Goal: Information Seeking & Learning: Learn about a topic

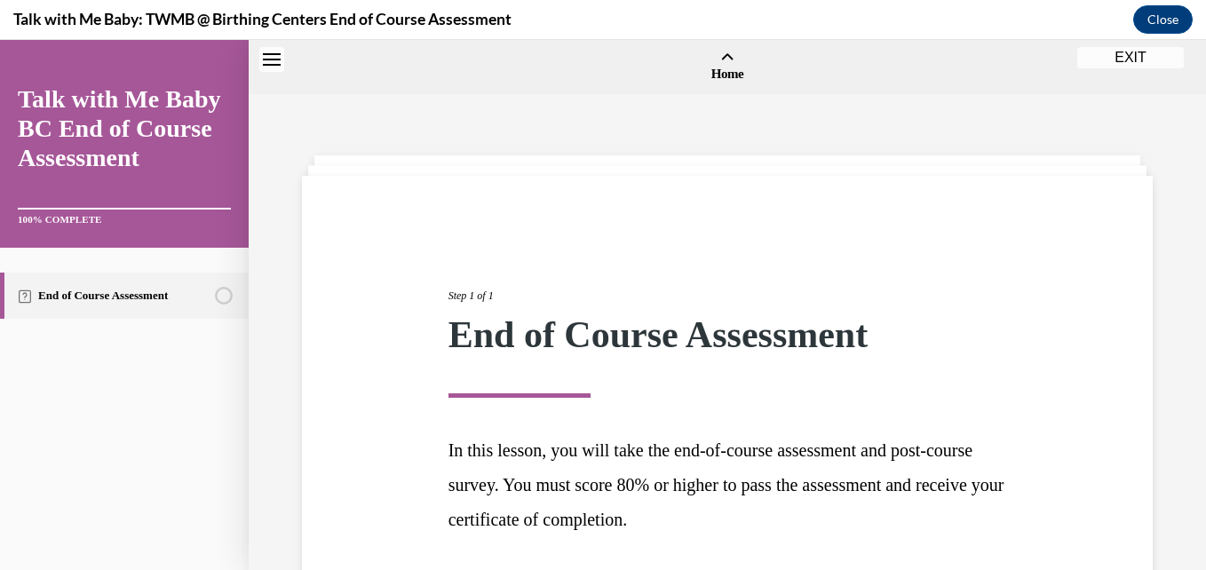
scroll to position [144, 0]
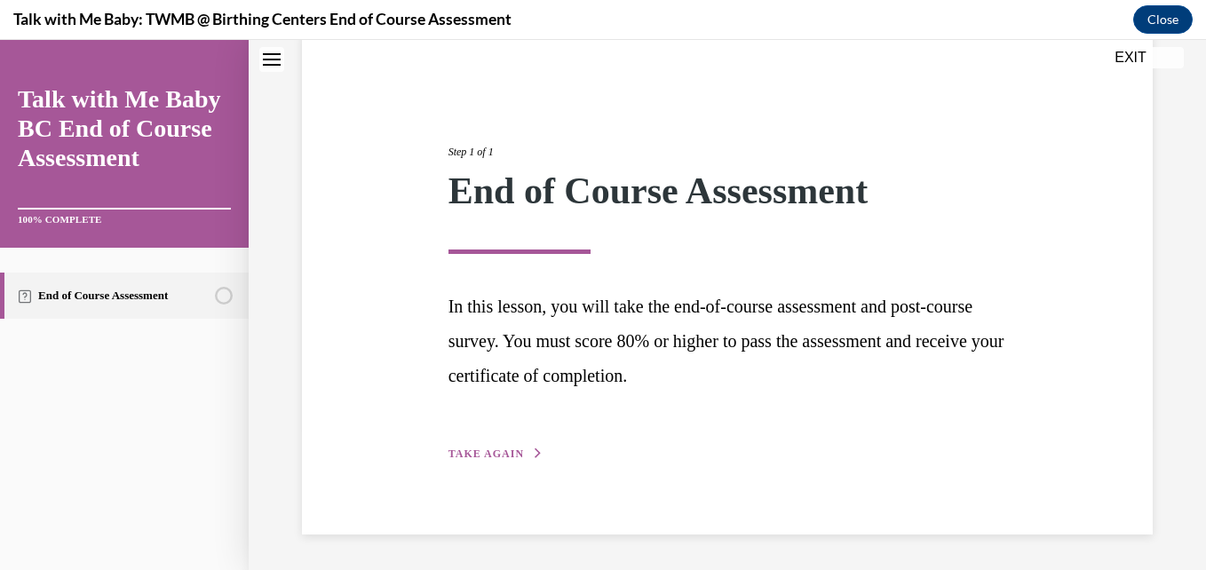
click at [474, 448] on button "TAKE AGAIN" at bounding box center [495, 454] width 95 height 16
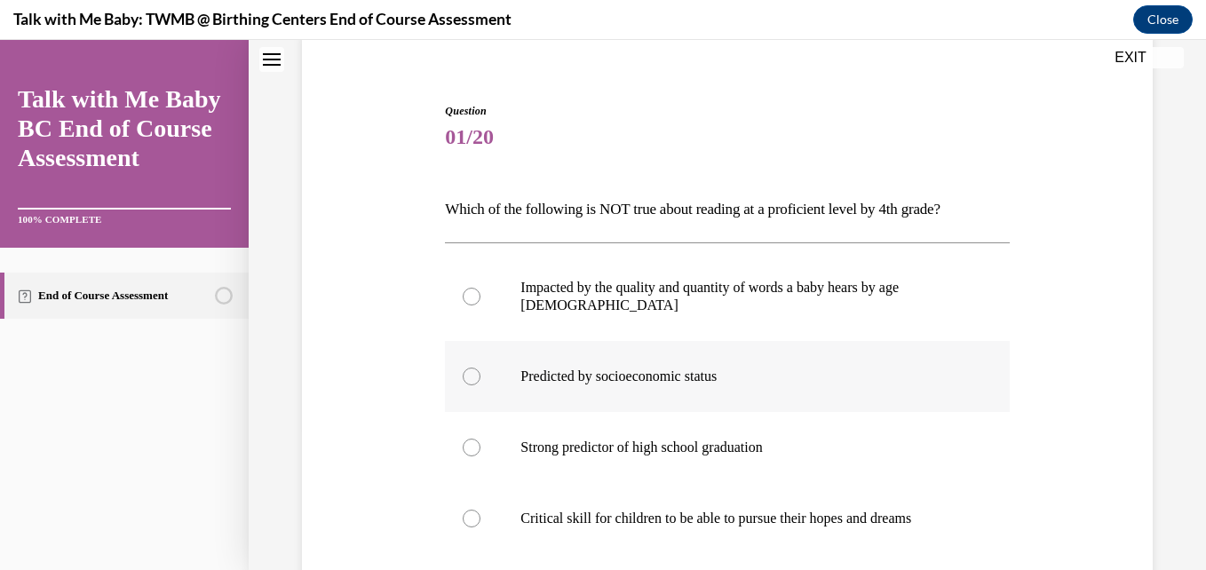
click at [545, 368] on p "Predicted by socioeconomic status" at bounding box center [742, 377] width 444 height 18
click at [480, 368] on input "Predicted by socioeconomic status" at bounding box center [472, 377] width 18 height 18
radio input "true"
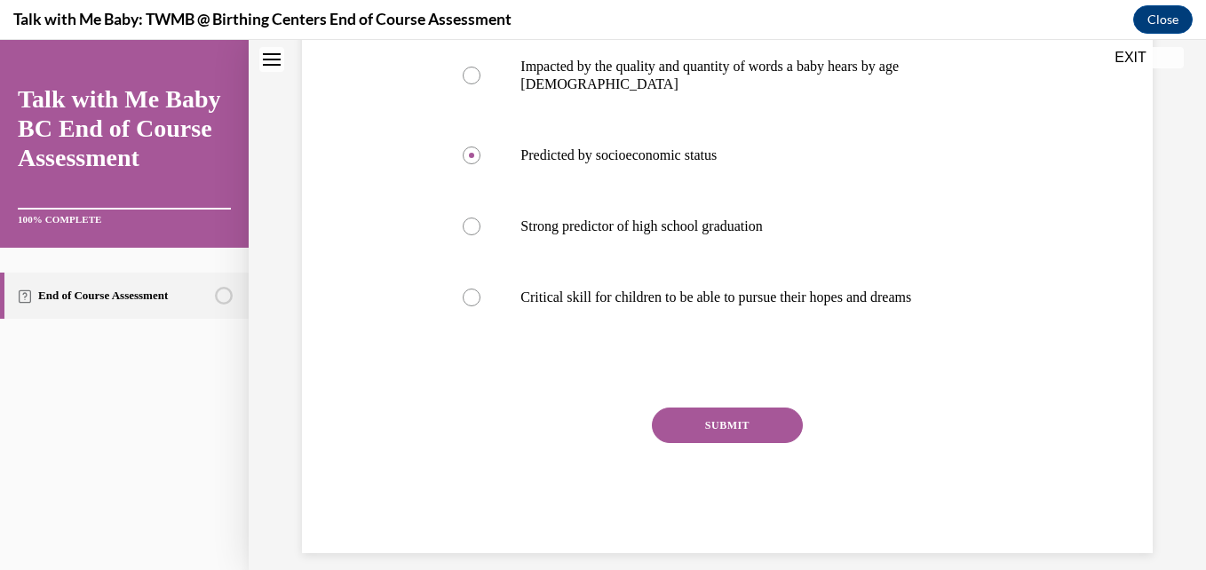
scroll to position [366, 0]
click at [765, 412] on button "SUBMIT" at bounding box center [727, 425] width 151 height 36
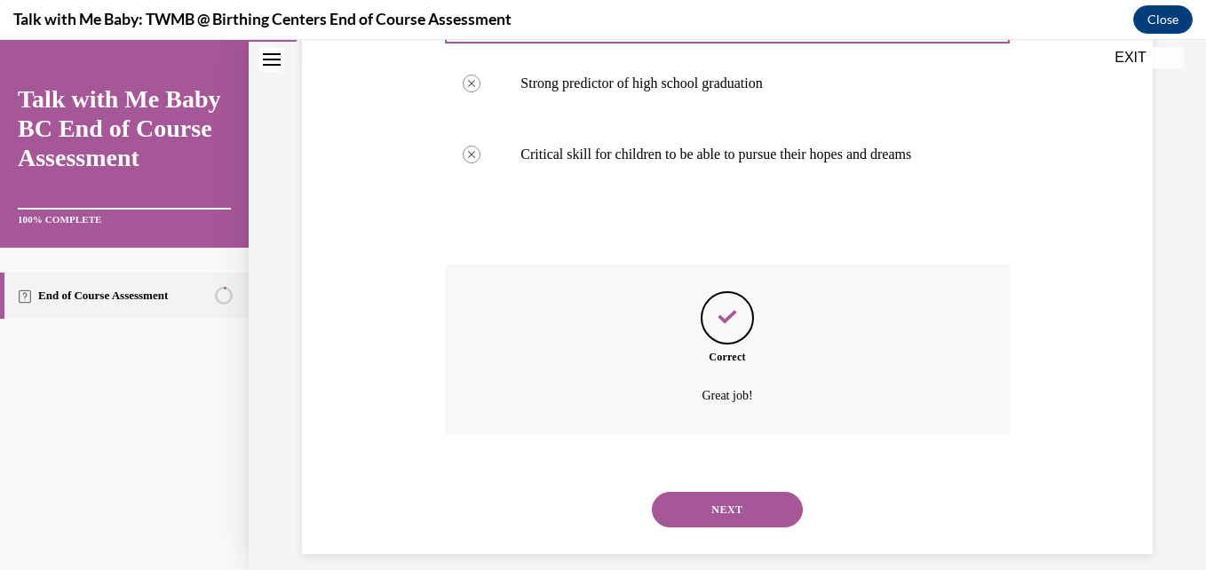
scroll to position [510, 0]
click at [746, 496] on button "NEXT" at bounding box center [727, 508] width 151 height 36
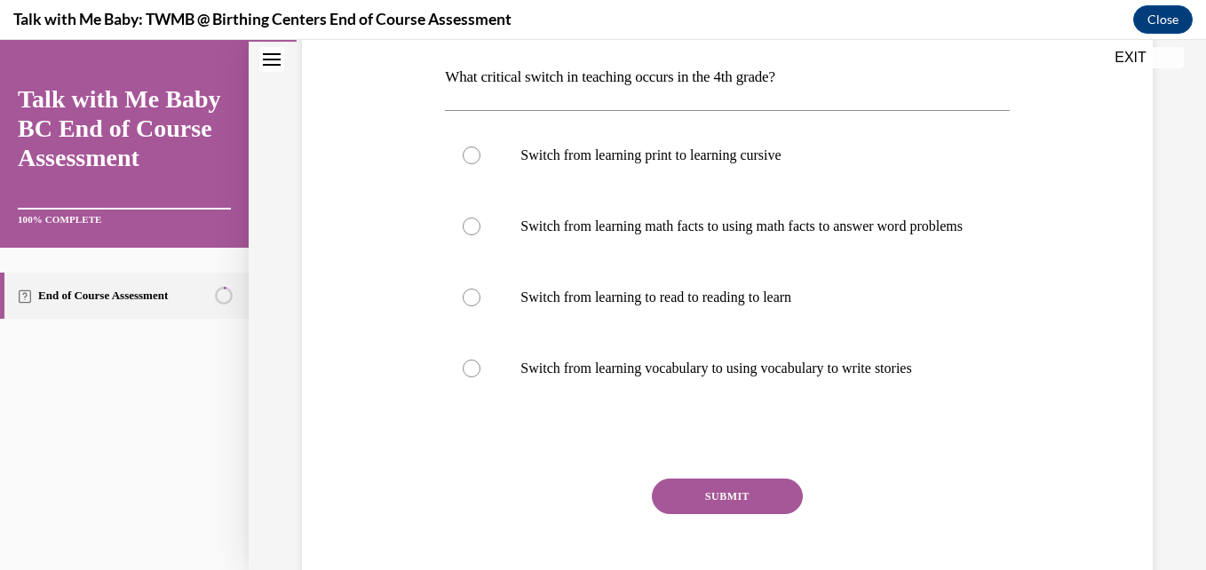
scroll to position [284, 0]
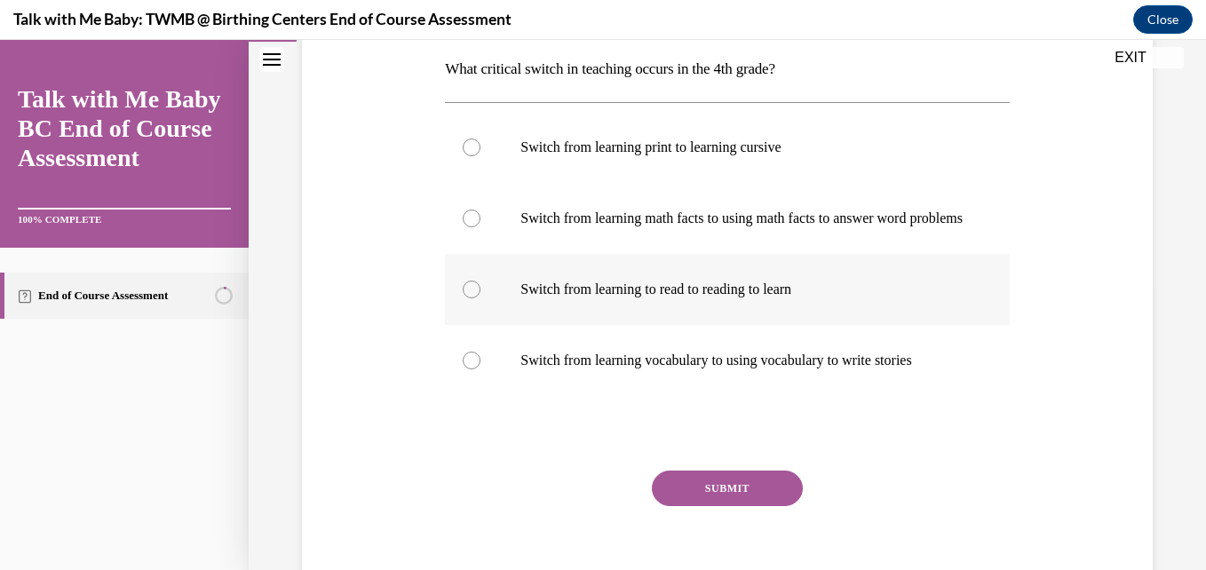
click at [799, 298] on p "Switch from learning to read to reading to learn" at bounding box center [742, 290] width 444 height 18
click at [480, 298] on input "Switch from learning to read to reading to learn" at bounding box center [472, 290] width 18 height 18
radio input "true"
click at [689, 506] on button "SUBMIT" at bounding box center [727, 489] width 151 height 36
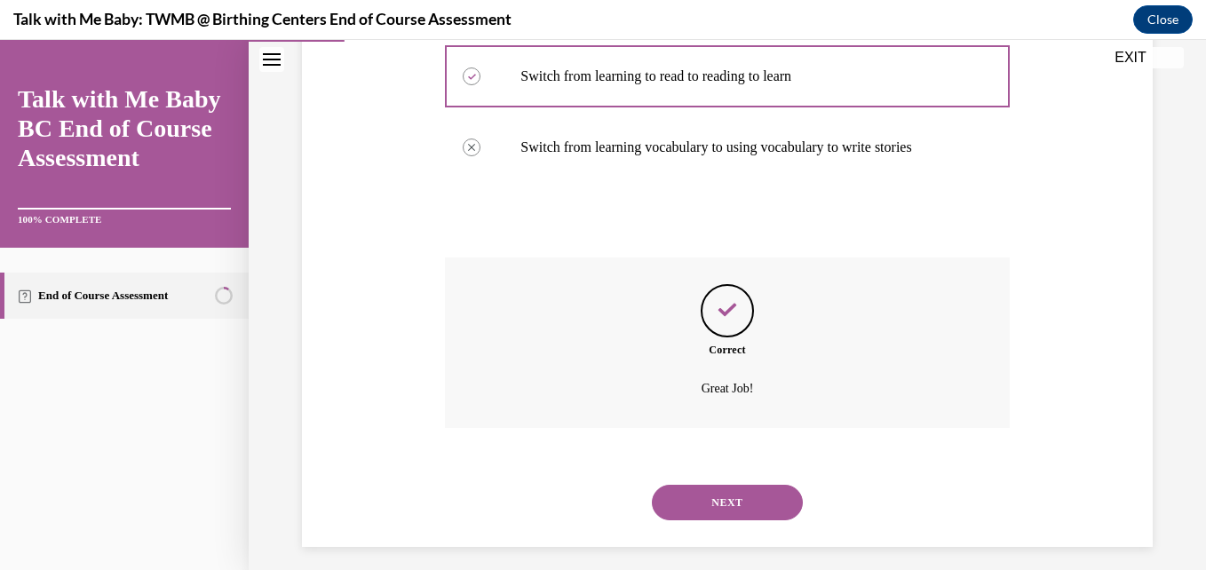
scroll to position [528, 0]
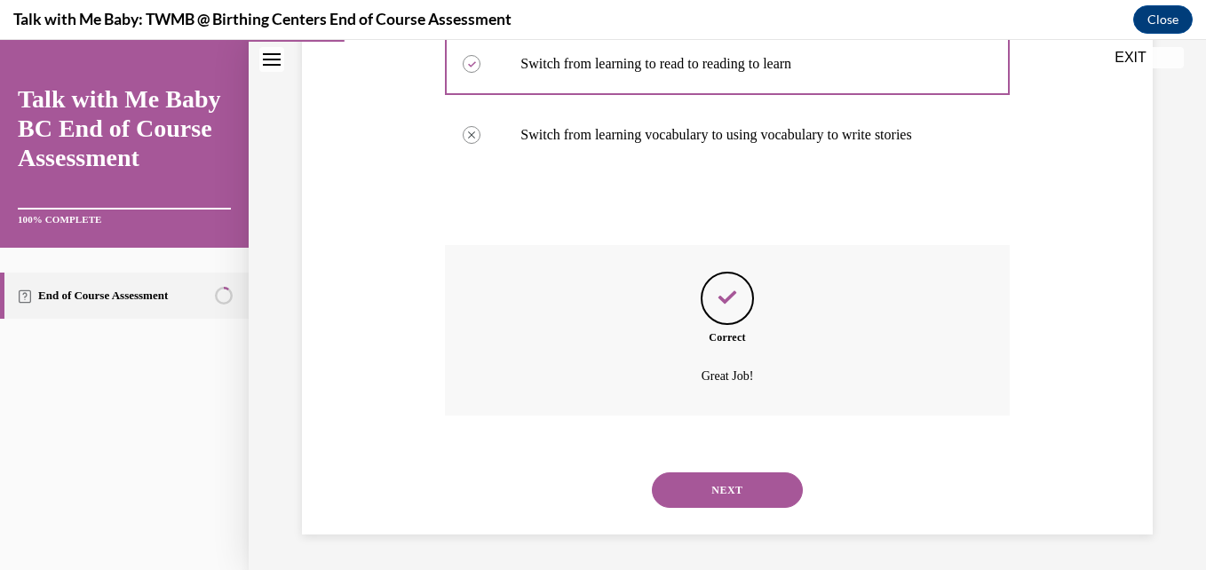
click at [694, 493] on button "NEXT" at bounding box center [727, 490] width 151 height 36
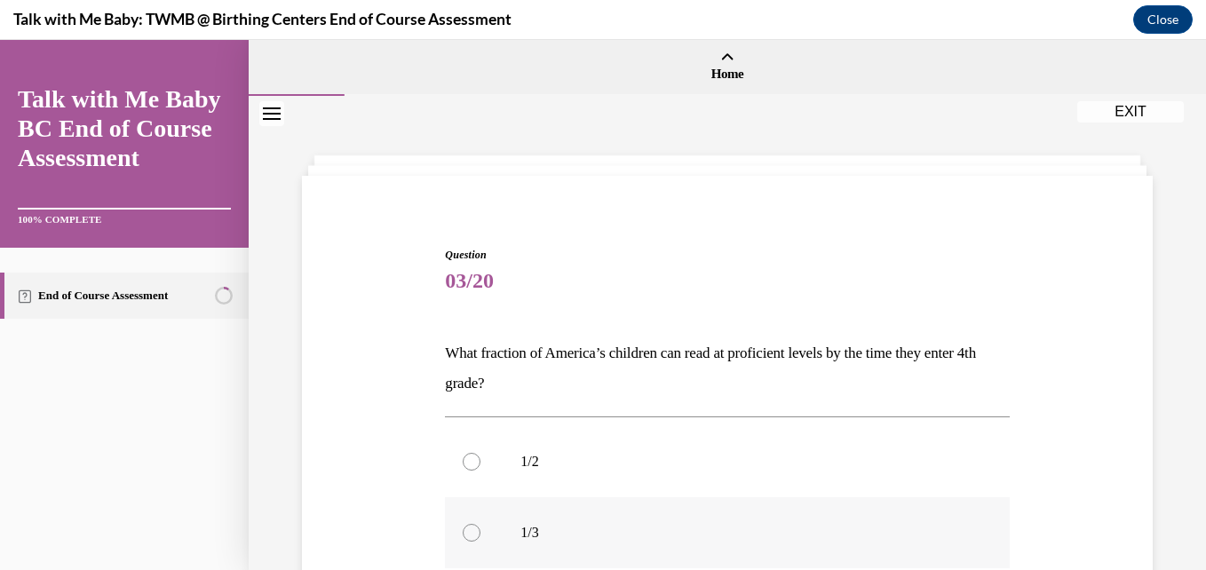
click at [815, 515] on label "1/3" at bounding box center [727, 532] width 564 height 71
click at [480, 524] on input "1/3" at bounding box center [472, 533] width 18 height 18
radio input "true"
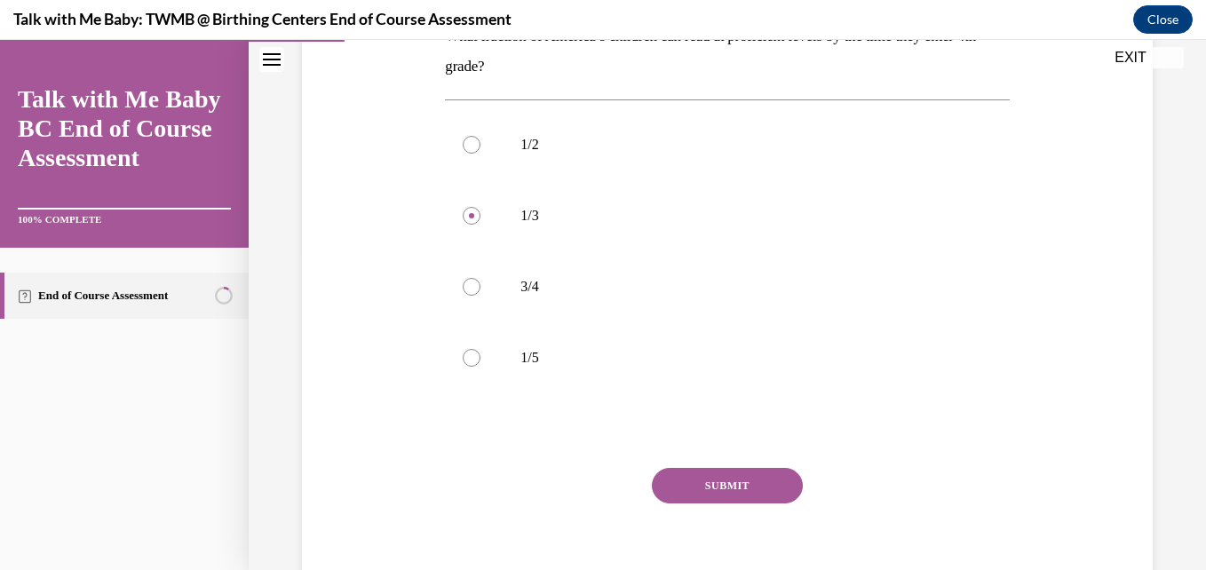
scroll to position [320, 0]
click at [698, 479] on button "SUBMIT" at bounding box center [727, 483] width 151 height 36
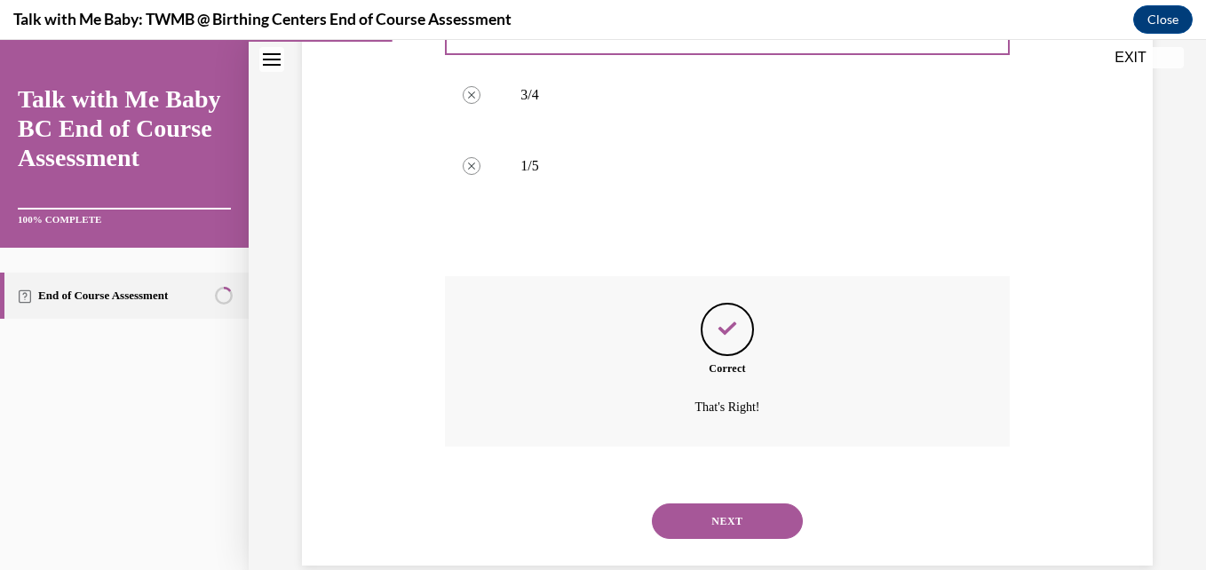
scroll to position [540, 0]
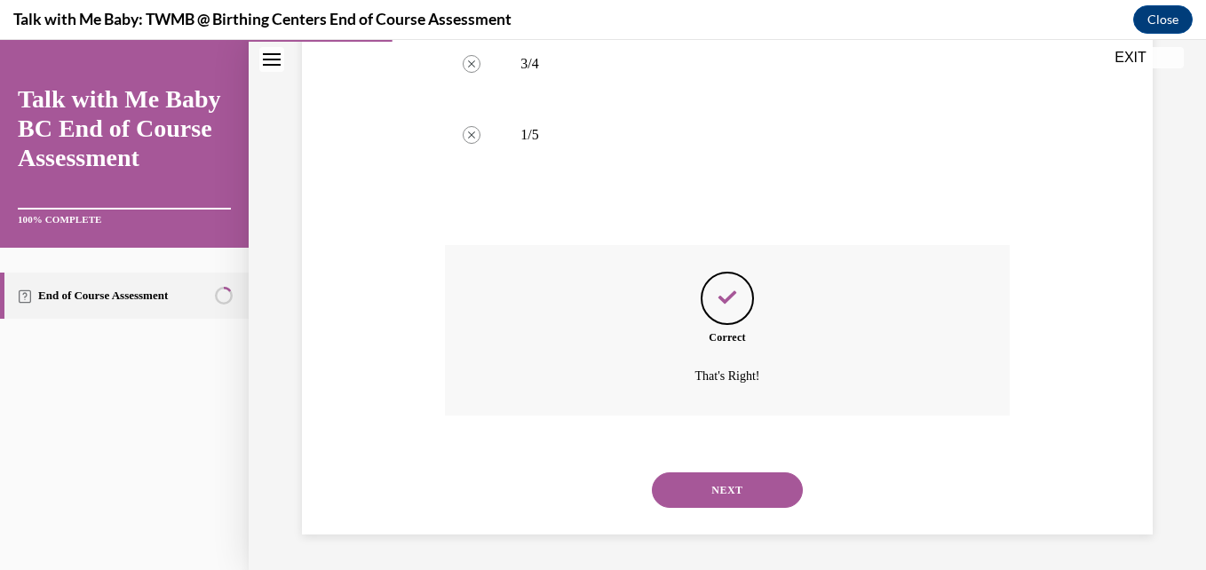
click at [698, 479] on button "NEXT" at bounding box center [727, 490] width 151 height 36
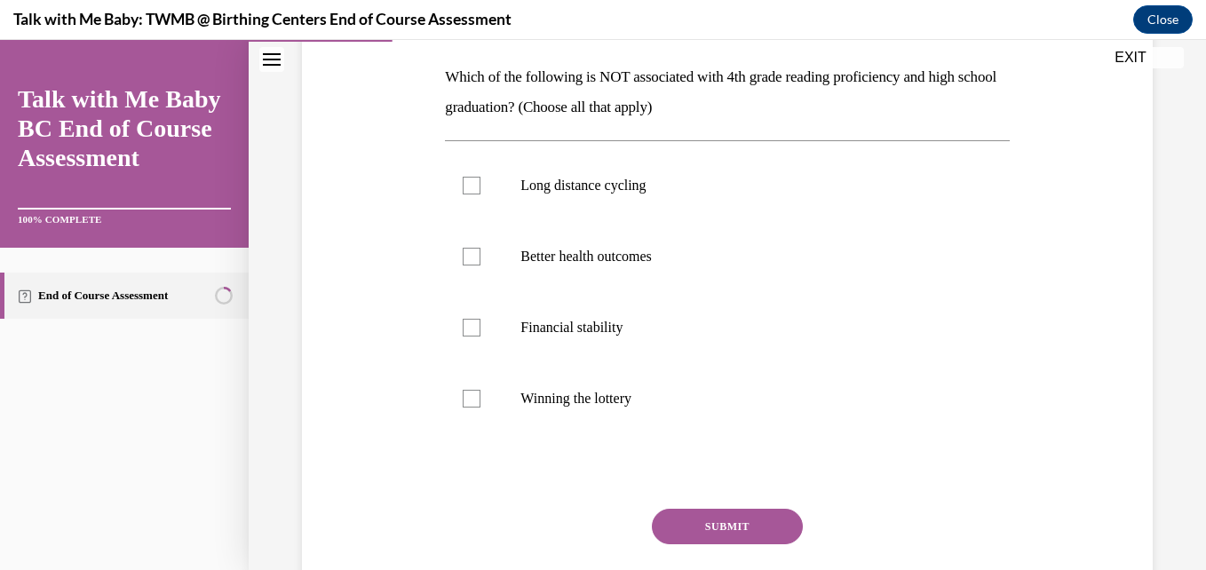
scroll to position [284, 0]
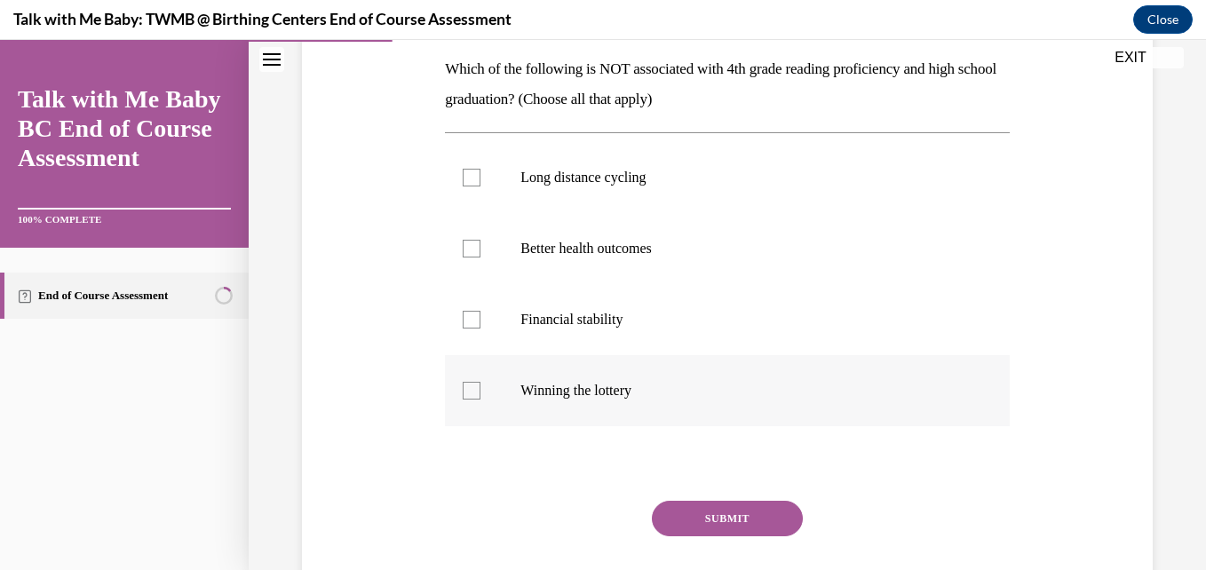
click at [697, 417] on label "Winning the lottery" at bounding box center [727, 390] width 564 height 71
click at [480, 400] on input "Winning the lottery" at bounding box center [472, 391] width 18 height 18
checkbox input "true"
click at [735, 512] on button "SUBMIT" at bounding box center [727, 519] width 151 height 36
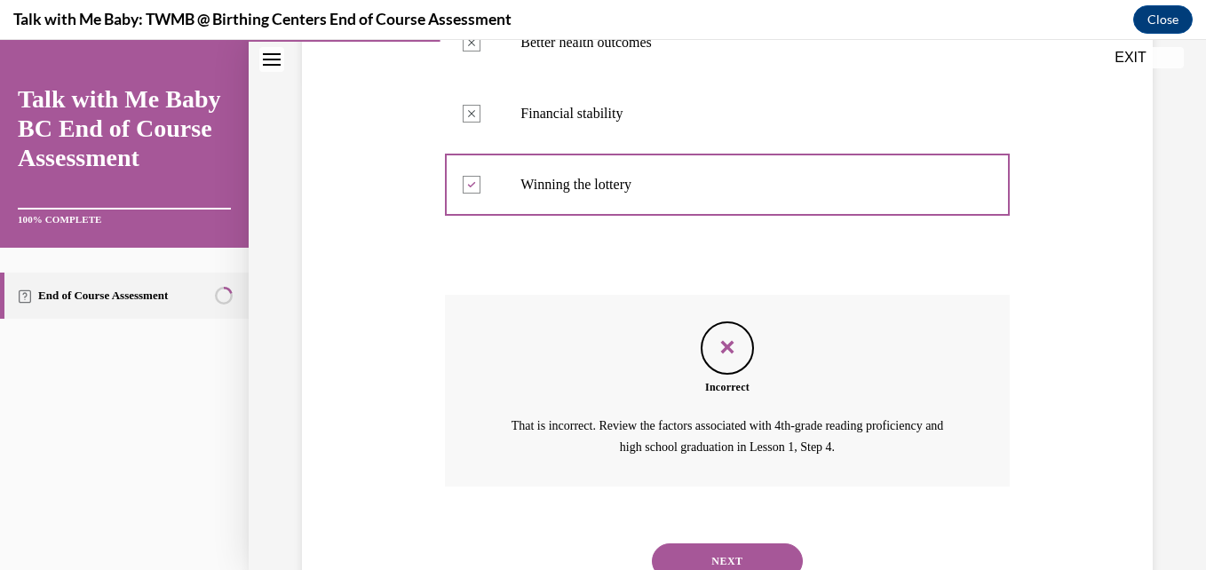
scroll to position [526, 0]
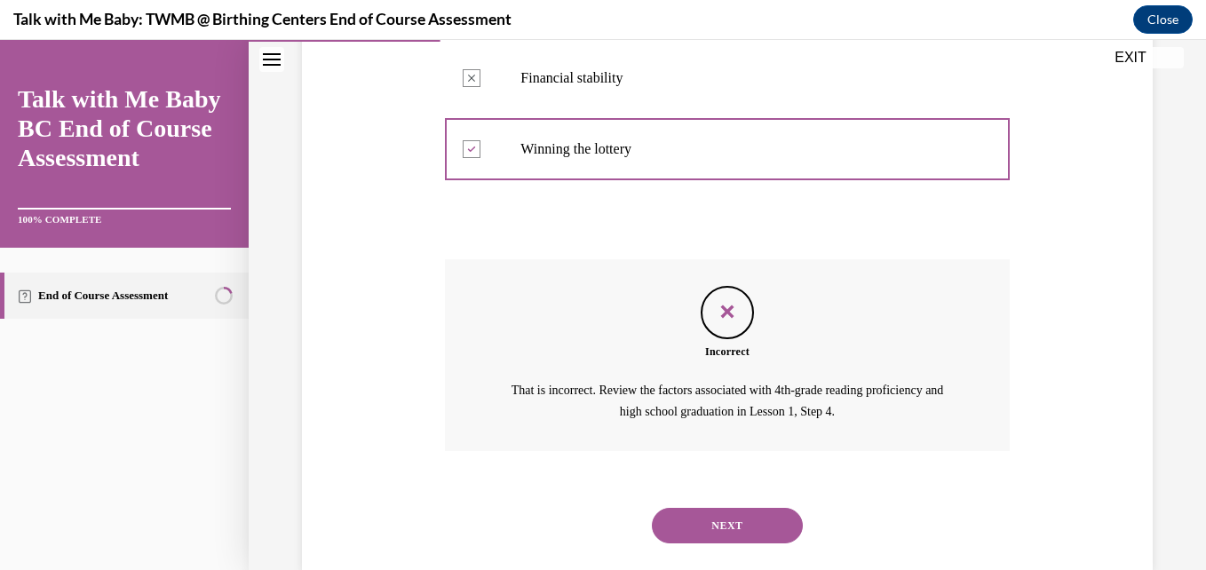
click at [757, 518] on button "NEXT" at bounding box center [727, 526] width 151 height 36
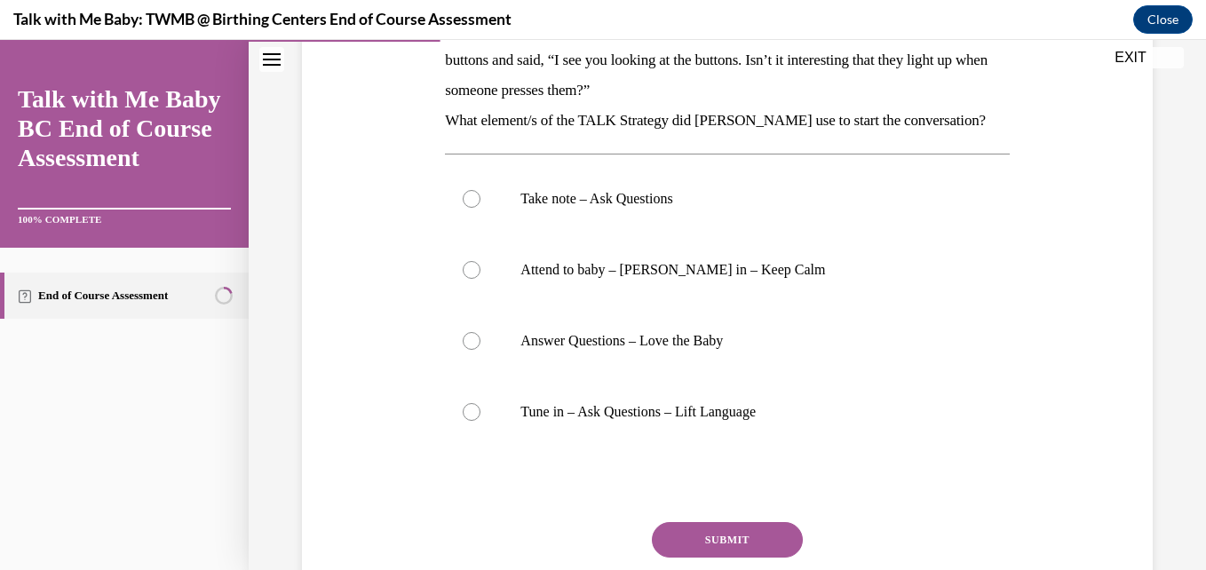
scroll to position [355, 0]
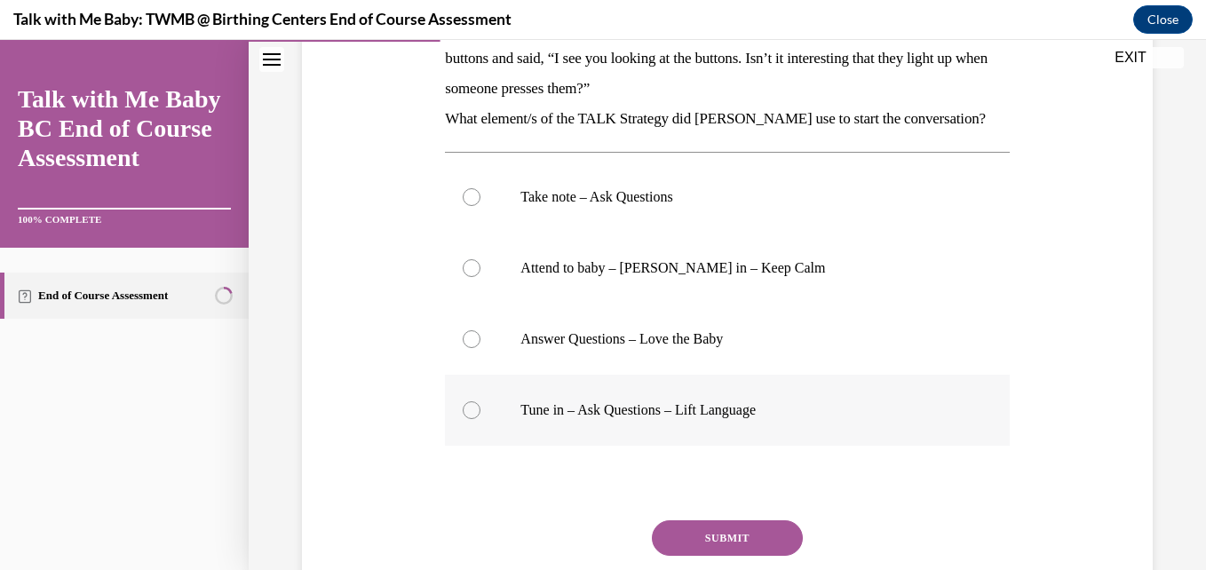
click at [727, 375] on label "Tune in – Ask Questions – Lift Language" at bounding box center [727, 410] width 564 height 71
click at [480, 401] on input "Tune in – Ask Questions – Lift Language" at bounding box center [472, 410] width 18 height 18
radio input "true"
click at [721, 520] on button "SUBMIT" at bounding box center [727, 538] width 151 height 36
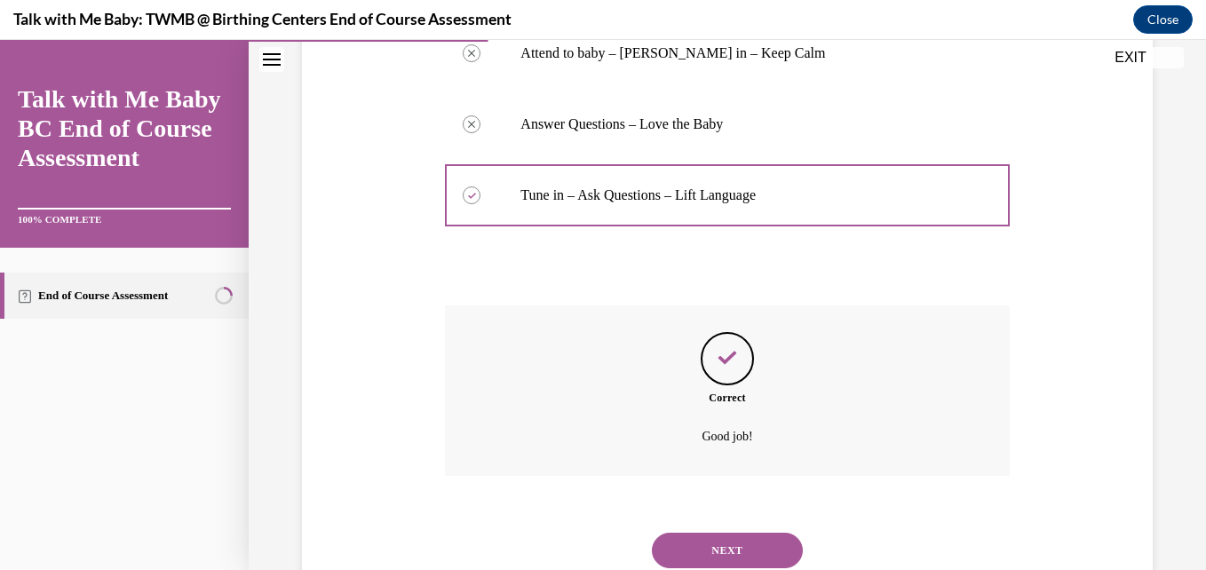
scroll to position [600, 0]
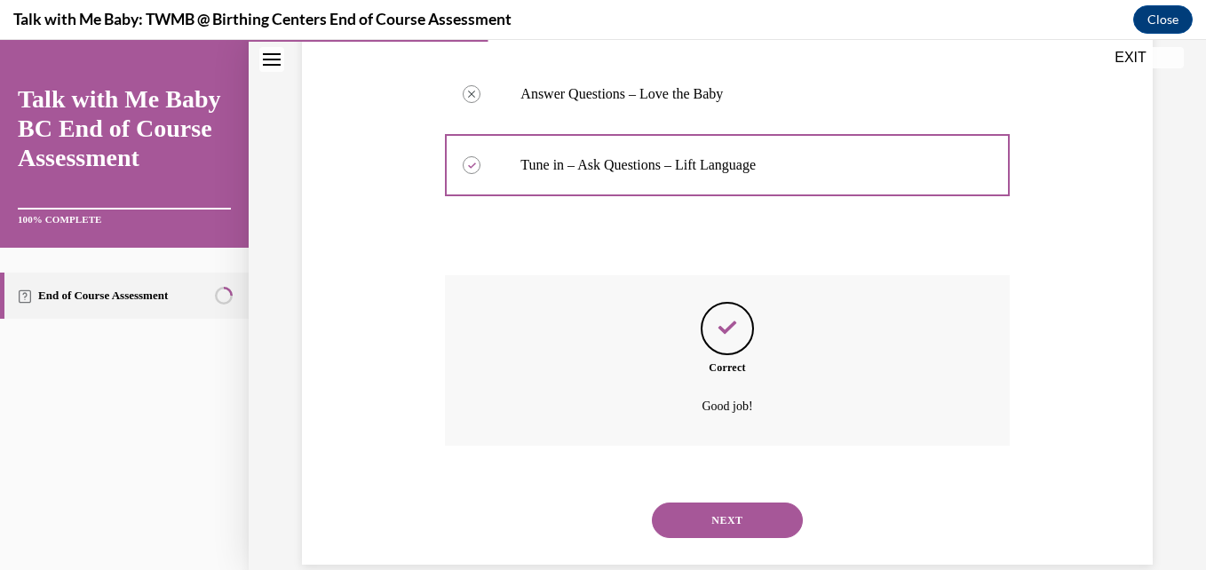
click at [725, 503] on button "NEXT" at bounding box center [727, 521] width 151 height 36
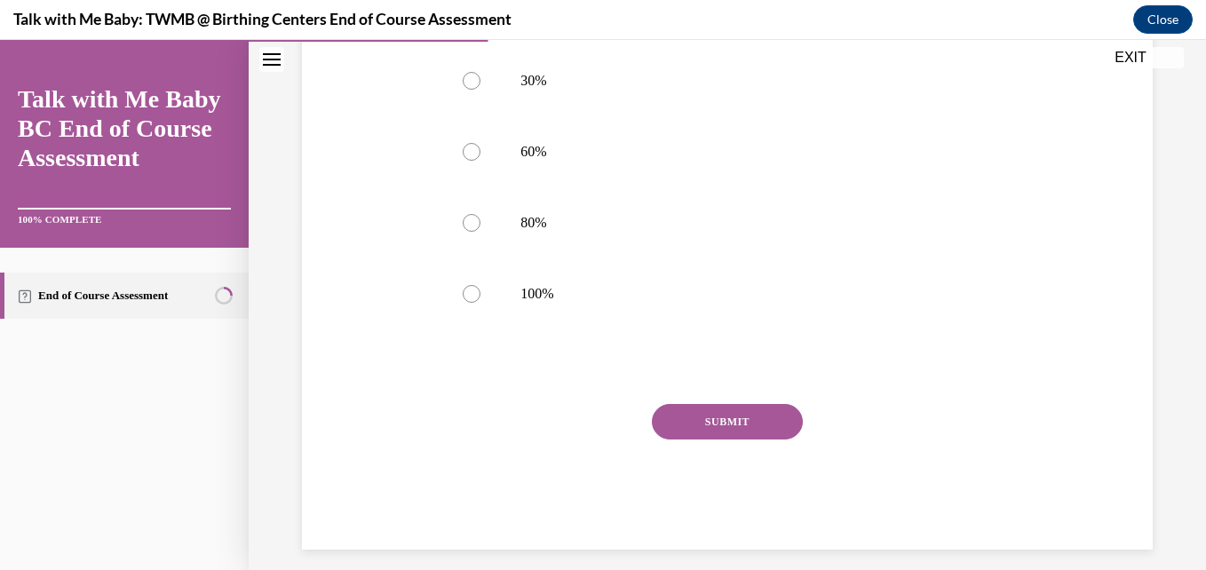
scroll to position [366, 0]
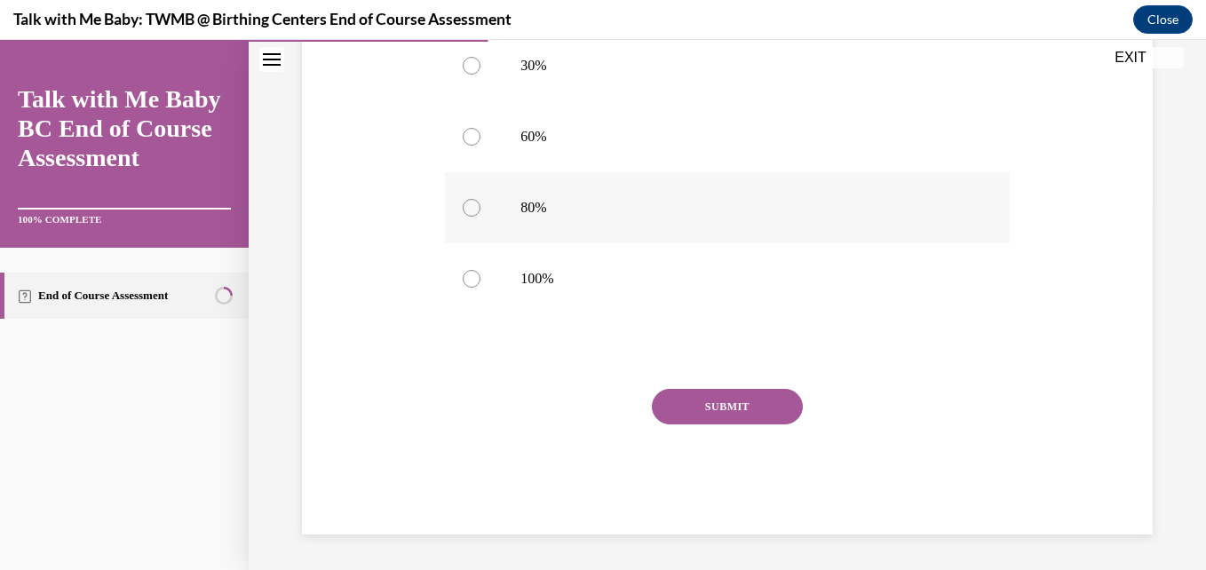
click at [681, 215] on p "80%" at bounding box center [742, 208] width 444 height 18
click at [480, 215] on input "80%" at bounding box center [472, 208] width 18 height 18
radio input "true"
click at [752, 416] on button "SUBMIT" at bounding box center [727, 407] width 151 height 36
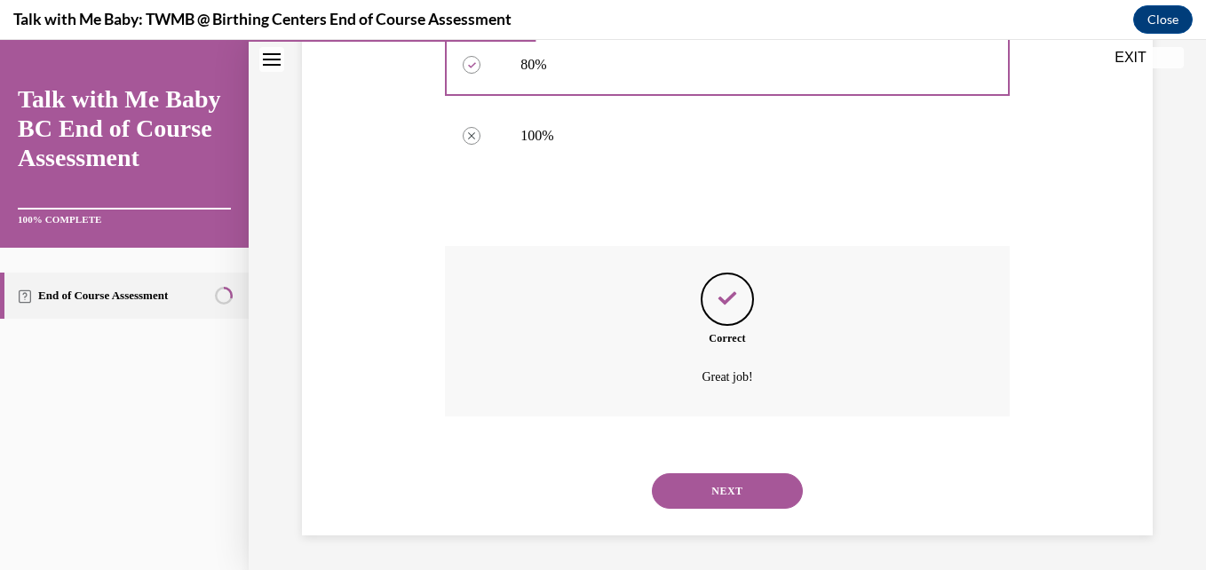
scroll to position [510, 0]
click at [701, 477] on button "NEXT" at bounding box center [727, 490] width 151 height 36
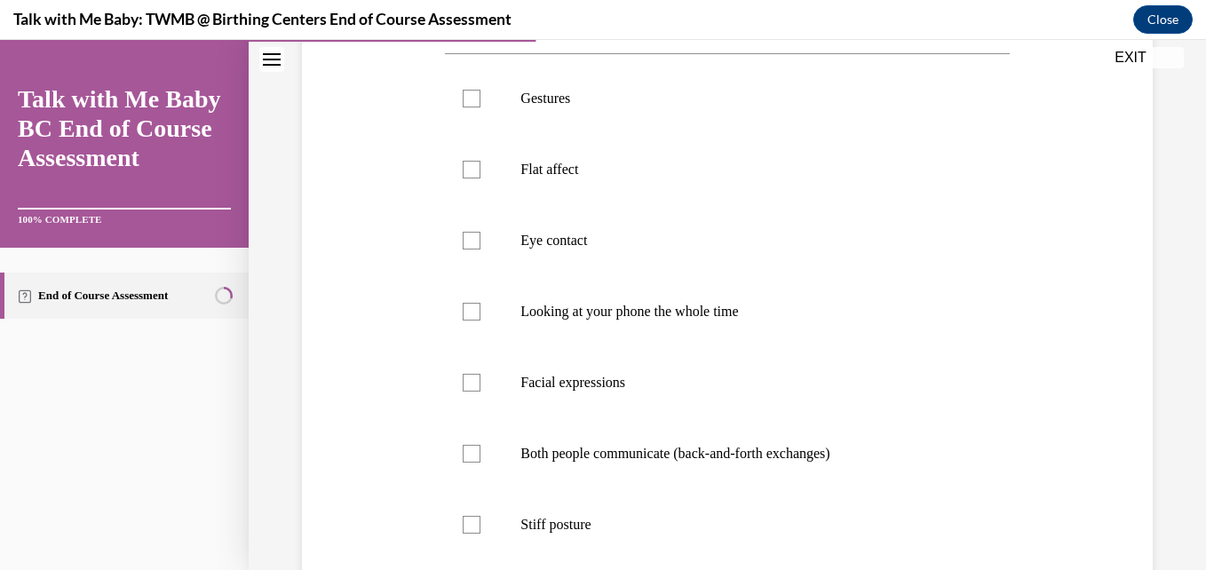
scroll to position [355, 0]
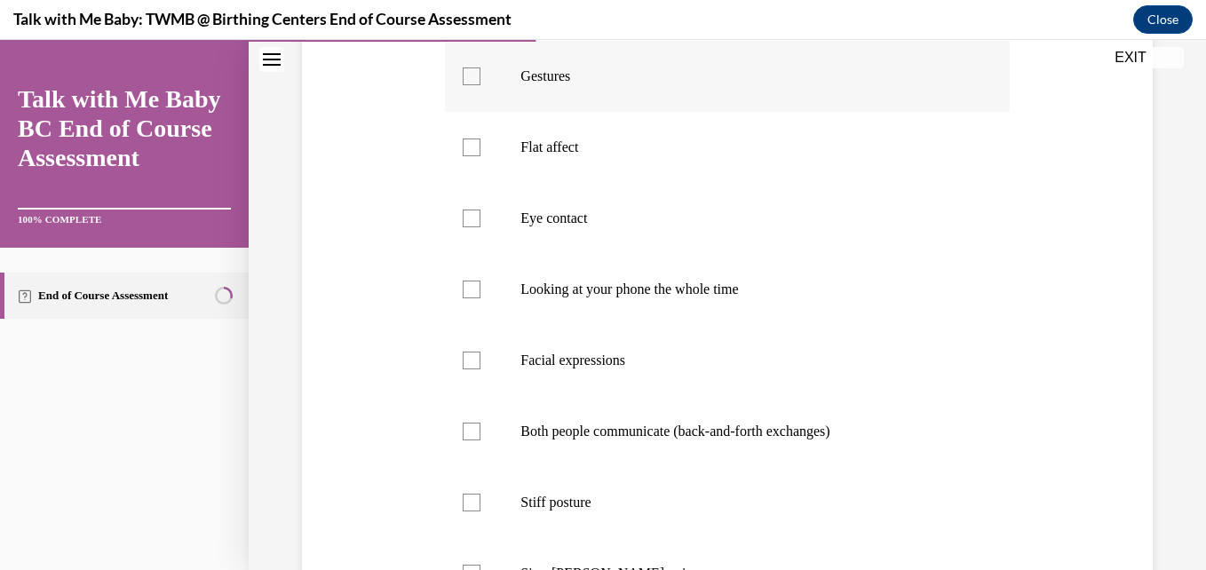
click at [566, 112] on label "Gestures" at bounding box center [727, 76] width 564 height 71
click at [480, 85] on input "Gestures" at bounding box center [472, 76] width 18 height 18
checkbox input "true"
click at [560, 227] on p "Eye contact" at bounding box center [742, 219] width 444 height 18
click at [480, 227] on input "Eye contact" at bounding box center [472, 219] width 18 height 18
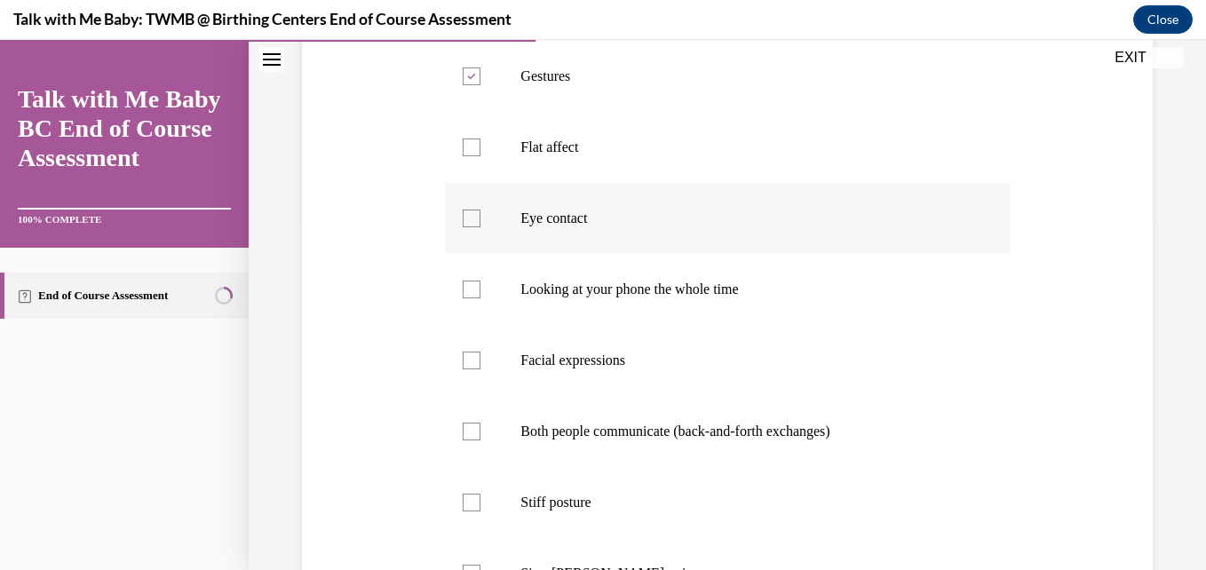
checkbox input "true"
click at [560, 369] on p "Facial expressions" at bounding box center [742, 361] width 444 height 18
click at [480, 369] on input "Facial expressions" at bounding box center [472, 361] width 18 height 18
checkbox input "true"
click at [552, 440] on p "Both people communicate (back-and-forth exchanges)" at bounding box center [742, 432] width 444 height 18
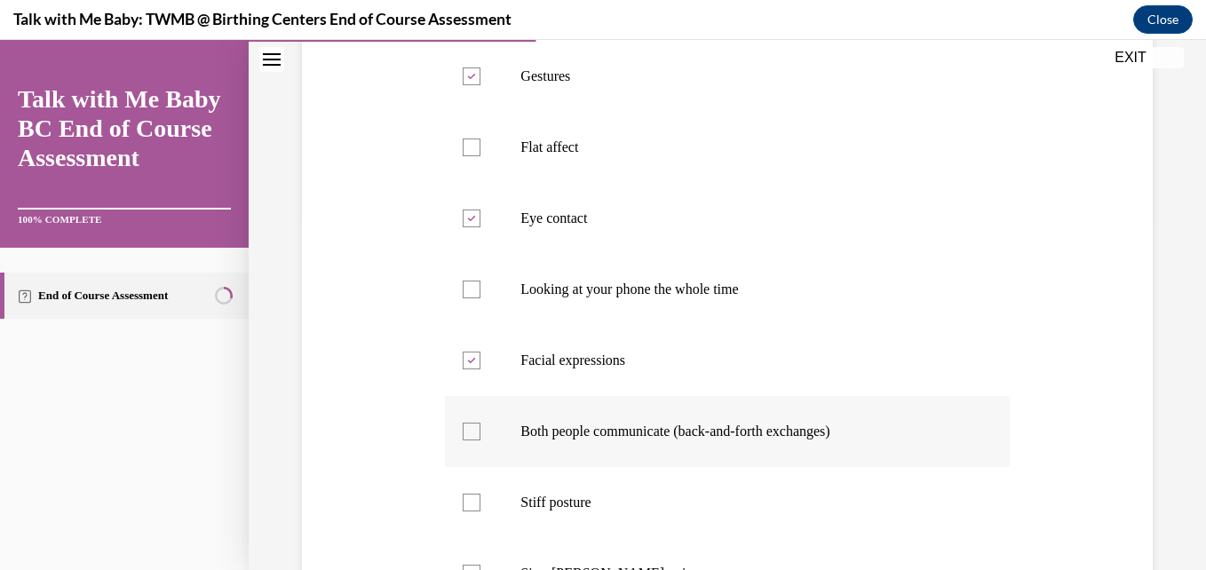
click at [480, 440] on input "Both people communicate (back-and-forth exchanges)" at bounding box center [472, 432] width 18 height 18
checkbox input "true"
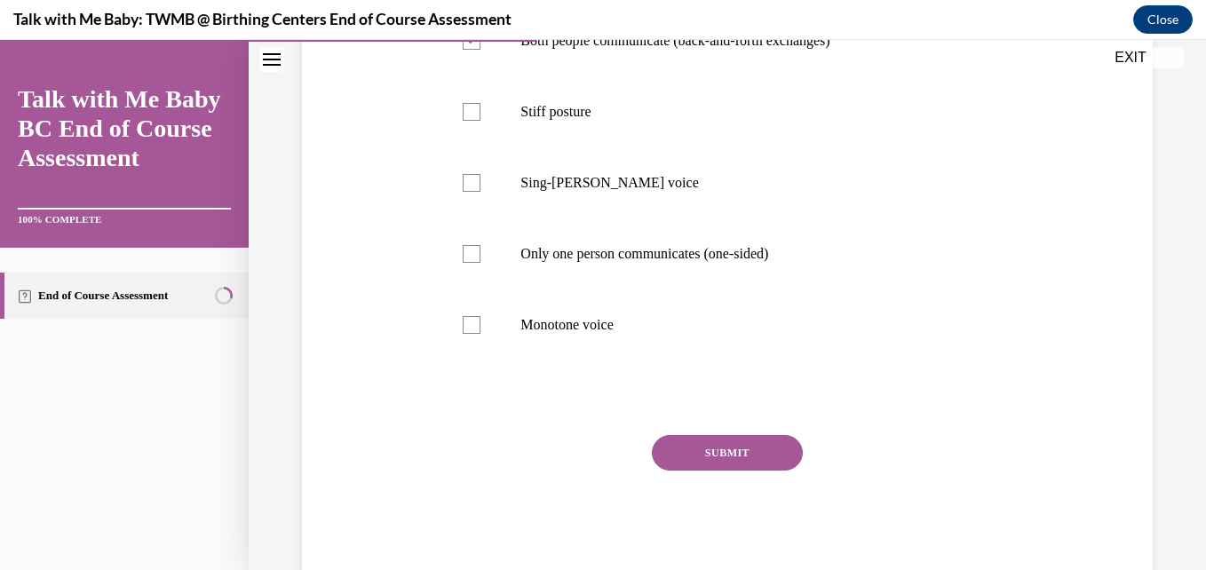
scroll to position [781, 0]
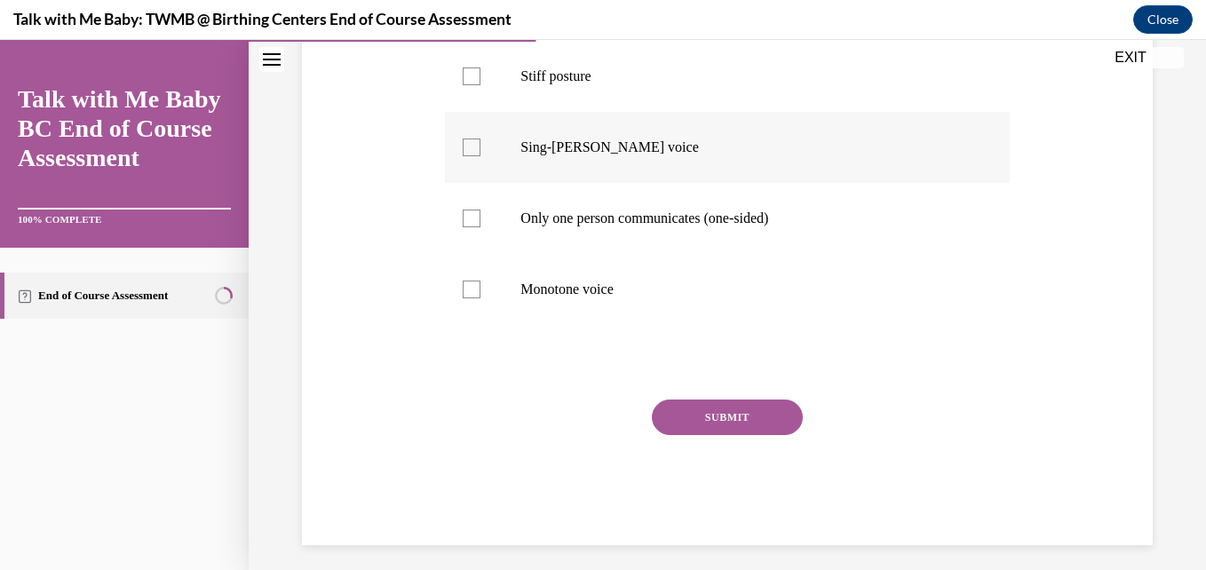
click at [594, 156] on p "Sing-songy voice" at bounding box center [742, 148] width 444 height 18
click at [480, 156] on input "Sing-songy voice" at bounding box center [472, 148] width 18 height 18
checkbox input "true"
click at [710, 435] on button "SUBMIT" at bounding box center [727, 418] width 151 height 36
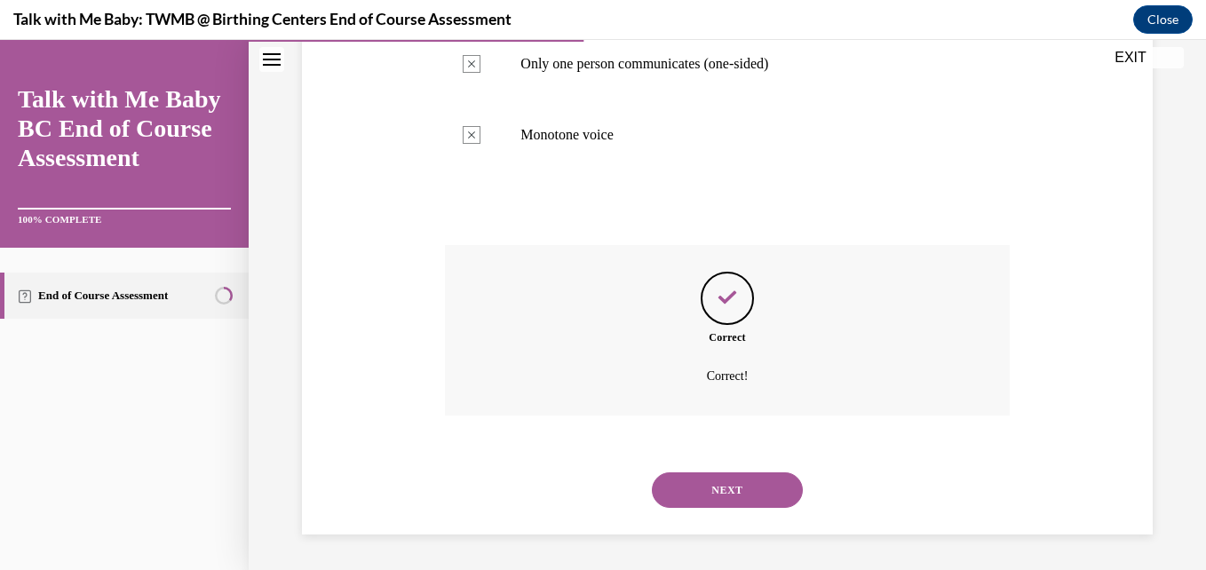
scroll to position [966, 0]
click at [750, 487] on button "NEXT" at bounding box center [727, 490] width 151 height 36
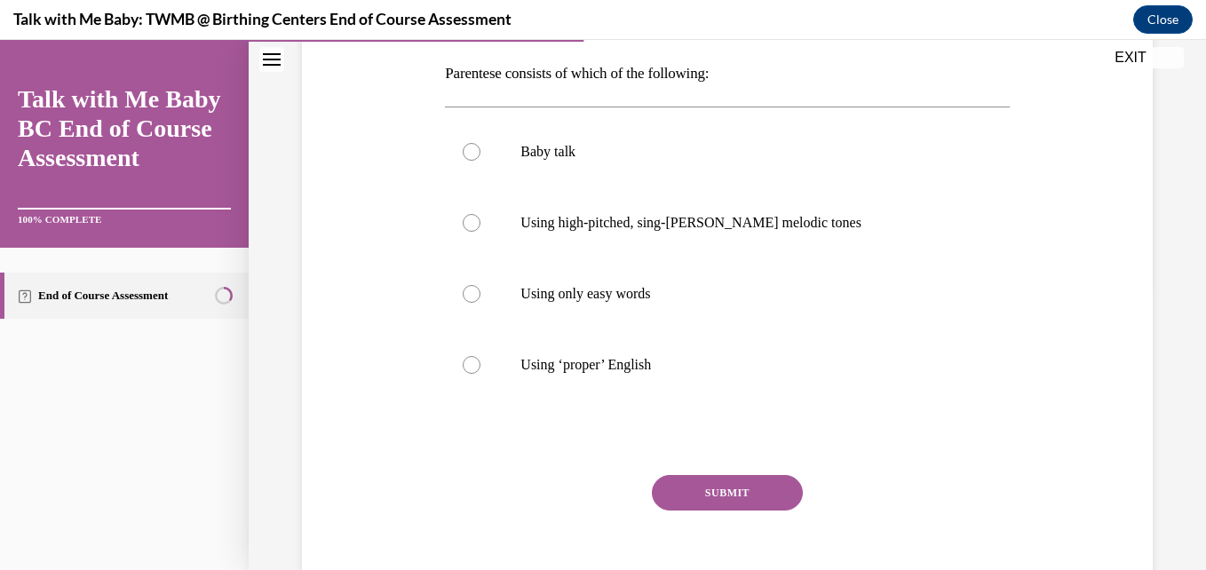
scroll to position [284, 0]
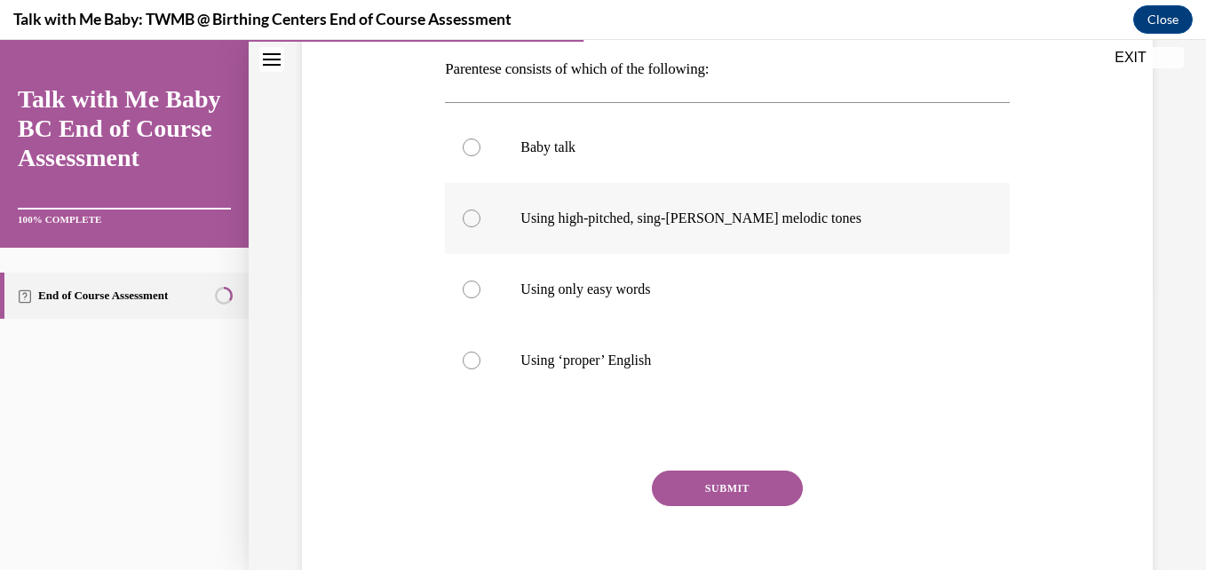
click at [754, 232] on label "Using high-pitched, sing-songy melodic tones" at bounding box center [727, 218] width 564 height 71
click at [480, 227] on input "Using high-pitched, sing-songy melodic tones" at bounding box center [472, 219] width 18 height 18
radio input "true"
click at [731, 482] on button "SUBMIT" at bounding box center [727, 489] width 151 height 36
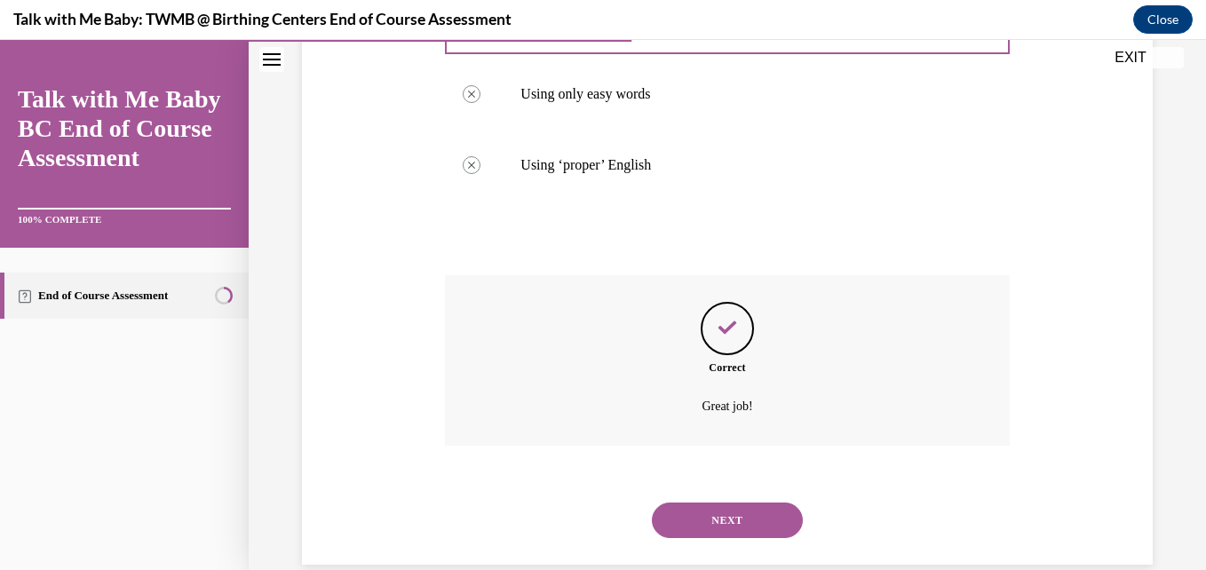
scroll to position [510, 0]
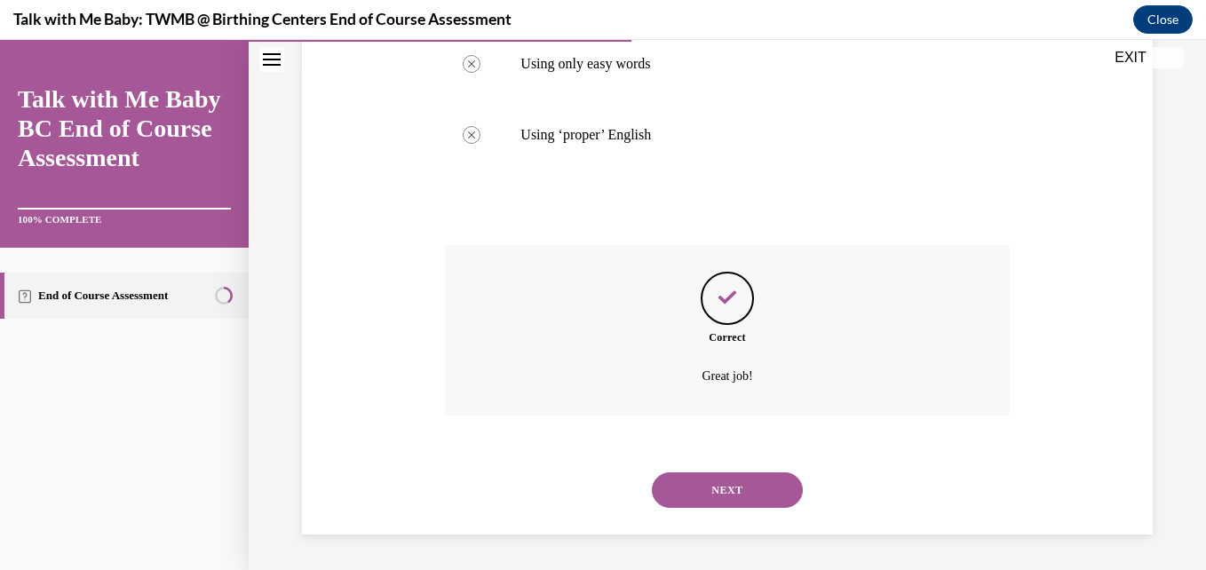
click at [731, 482] on button "NEXT" at bounding box center [727, 490] width 151 height 36
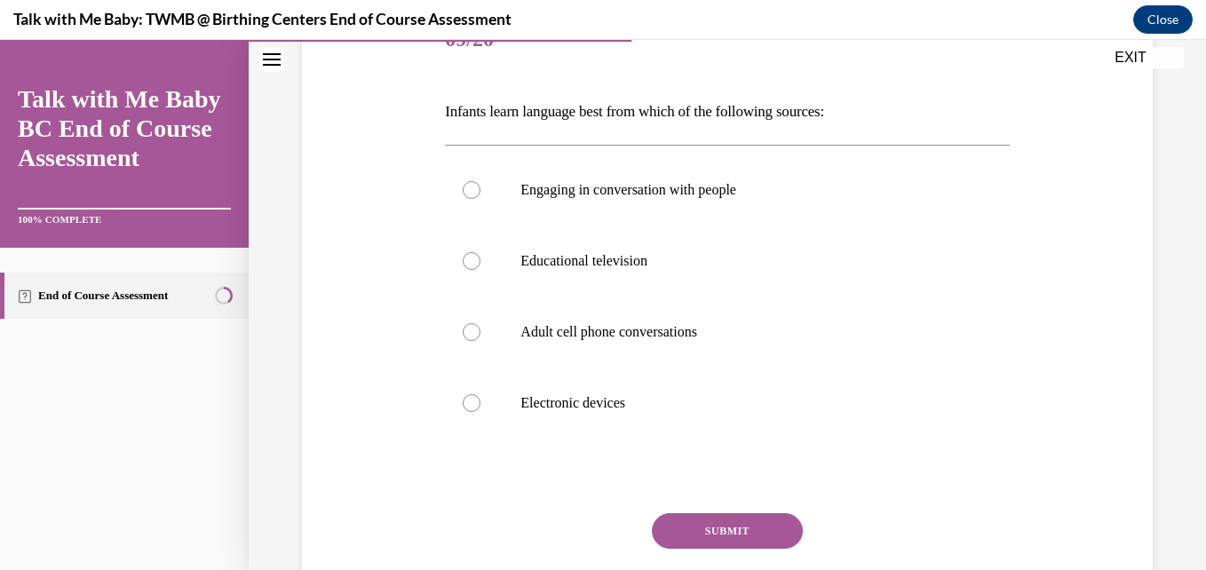
scroll to position [249, 0]
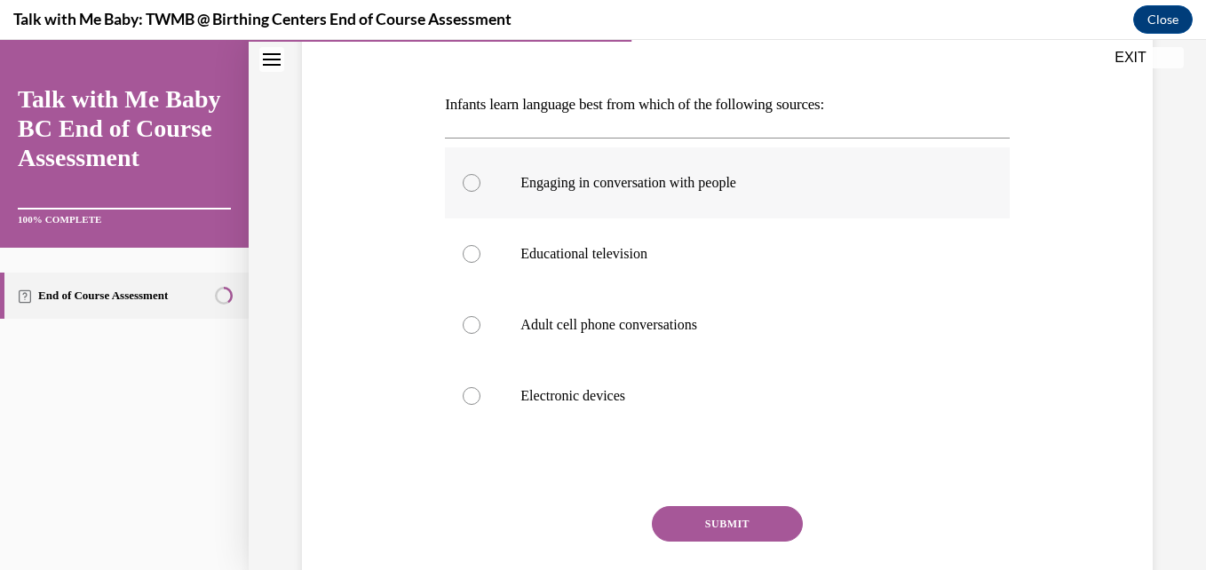
click at [664, 184] on p "Engaging in conversation with people" at bounding box center [742, 183] width 444 height 18
click at [480, 184] on input "Engaging in conversation with people" at bounding box center [472, 183] width 18 height 18
radio input "true"
click at [711, 522] on button "SUBMIT" at bounding box center [727, 524] width 151 height 36
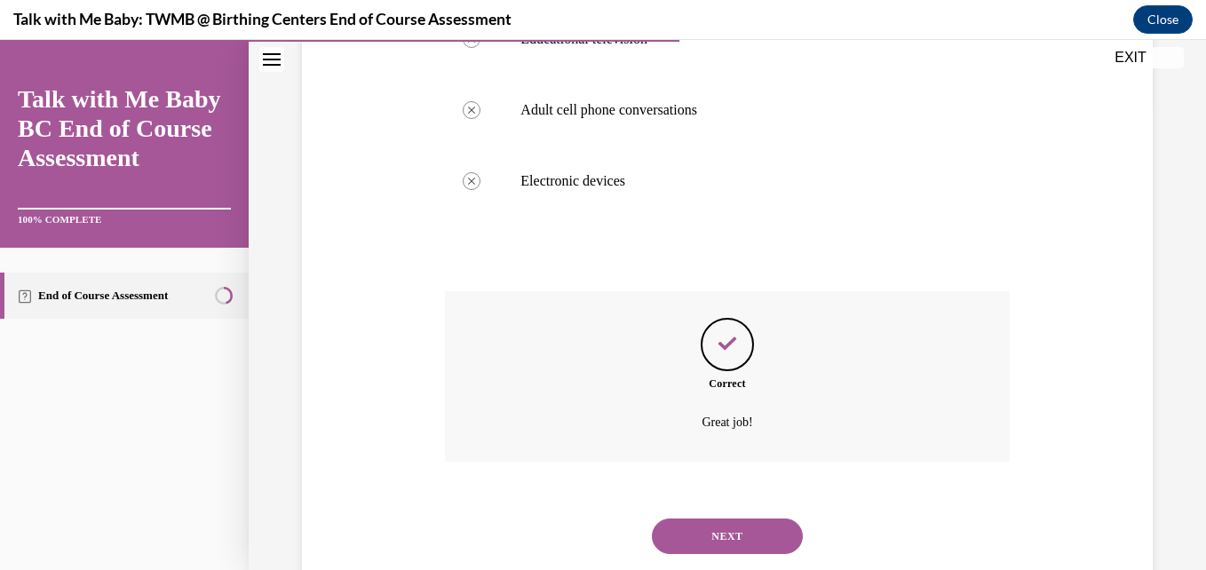
scroll to position [510, 0]
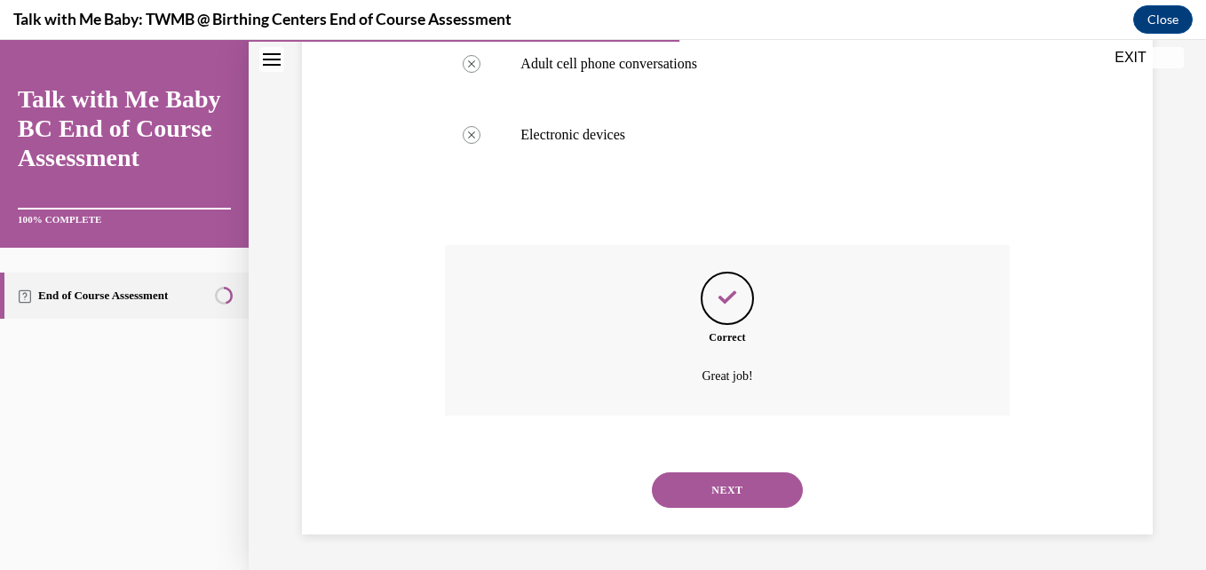
click at [749, 503] on button "NEXT" at bounding box center [727, 490] width 151 height 36
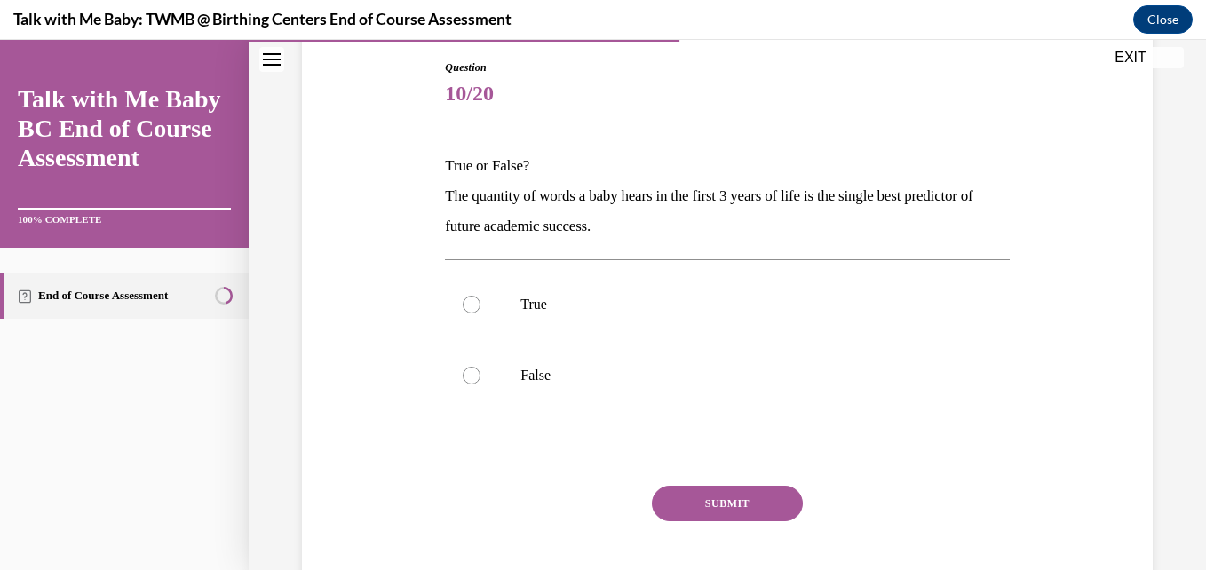
scroll to position [213, 0]
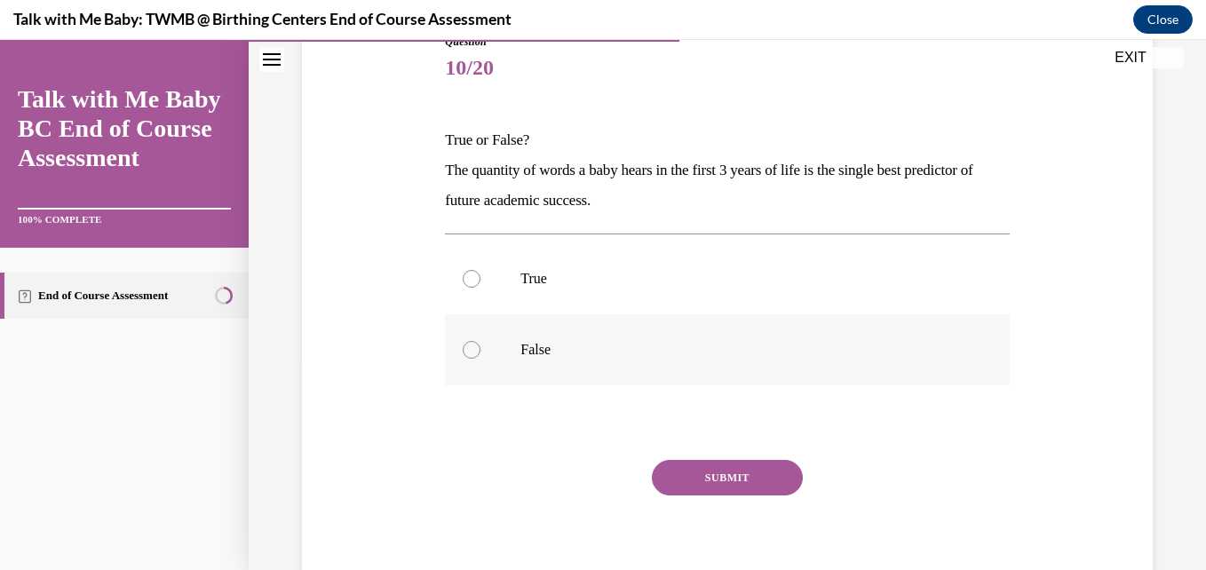
click at [824, 316] on label "False" at bounding box center [727, 349] width 564 height 71
click at [480, 341] on input "False" at bounding box center [472, 350] width 18 height 18
radio input "true"
click at [744, 487] on button "SUBMIT" at bounding box center [727, 478] width 151 height 36
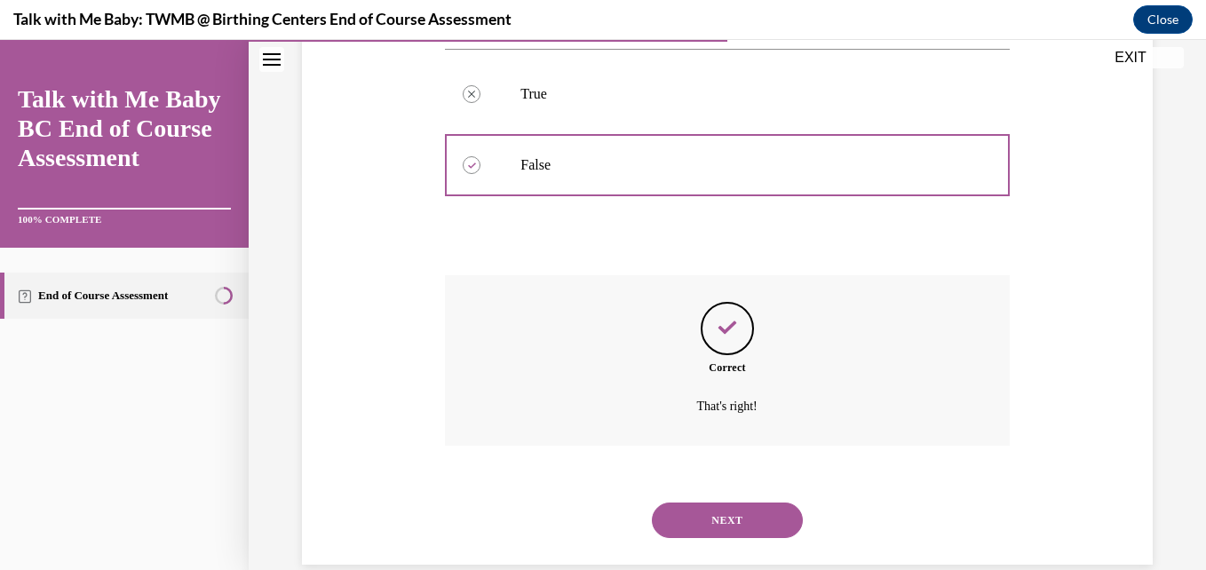
scroll to position [428, 0]
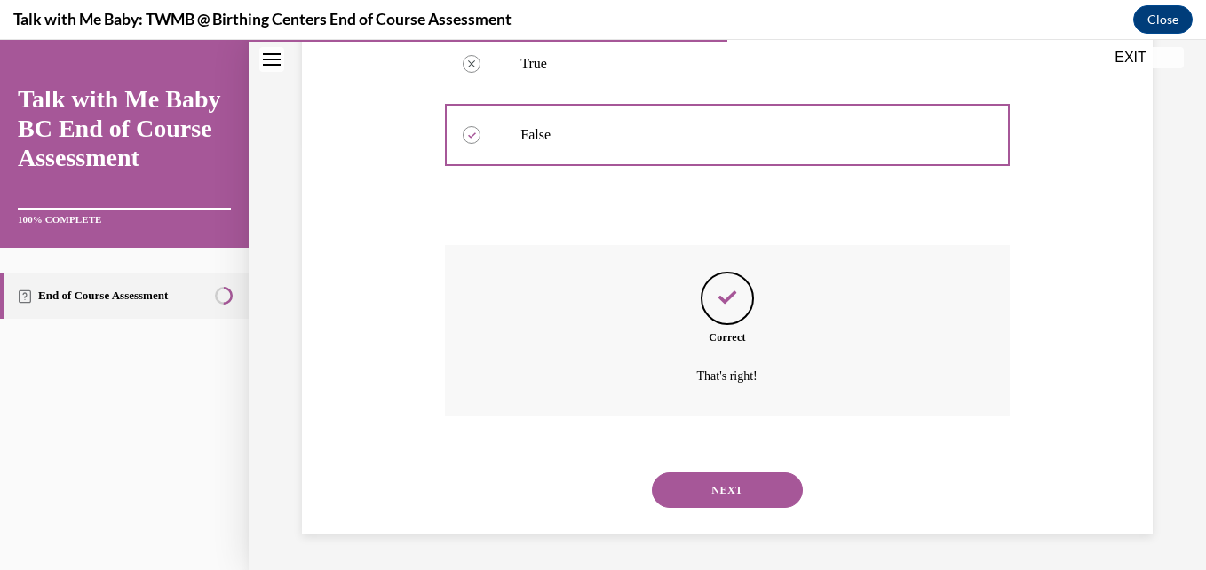
click at [744, 487] on button "NEXT" at bounding box center [727, 490] width 151 height 36
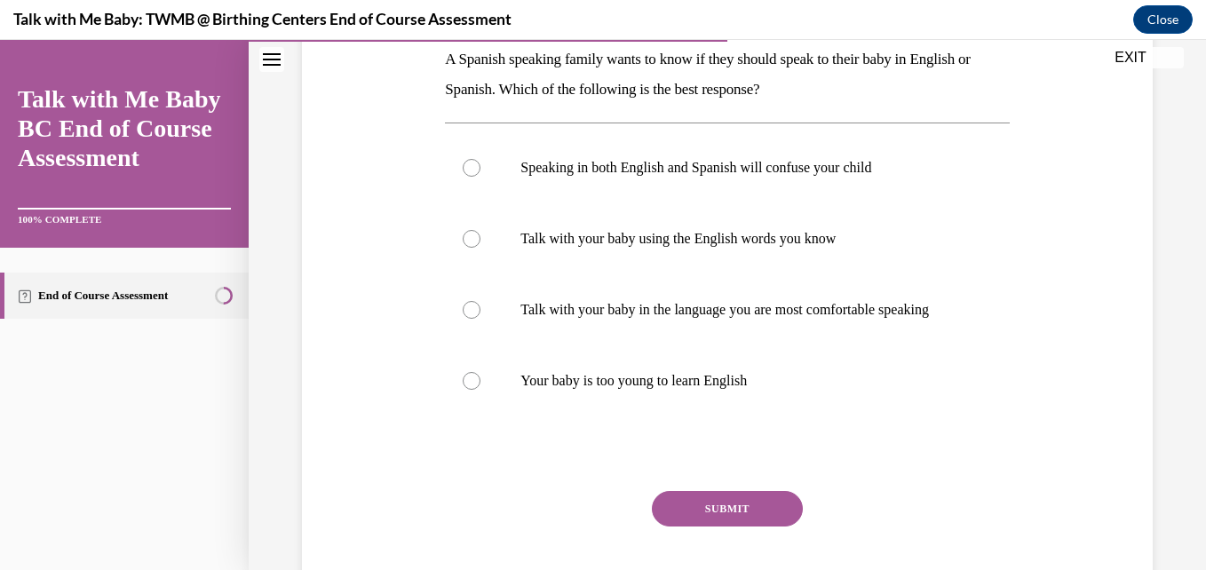
scroll to position [320, 0]
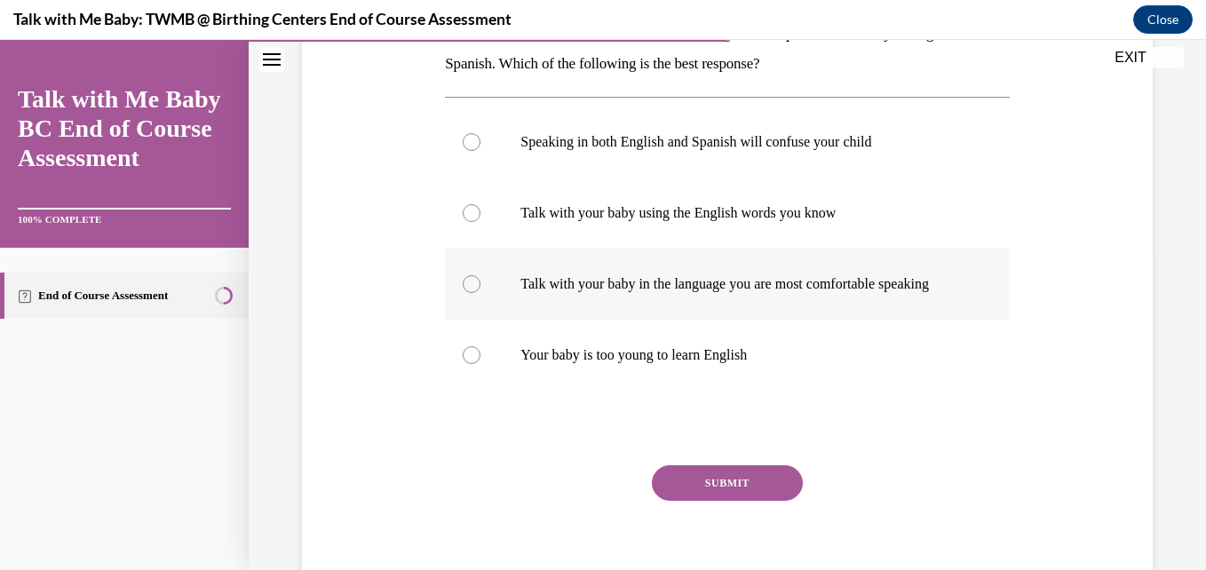
click at [615, 318] on label "Talk with your baby in the language you are most comfortable speaking" at bounding box center [727, 284] width 564 height 71
click at [480, 293] on input "Talk with your baby in the language you are most comfortable speaking" at bounding box center [472, 284] width 18 height 18
radio input "true"
click at [701, 501] on button "SUBMIT" at bounding box center [727, 483] width 151 height 36
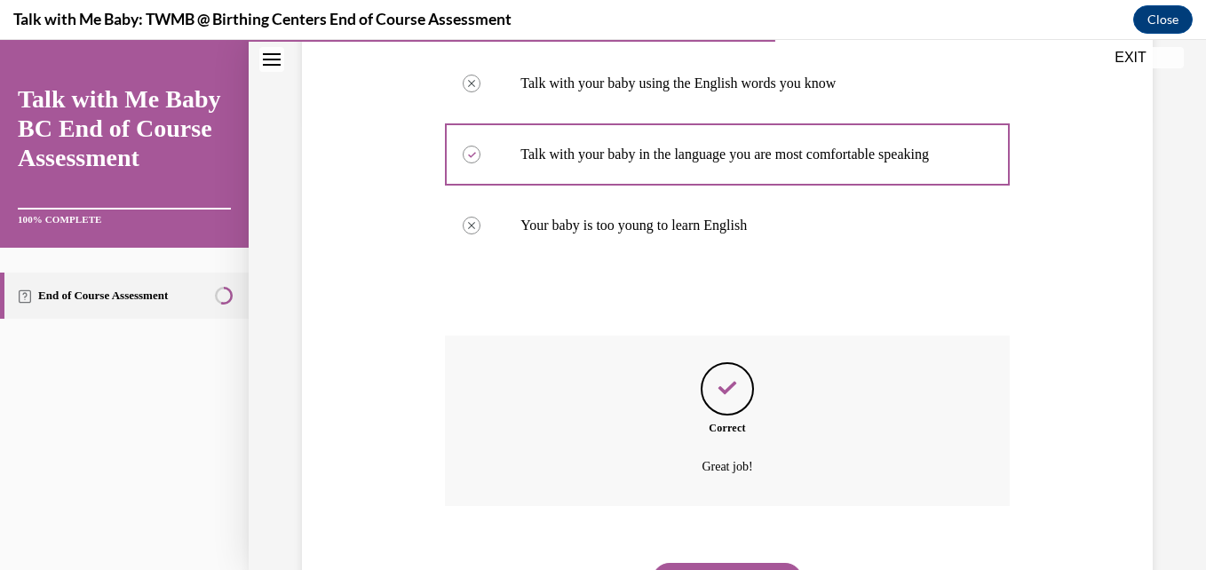
scroll to position [558, 0]
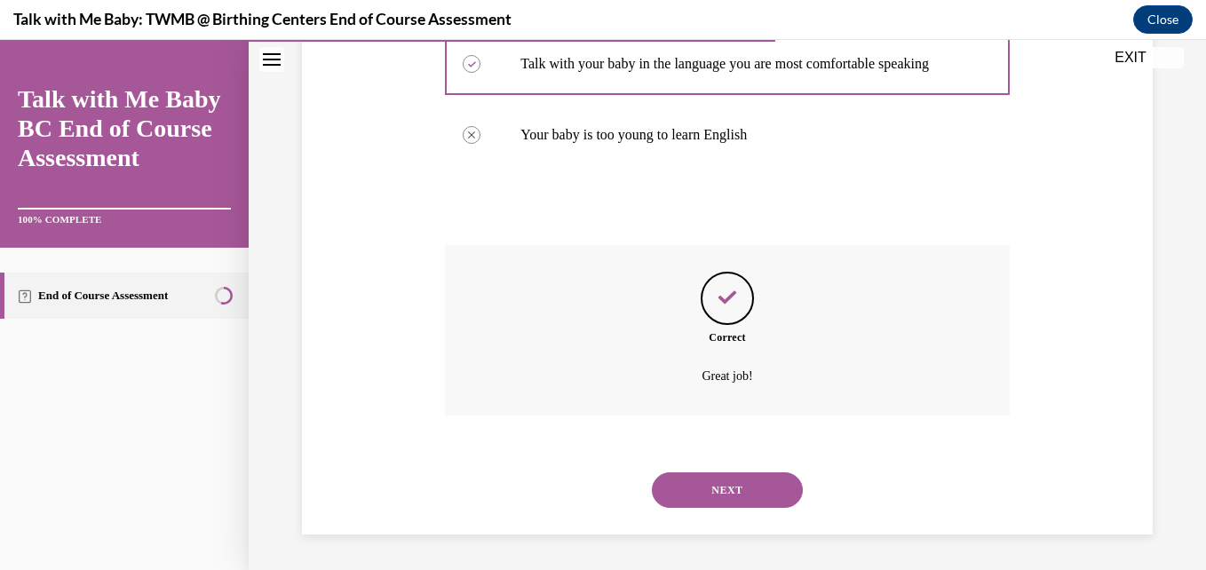
click at [722, 480] on button "NEXT" at bounding box center [727, 490] width 151 height 36
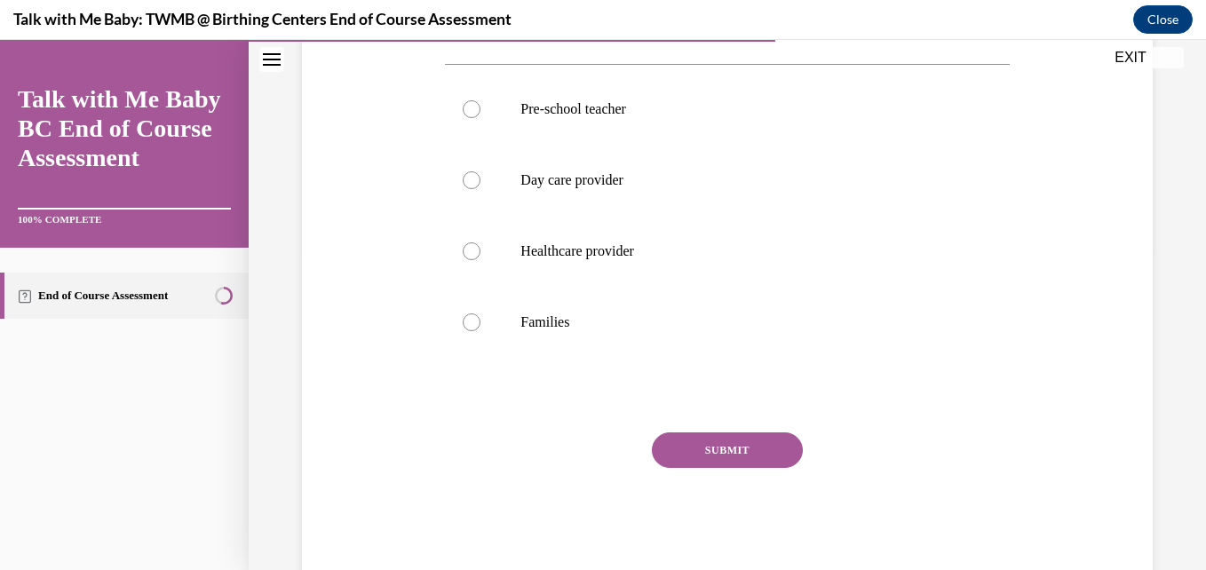
scroll to position [355, 0]
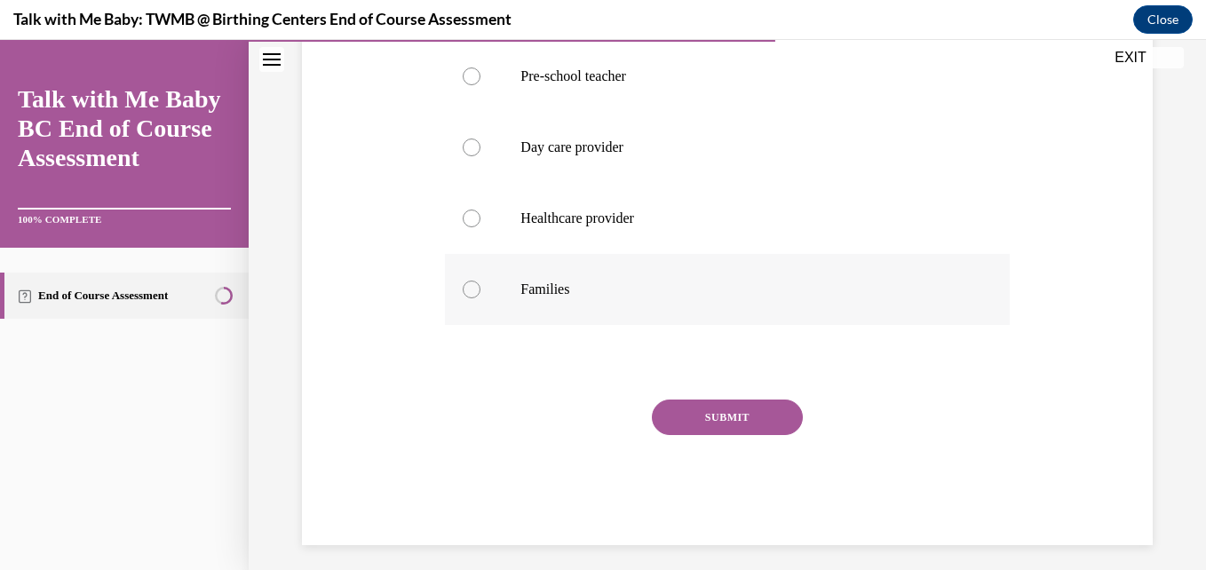
click at [848, 313] on label "Families" at bounding box center [727, 289] width 564 height 71
click at [480, 298] on input "Families" at bounding box center [472, 290] width 18 height 18
radio input "true"
drag, startPoint x: 765, startPoint y: 432, endPoint x: 762, endPoint y: 422, distance: 11.2
click at [762, 422] on button "SUBMIT" at bounding box center [727, 418] width 151 height 36
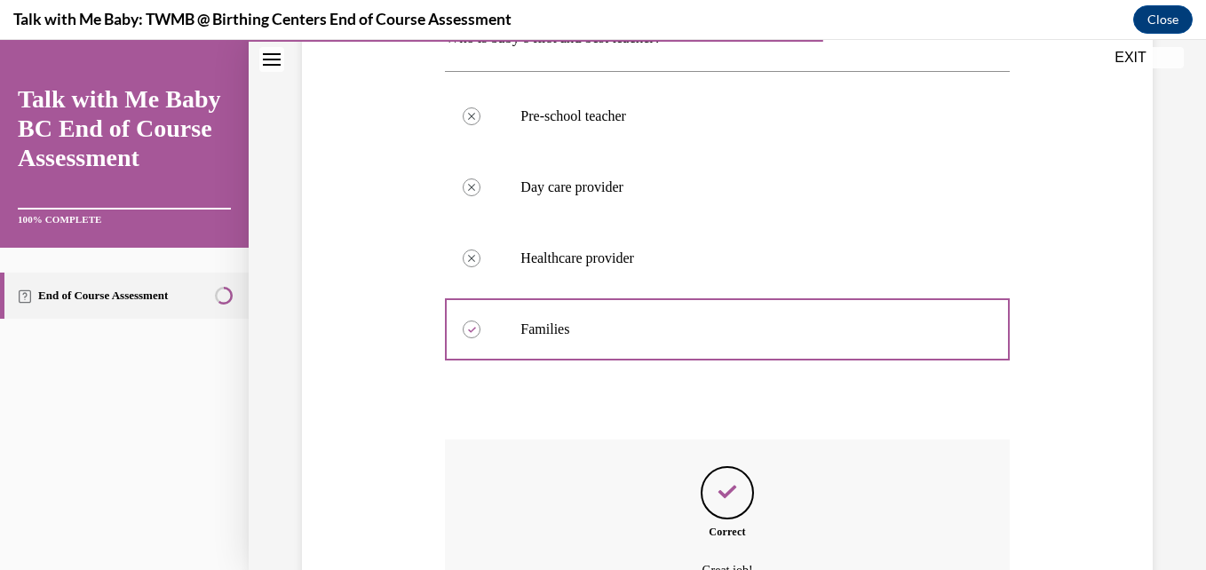
click at [762, 422] on div "Question 12/20 Who is baby’s first and best teacher? Pre-school teacher Correct…" at bounding box center [727, 330] width 564 height 797
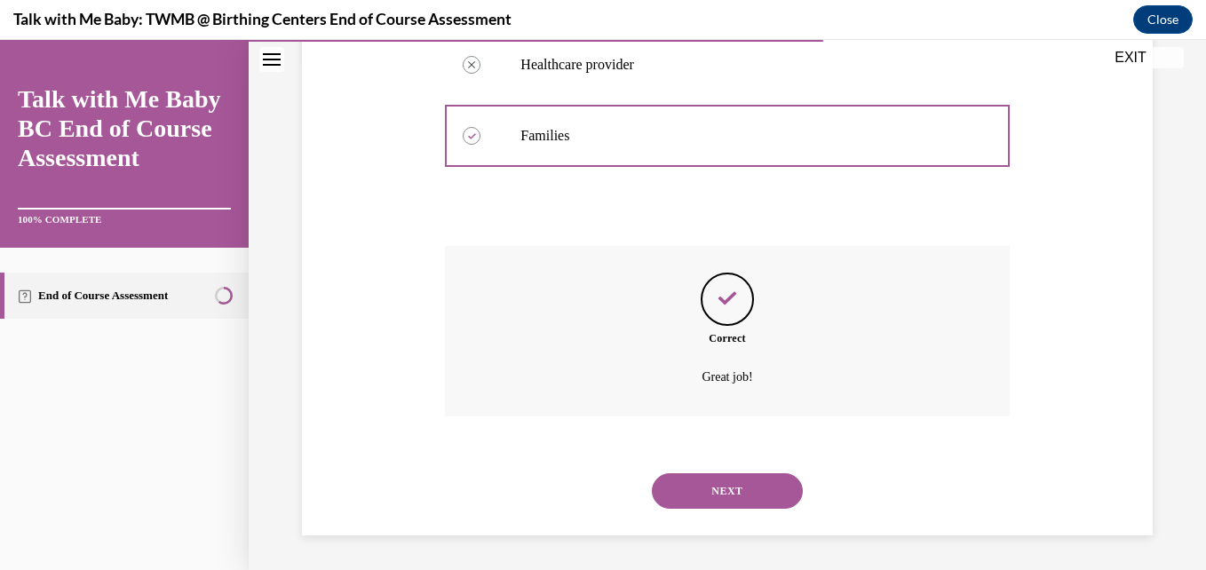
scroll to position [510, 0]
click at [713, 480] on button "NEXT" at bounding box center [727, 490] width 151 height 36
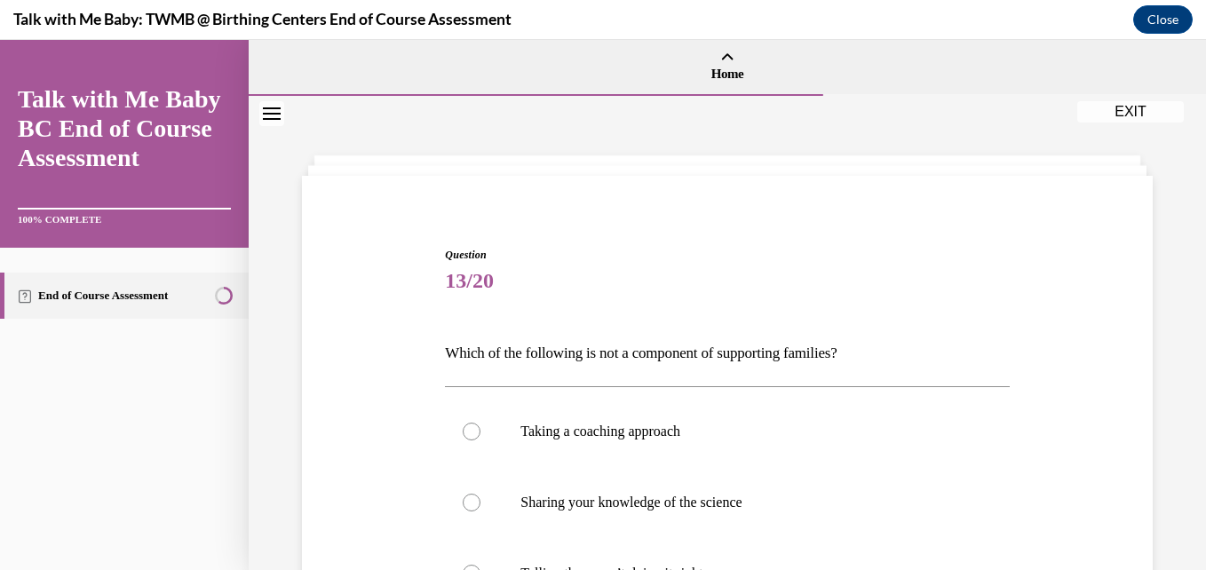
scroll to position [384, 0]
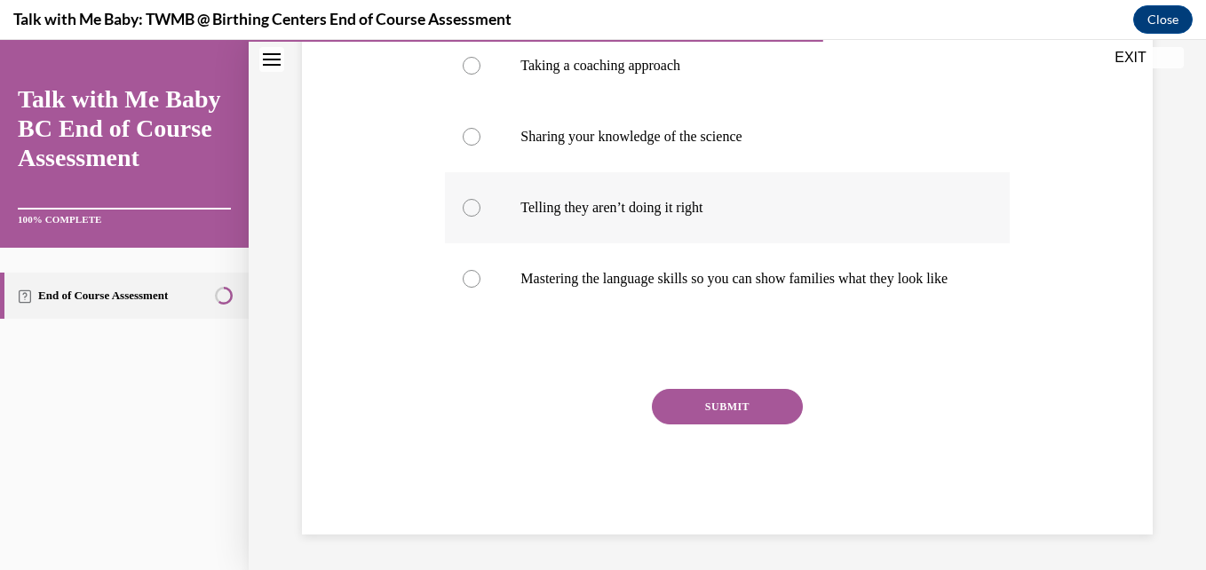
click at [727, 177] on label "Telling they aren’t doing it right" at bounding box center [727, 207] width 564 height 71
click at [480, 199] on input "Telling they aren’t doing it right" at bounding box center [472, 208] width 18 height 18
radio input "true"
click at [709, 409] on button "SUBMIT" at bounding box center [727, 407] width 151 height 36
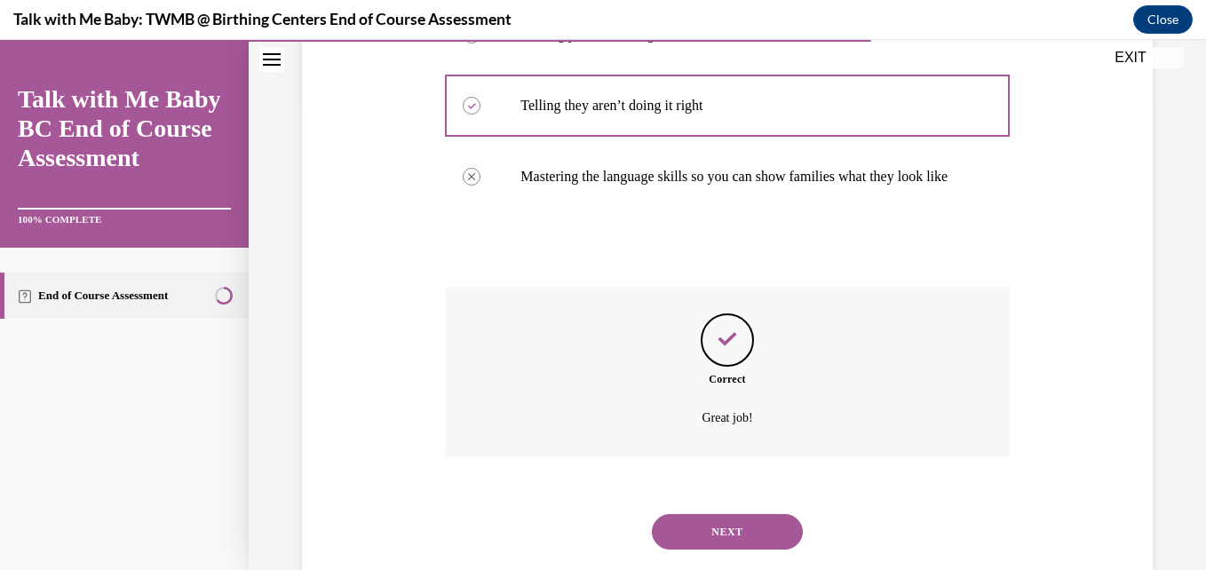
scroll to position [528, 0]
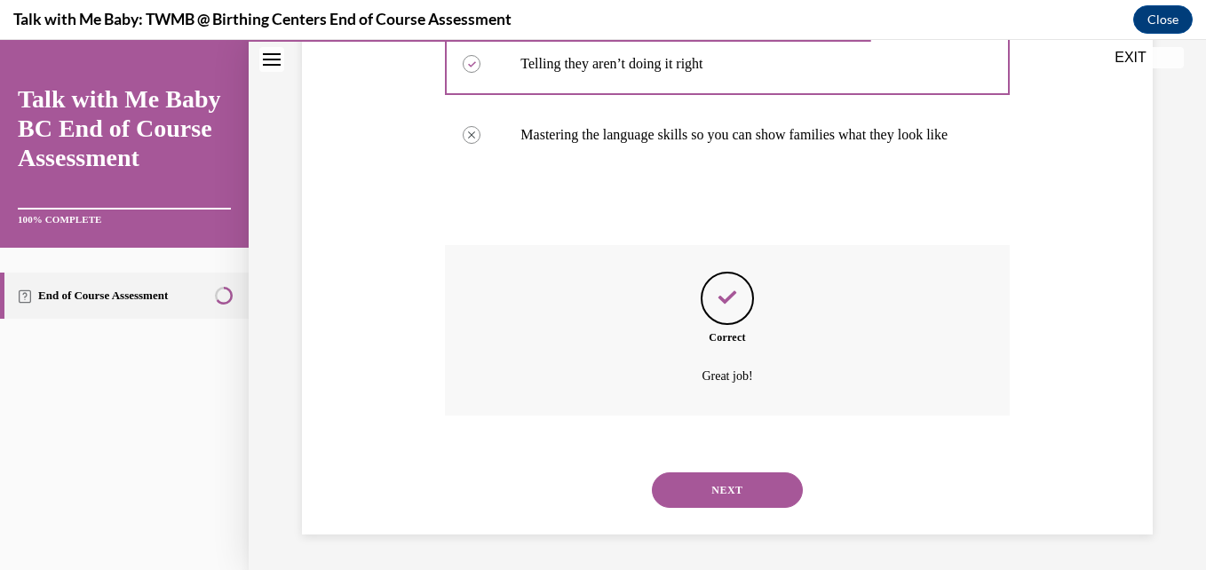
click at [706, 486] on button "NEXT" at bounding box center [727, 490] width 151 height 36
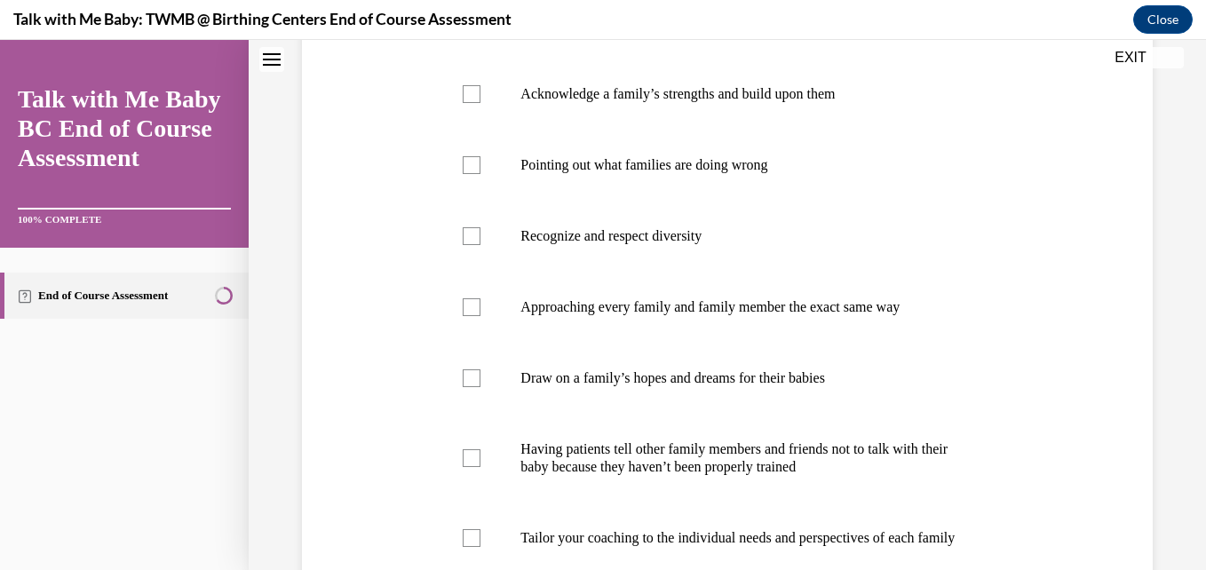
scroll to position [0, 0]
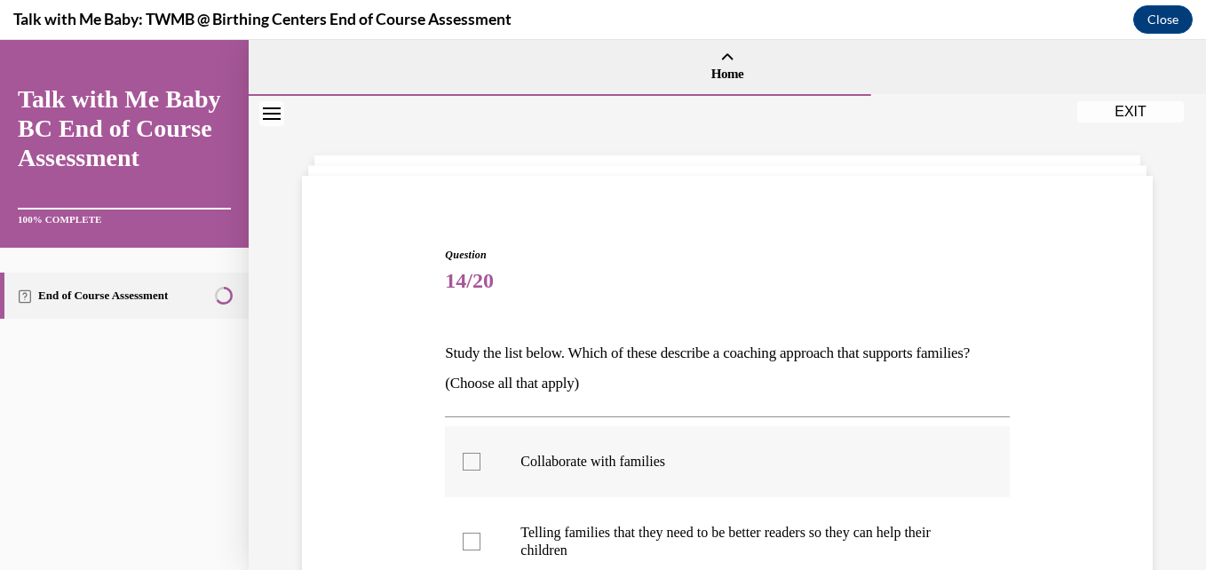
click at [884, 446] on label "Collaborate with families" at bounding box center [727, 461] width 564 height 71
click at [480, 453] on input "Collaborate with families" at bounding box center [472, 462] width 18 height 18
checkbox input "true"
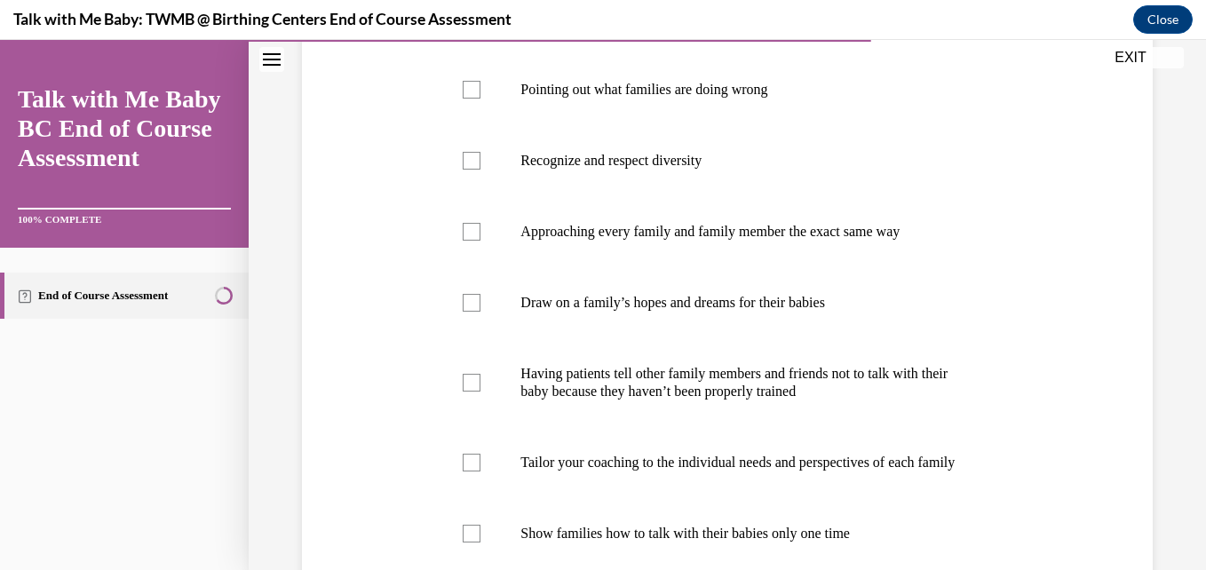
scroll to position [604, 0]
click at [861, 471] on p "Tailor your coaching to the individual needs and perspectives of each family" at bounding box center [742, 462] width 444 height 18
click at [480, 471] on input "Tailor your coaching to the individual needs and perspectives of each family" at bounding box center [472, 462] width 18 height 18
checkbox input "true"
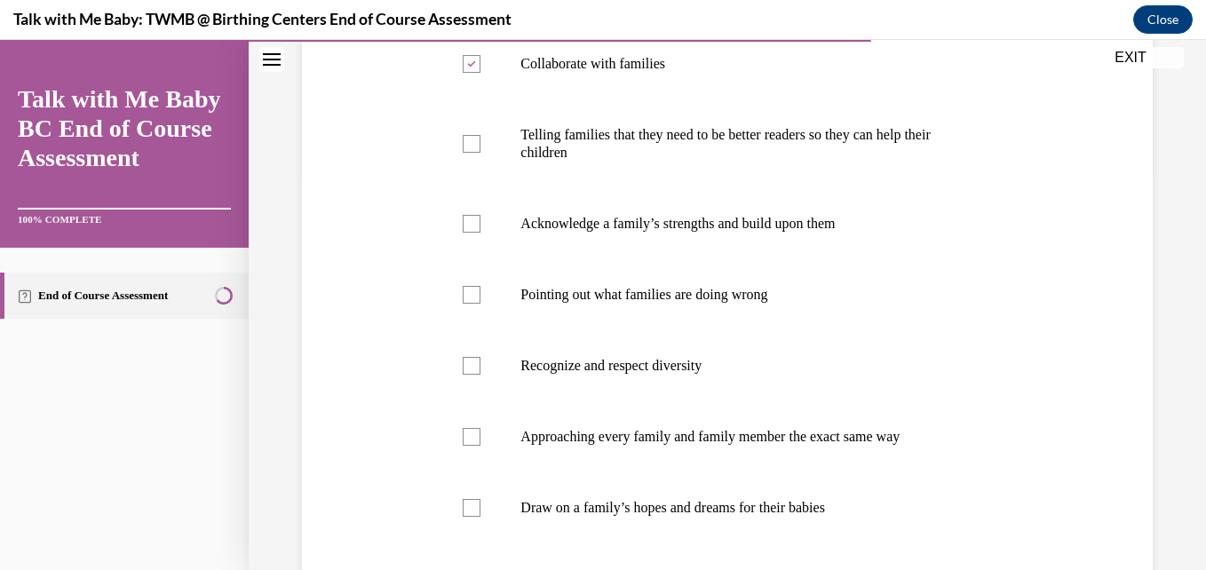
scroll to position [391, 0]
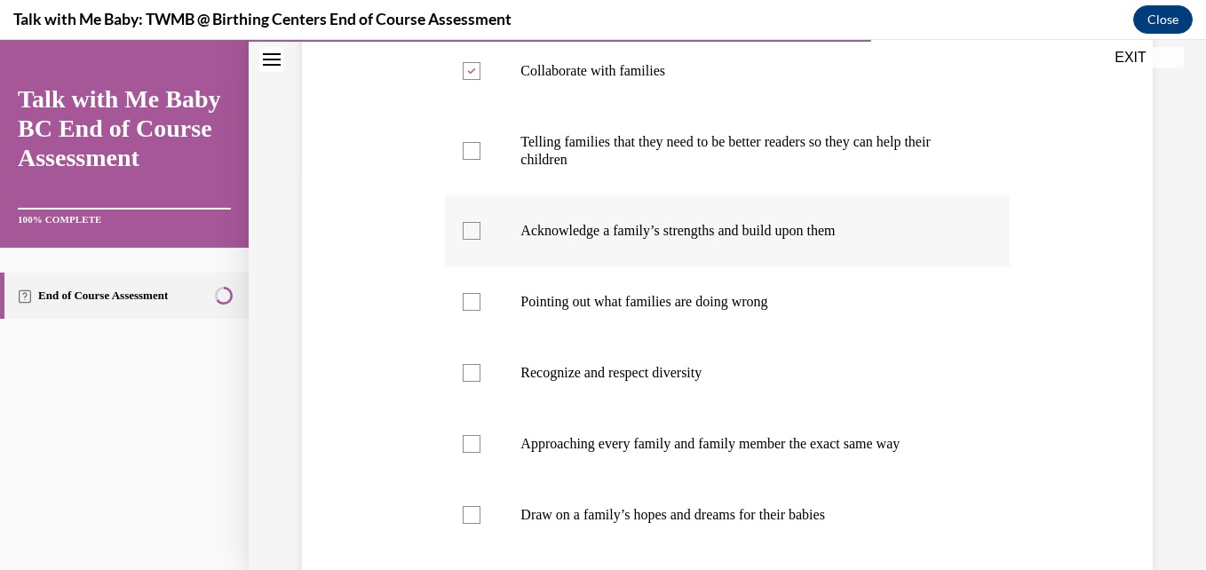
click at [742, 213] on label "Acknowledge a family’s strengths and build upon them" at bounding box center [727, 230] width 564 height 71
click at [480, 222] on input "Acknowledge a family’s strengths and build upon them" at bounding box center [472, 231] width 18 height 18
checkbox input "true"
click at [718, 519] on p "Draw on a family’s hopes and dreams for their babies" at bounding box center [742, 515] width 444 height 18
click at [480, 519] on input "Draw on a family’s hopes and dreams for their babies" at bounding box center [472, 515] width 18 height 18
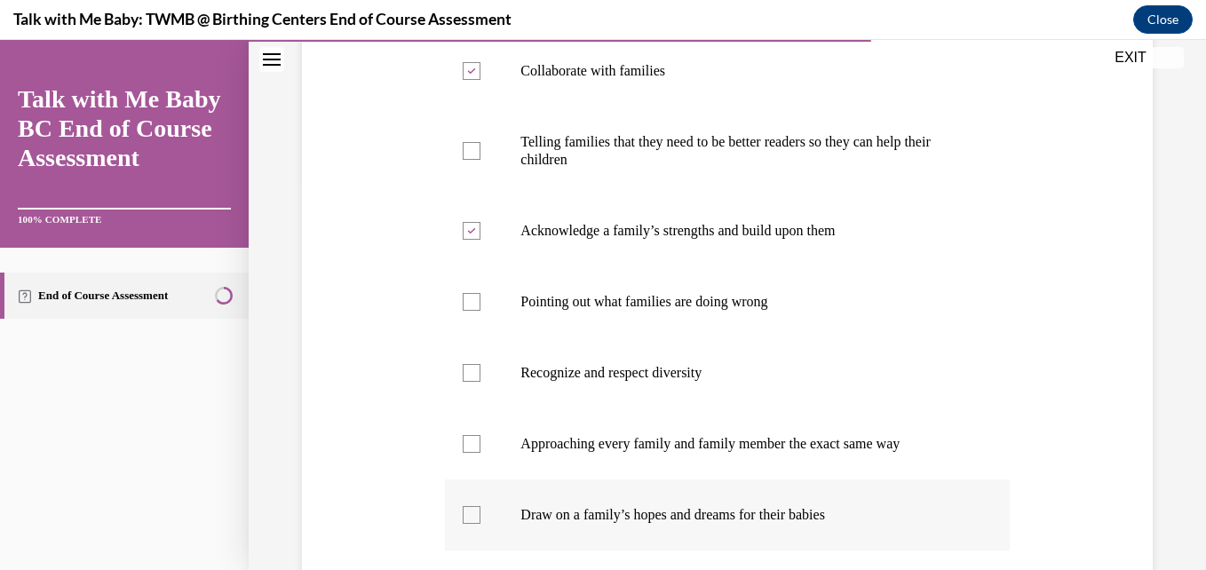
checkbox input "true"
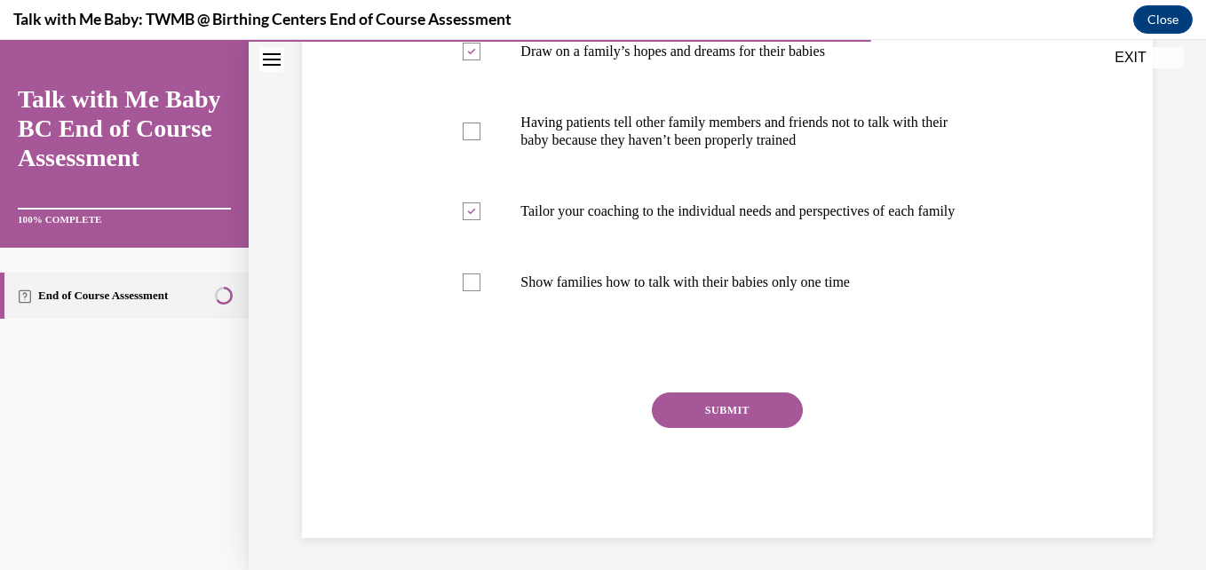
click at [708, 448] on div "SUBMIT" at bounding box center [727, 437] width 564 height 89
click at [709, 428] on button "SUBMIT" at bounding box center [727, 411] width 151 height 36
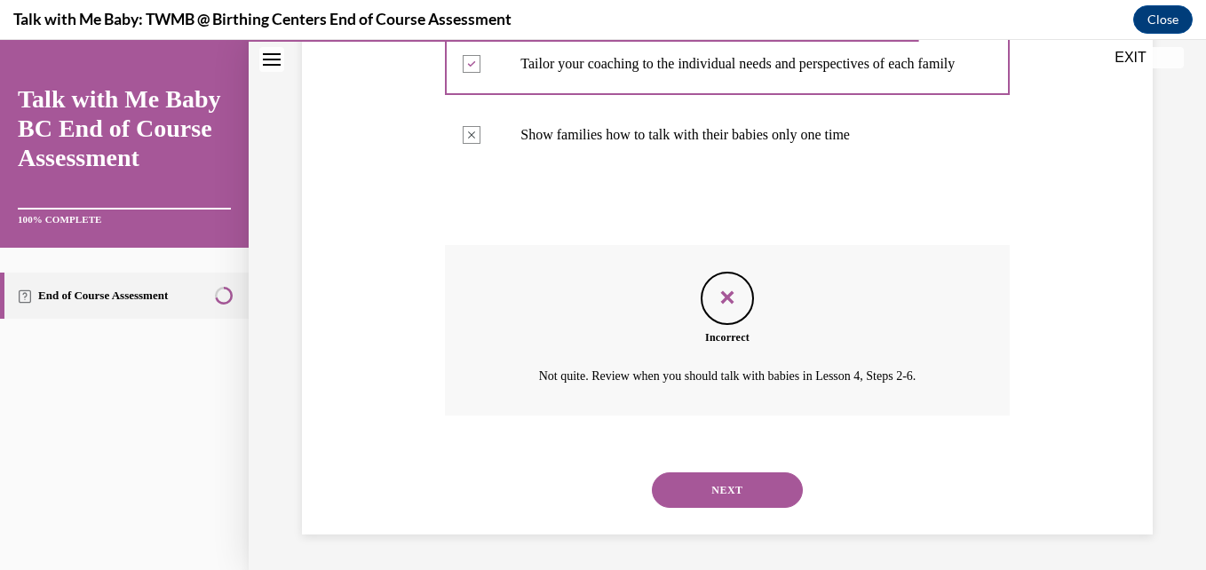
scroll to position [1019, 0]
click at [738, 486] on button "NEXT" at bounding box center [727, 490] width 151 height 36
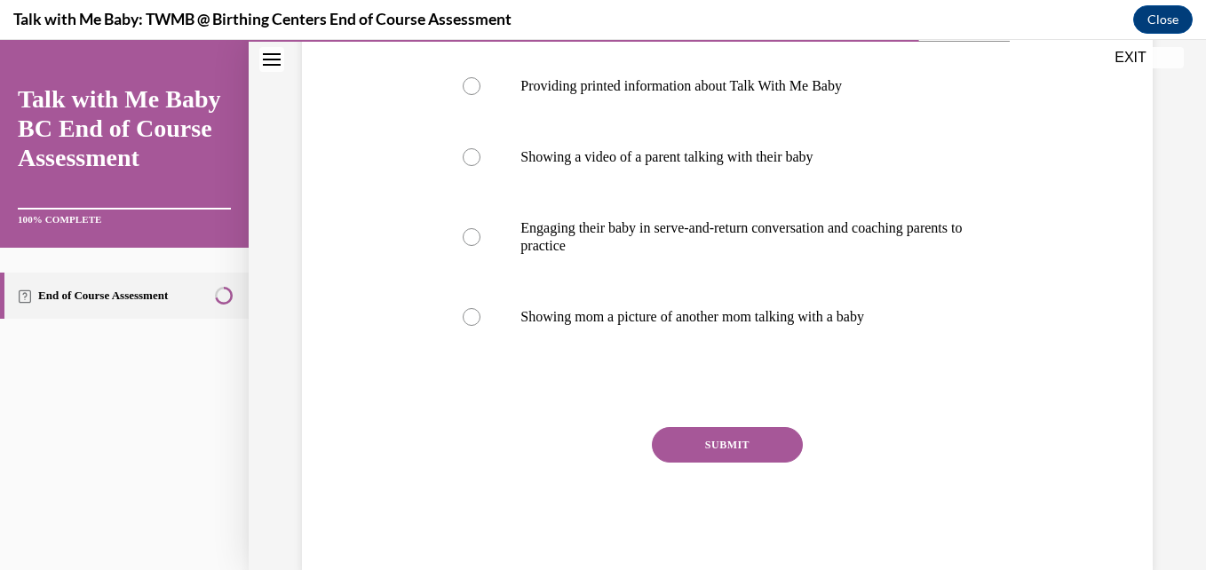
scroll to position [355, 0]
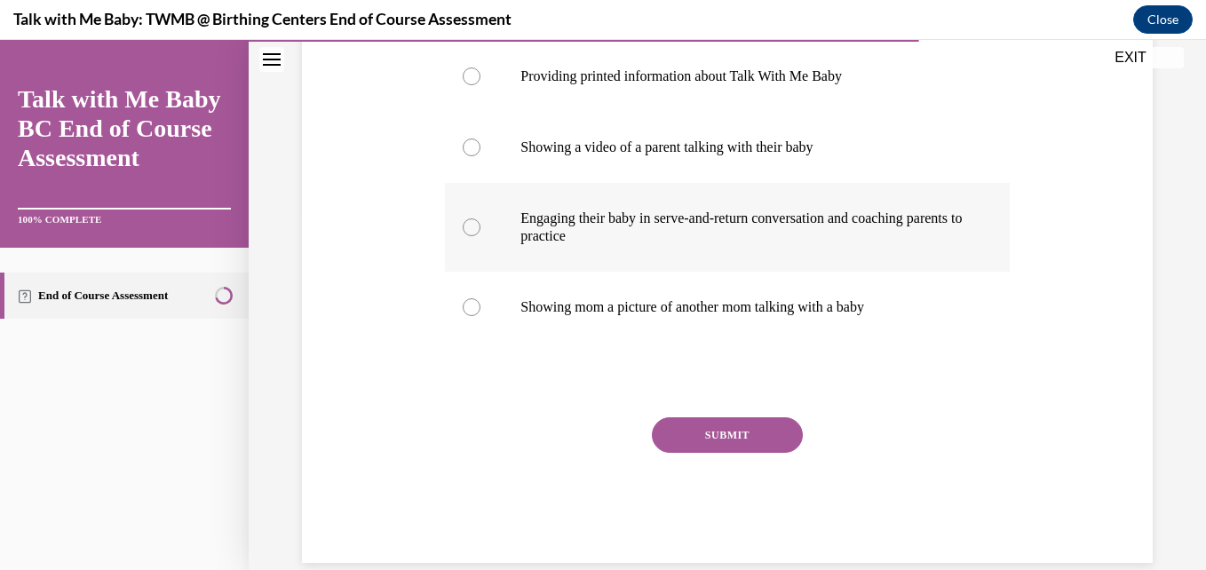
click at [820, 223] on p "Engaging their baby in serve-and-return conversation and coaching parents to pr…" at bounding box center [742, 228] width 444 height 36
click at [480, 223] on input "Engaging their baby in serve-and-return conversation and coaching parents to pr…" at bounding box center [472, 227] width 18 height 18
radio input "true"
click at [731, 429] on button "SUBMIT" at bounding box center [727, 435] width 151 height 36
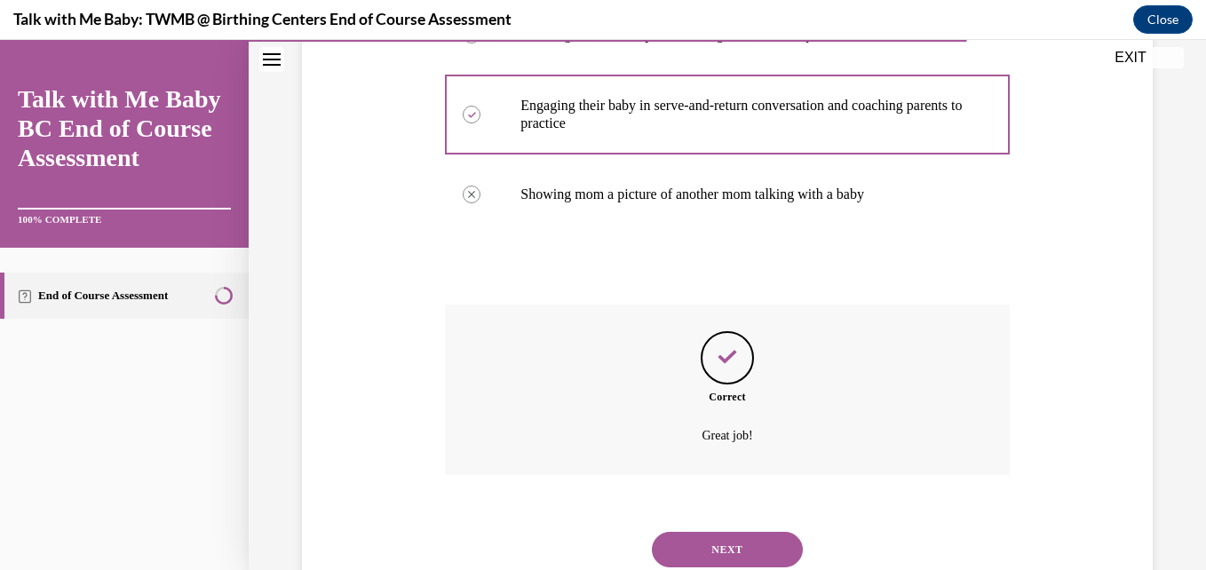
scroll to position [528, 0]
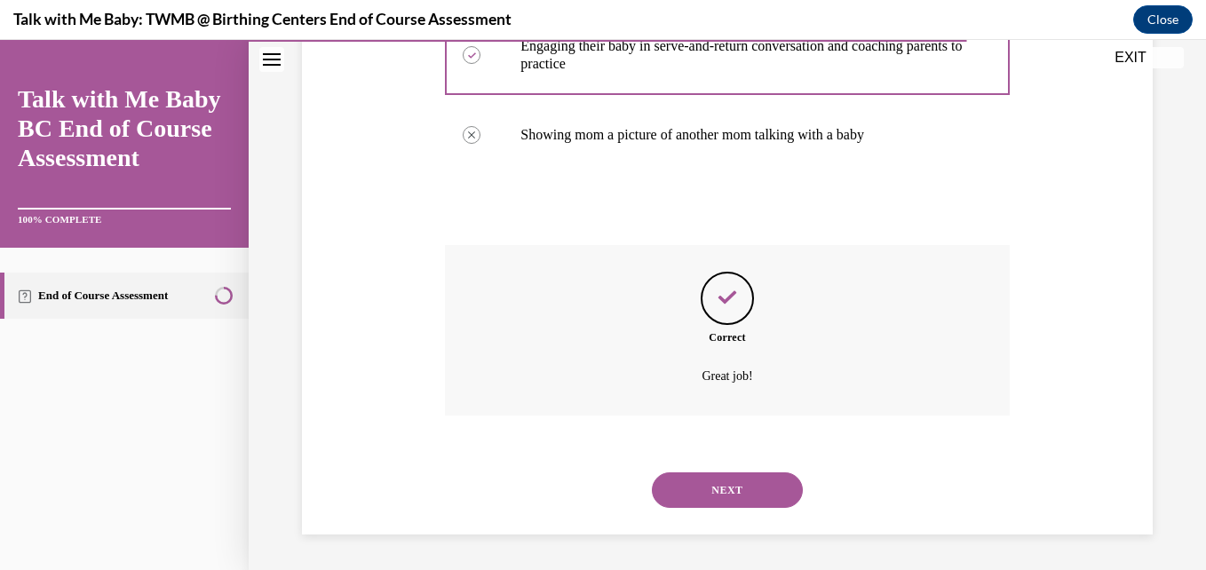
click at [762, 484] on button "NEXT" at bounding box center [727, 490] width 151 height 36
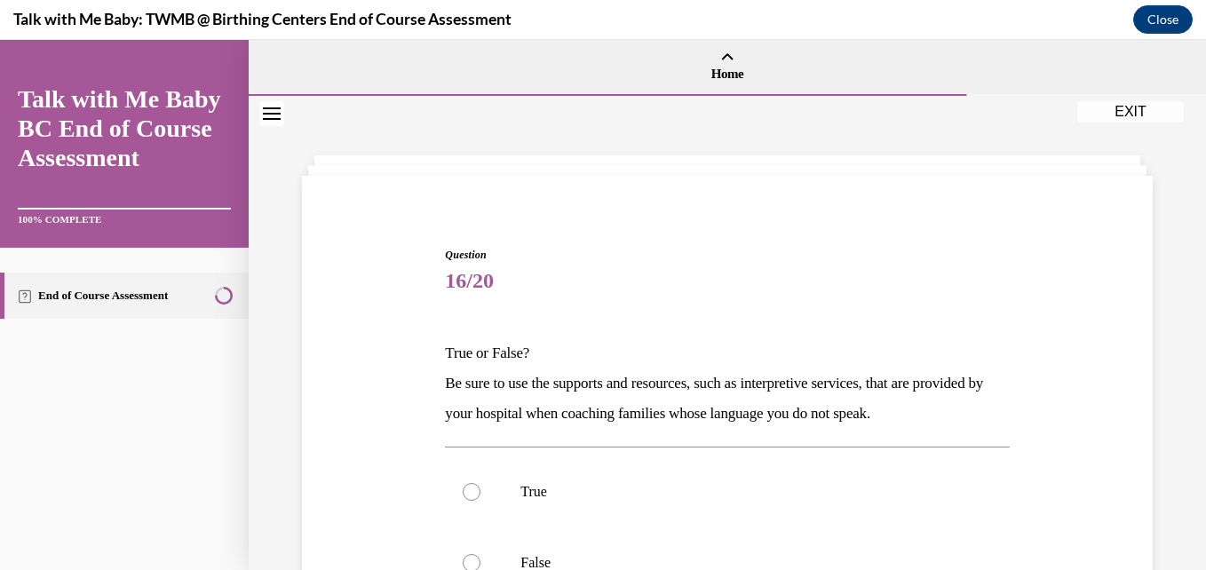
scroll to position [284, 0]
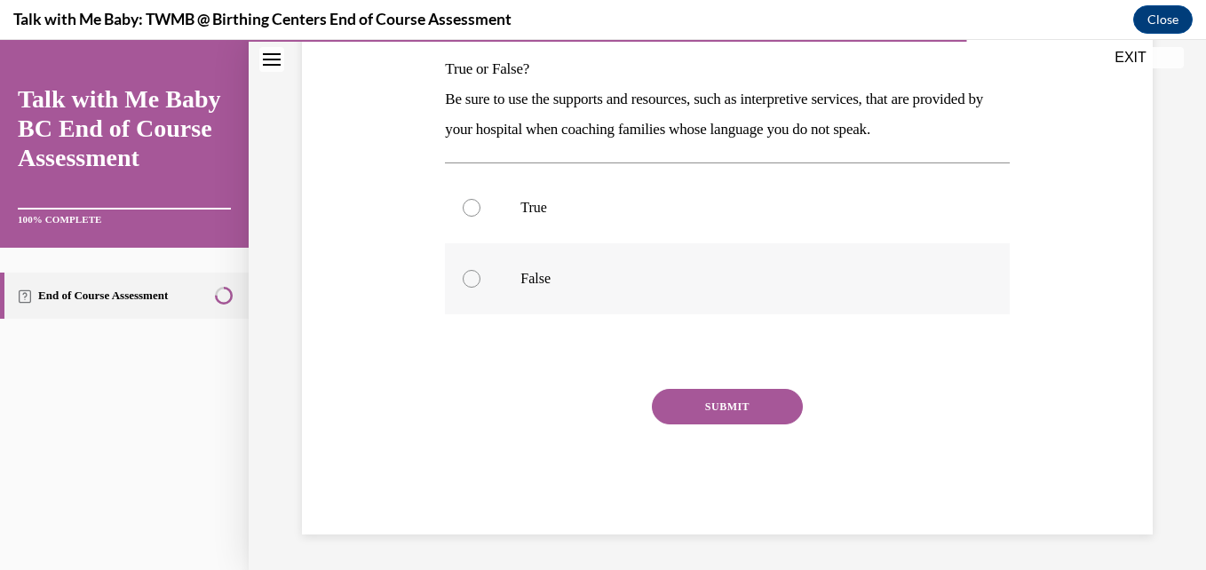
click at [570, 267] on label "False" at bounding box center [727, 278] width 564 height 71
click at [480, 270] on input "False" at bounding box center [472, 279] width 18 height 18
radio input "true"
click at [693, 403] on button "SUBMIT" at bounding box center [727, 407] width 151 height 36
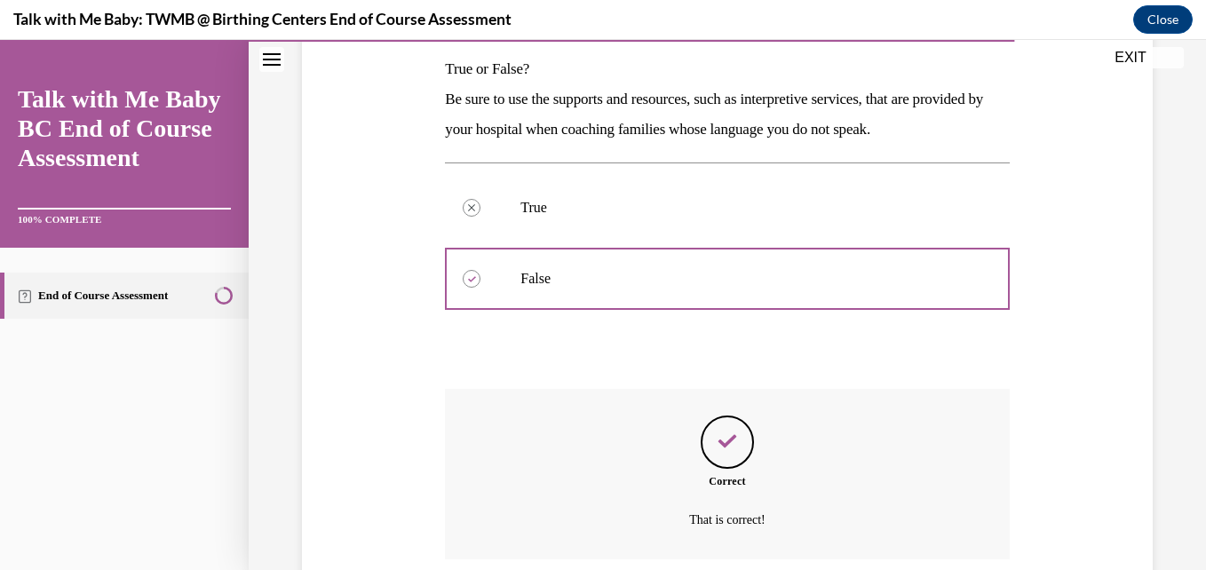
scroll to position [428, 0]
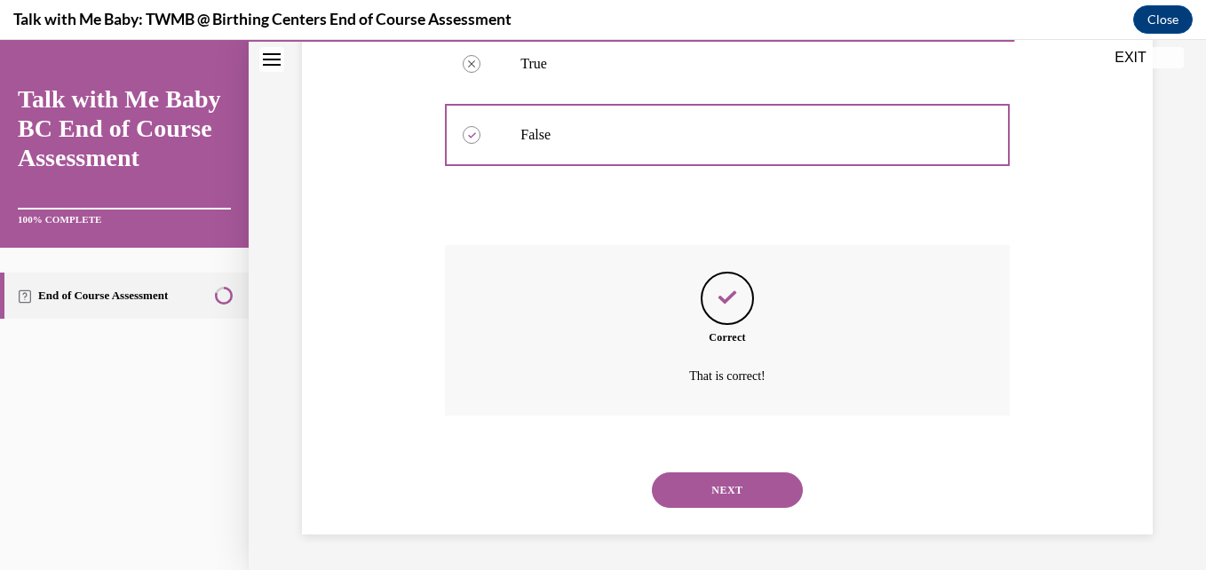
click at [726, 496] on button "NEXT" at bounding box center [727, 490] width 151 height 36
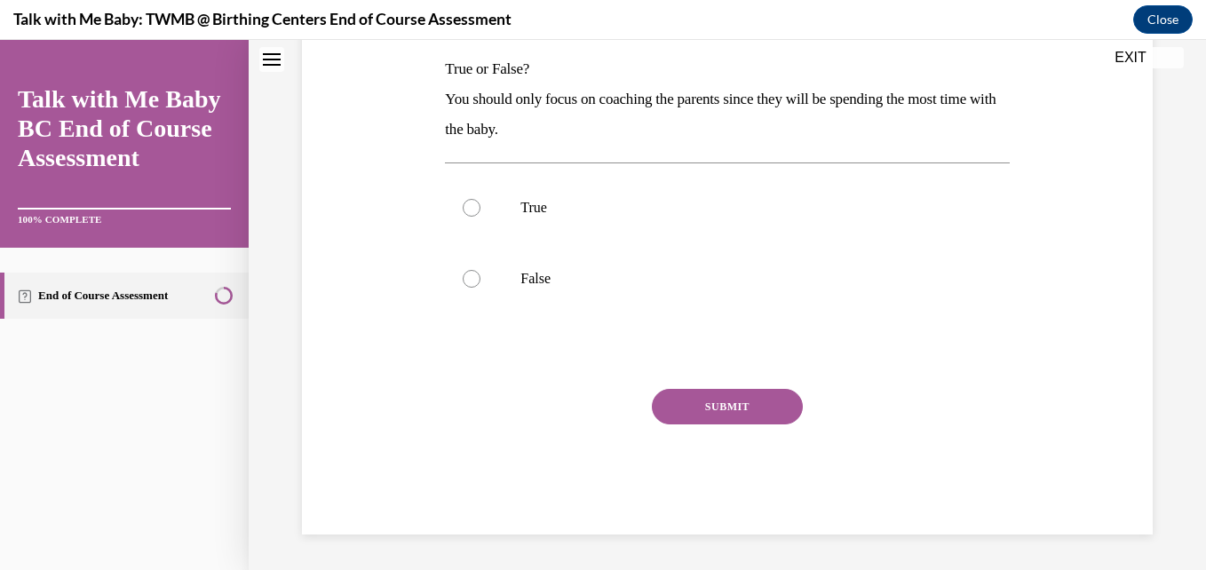
scroll to position [0, 0]
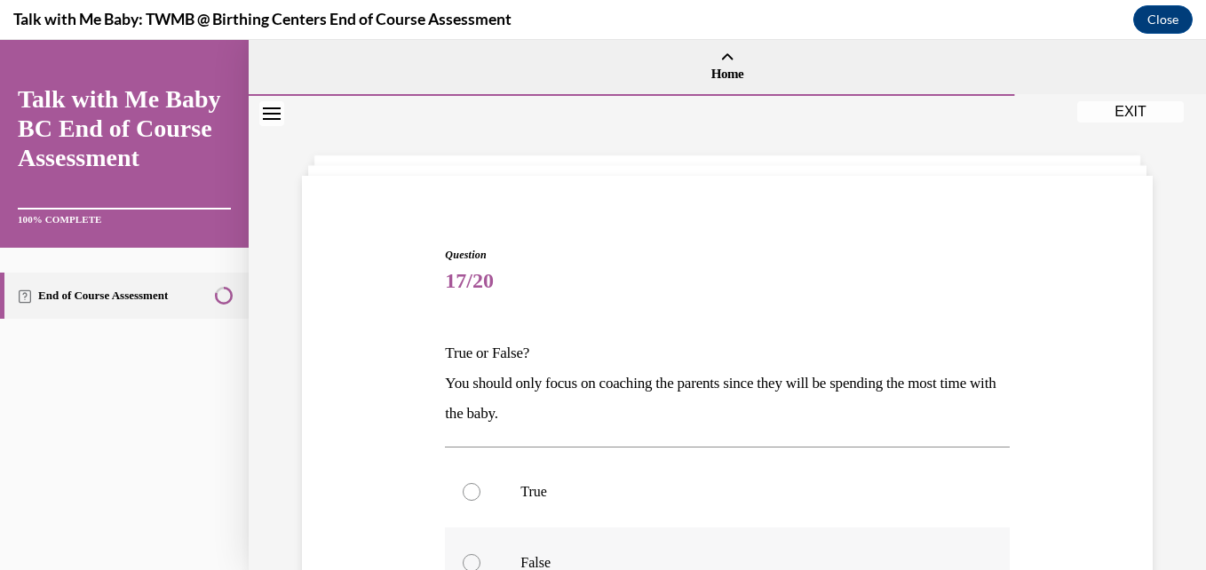
click at [793, 544] on label "False" at bounding box center [727, 563] width 564 height 71
click at [480, 554] on input "False" at bounding box center [472, 563] width 18 height 18
radio input "true"
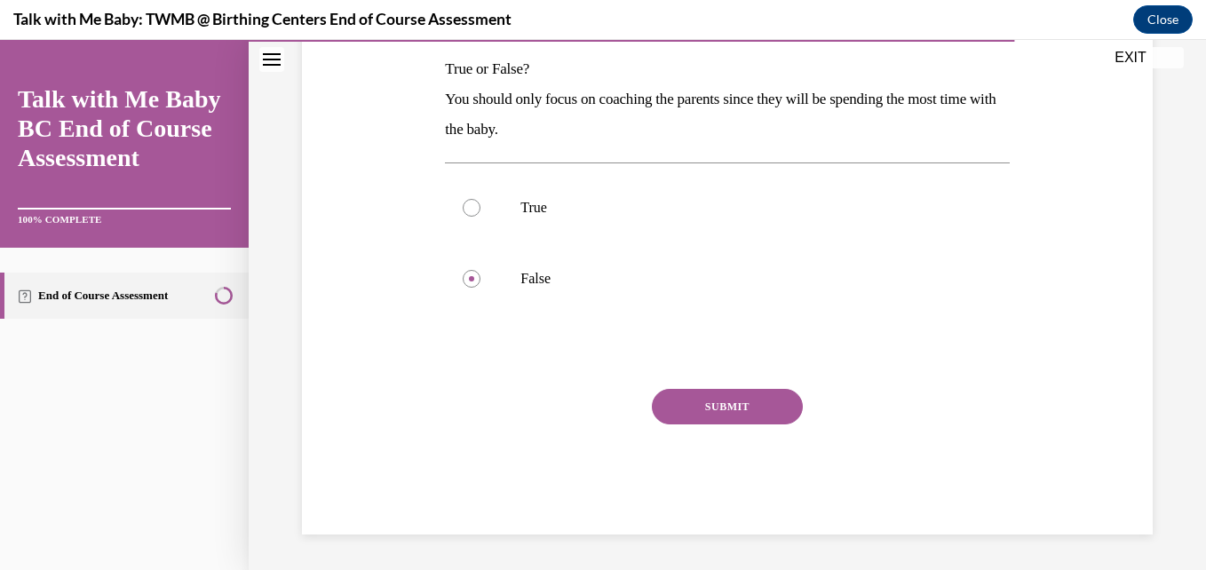
click at [745, 404] on button "SUBMIT" at bounding box center [727, 407] width 151 height 36
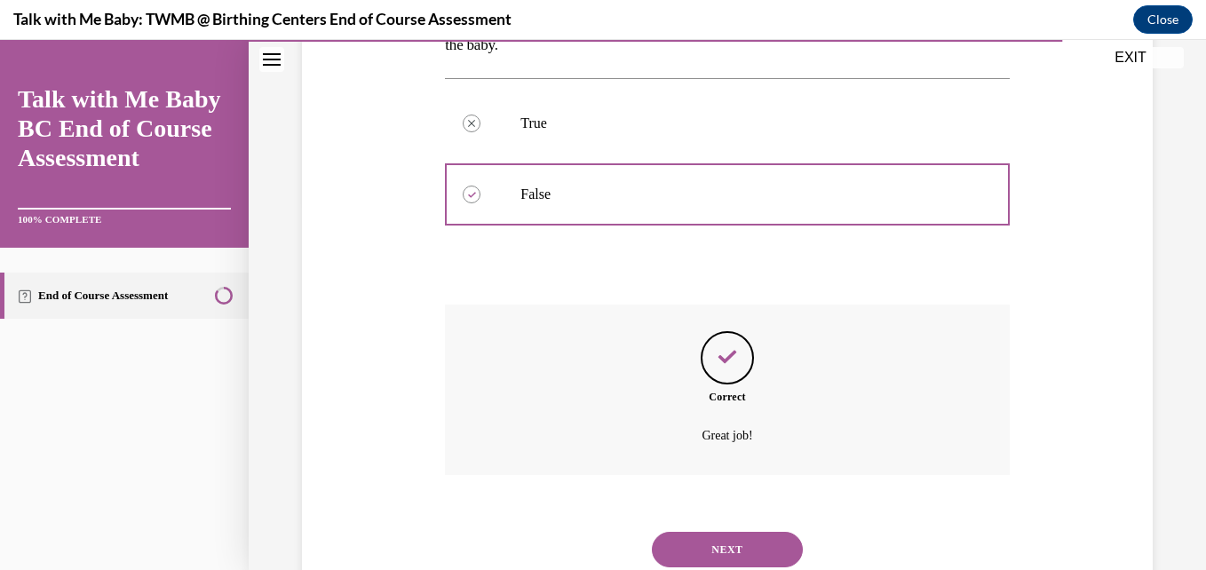
scroll to position [428, 0]
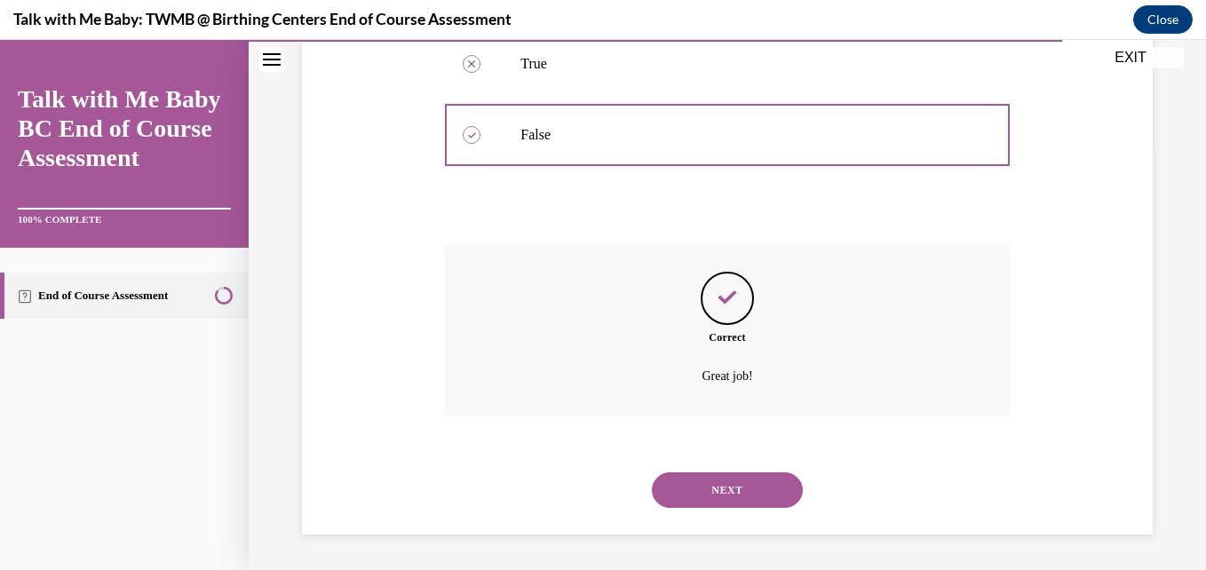
click at [714, 483] on button "NEXT" at bounding box center [727, 490] width 151 height 36
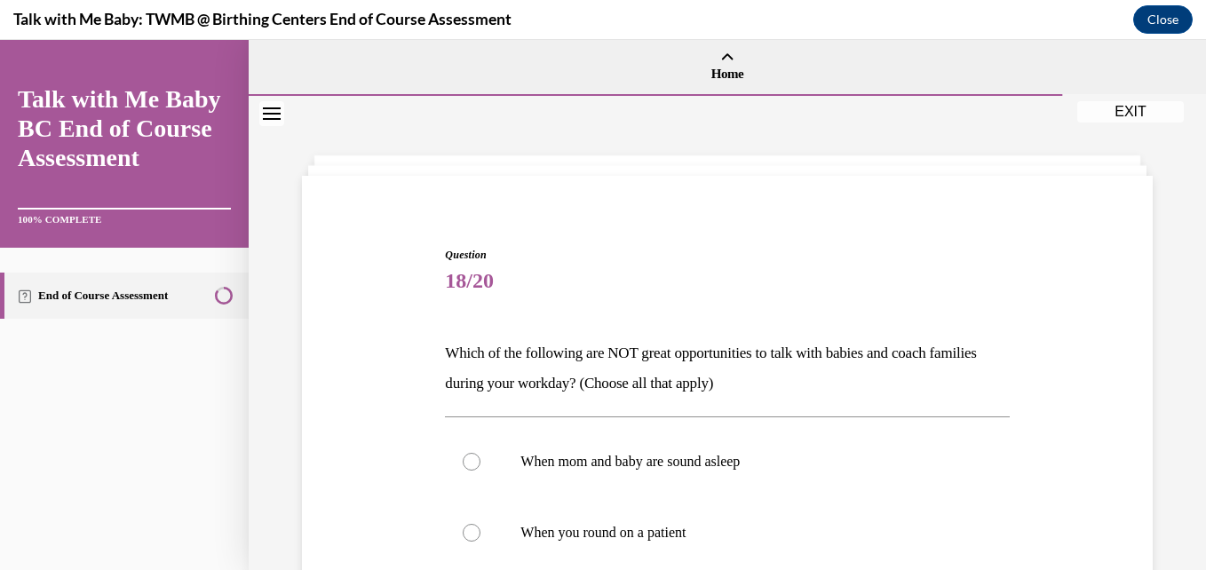
scroll to position [396, 0]
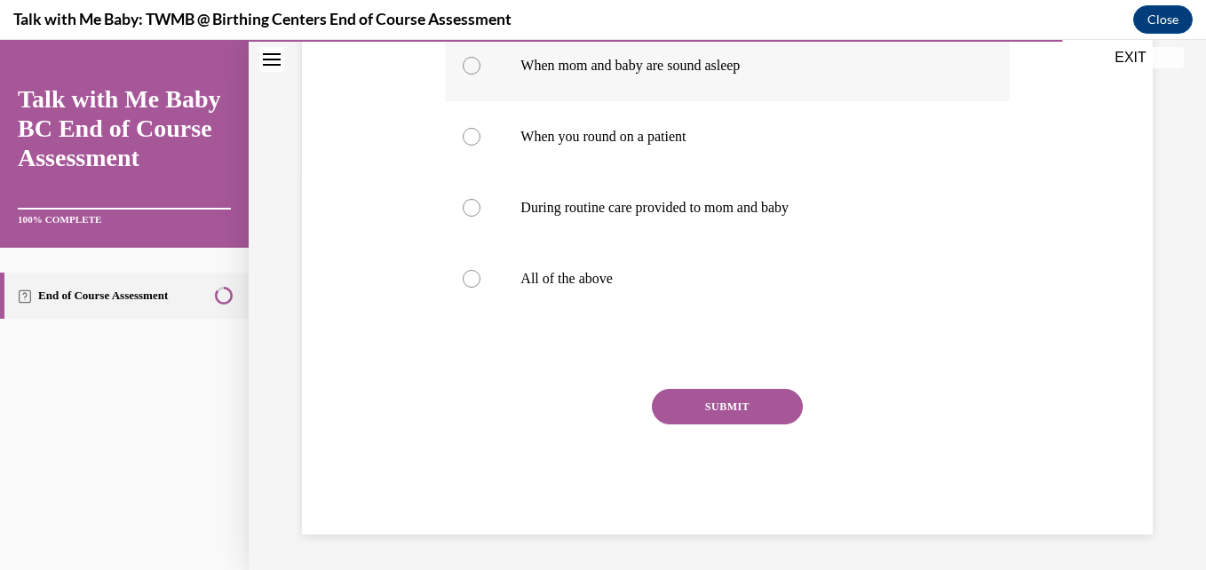
click at [659, 76] on label "When mom and baby are sound asleep" at bounding box center [727, 65] width 564 height 71
click at [480, 75] on input "When mom and baby are sound asleep" at bounding box center [472, 66] width 18 height 18
radio input "true"
click at [697, 393] on button "SUBMIT" at bounding box center [727, 407] width 151 height 36
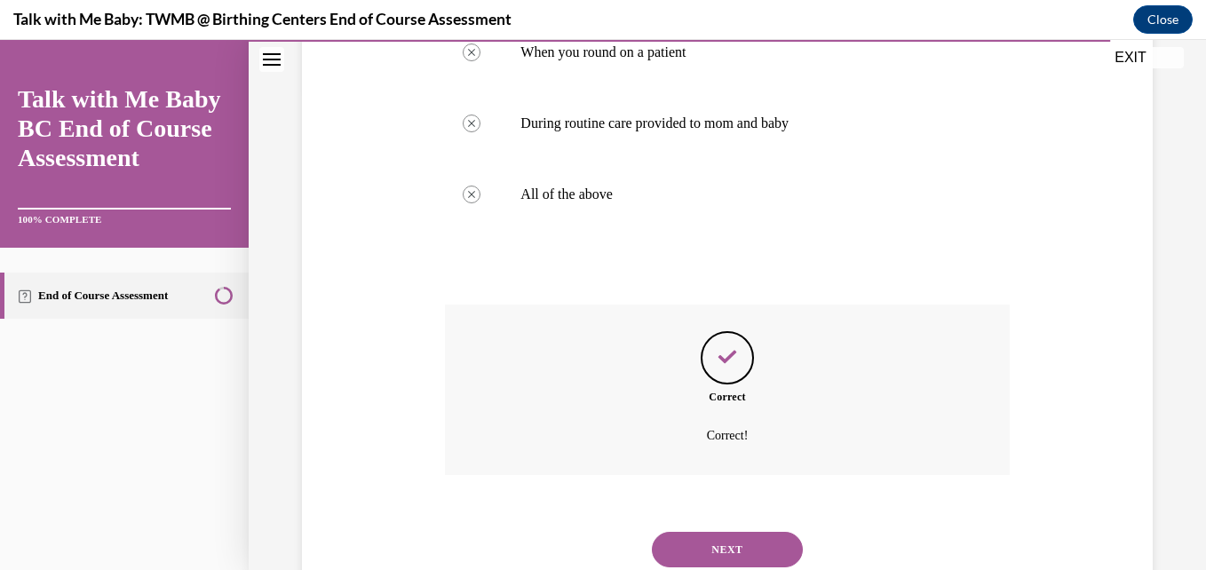
scroll to position [540, 0]
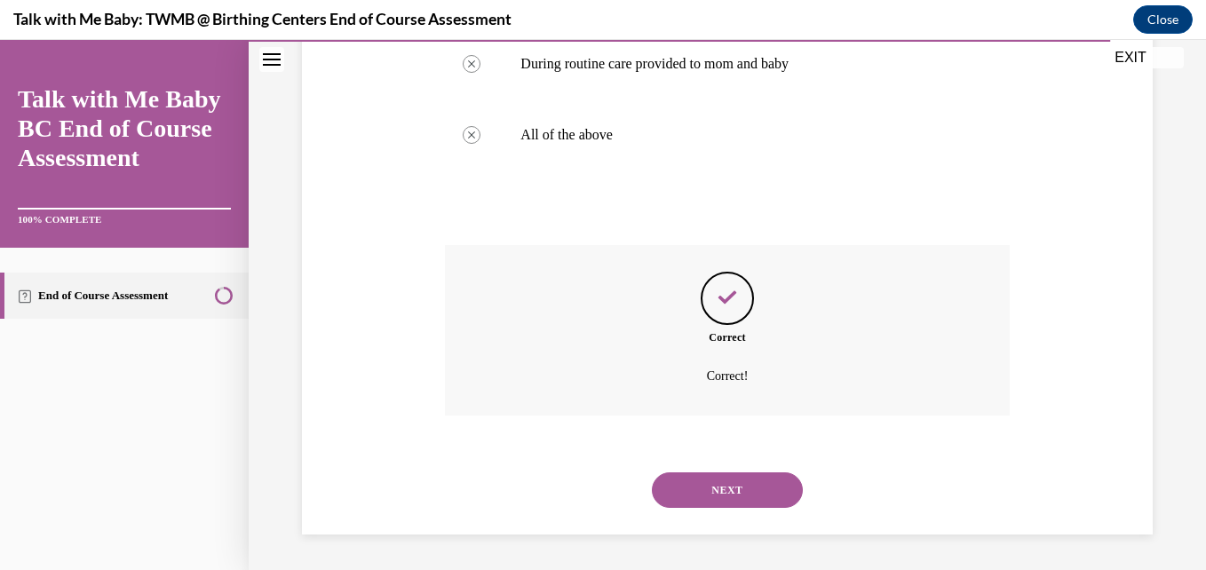
click at [696, 482] on button "NEXT" at bounding box center [727, 490] width 151 height 36
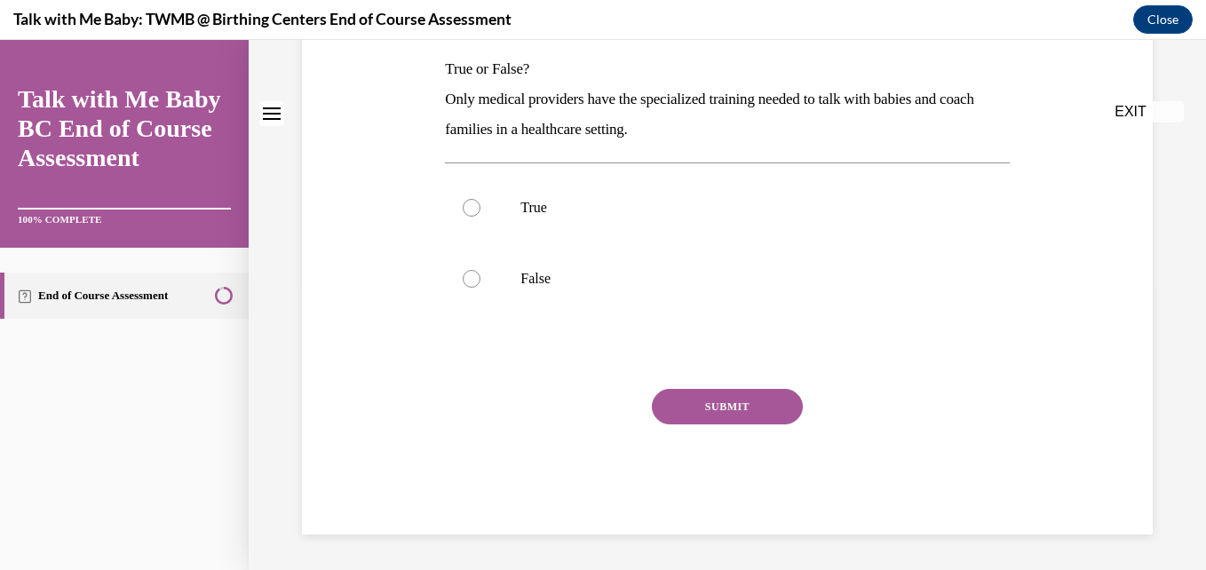
scroll to position [0, 0]
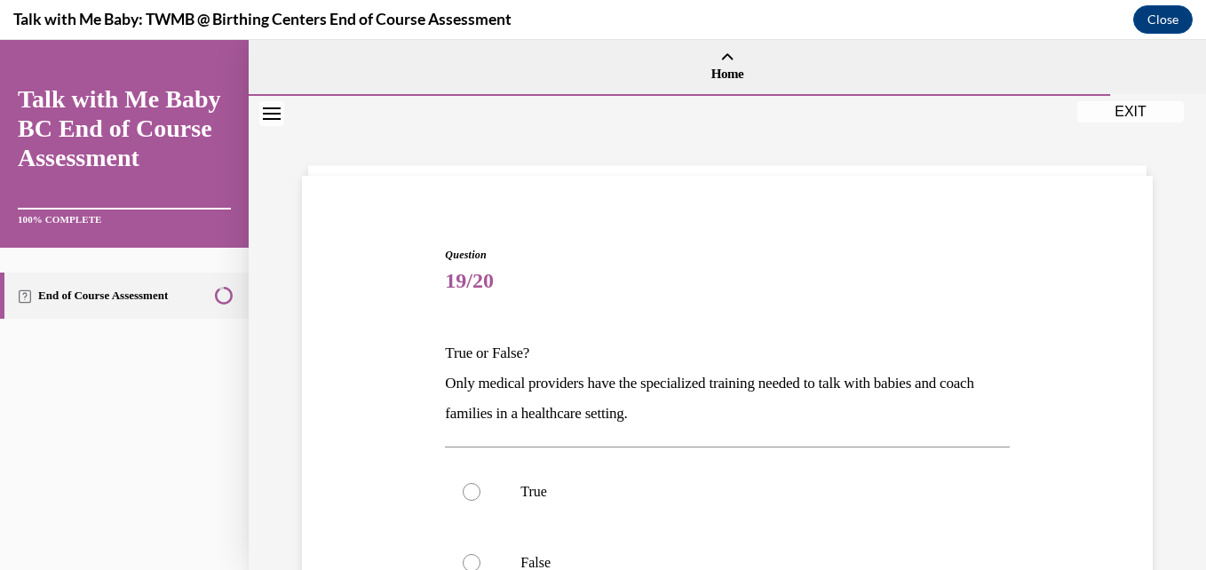
click at [696, 482] on label "True" at bounding box center [727, 491] width 564 height 71
click at [480, 483] on input "True" at bounding box center [472, 492] width 18 height 18
radio input "true"
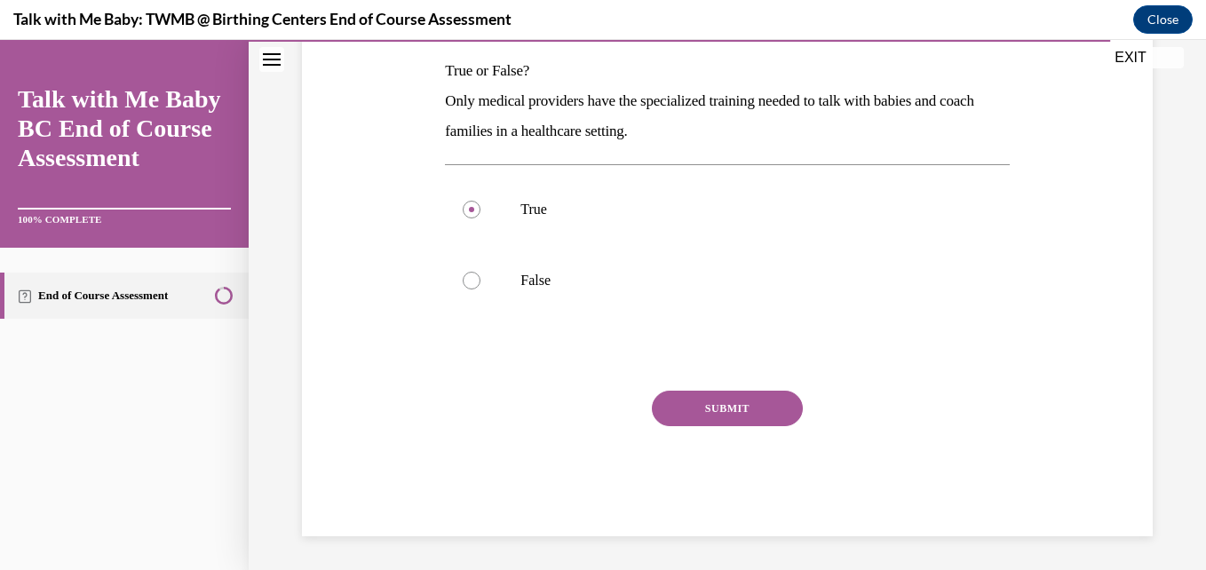
scroll to position [284, 0]
click at [718, 408] on button "SUBMIT" at bounding box center [727, 407] width 151 height 36
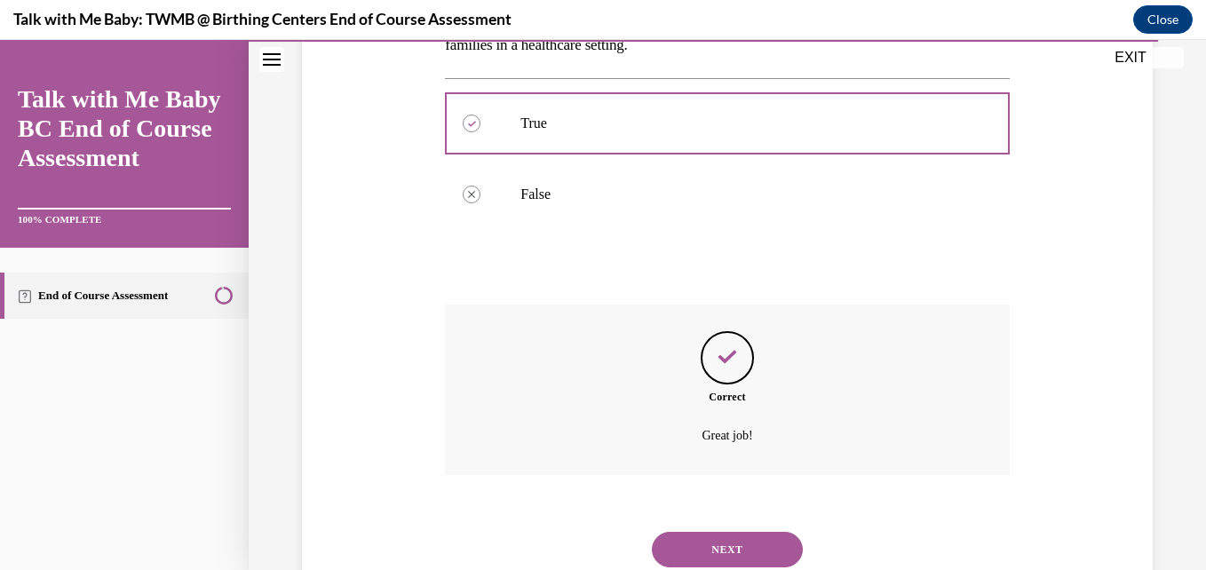
scroll to position [428, 0]
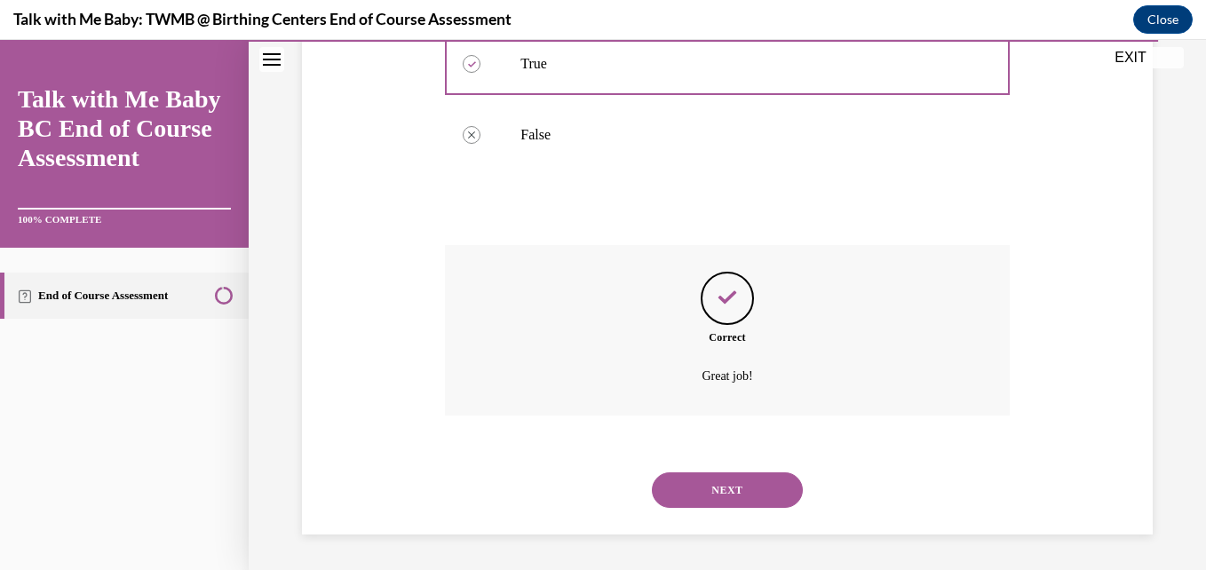
click at [726, 495] on button "NEXT" at bounding box center [727, 490] width 151 height 36
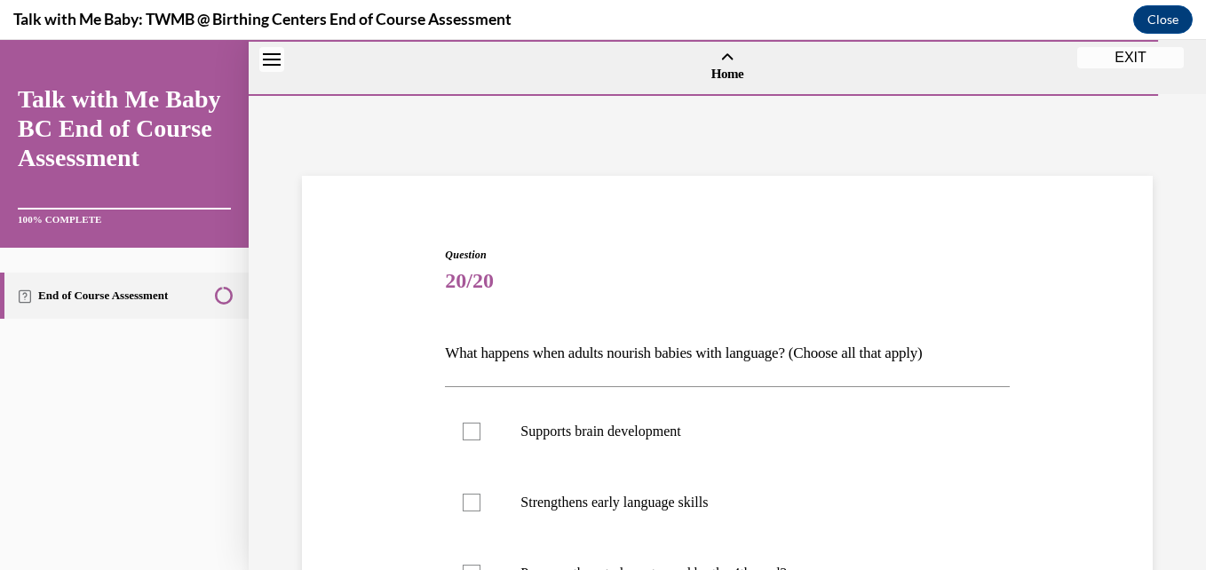
scroll to position [366, 0]
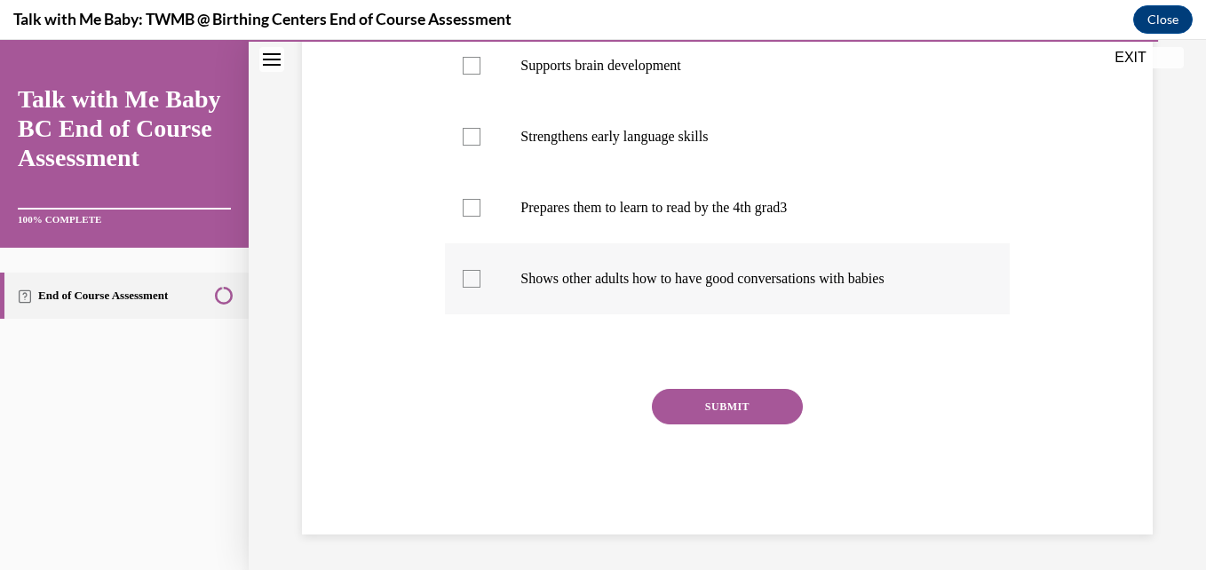
click at [662, 281] on p "Shows other adults how to have good conversations with babies" at bounding box center [742, 279] width 444 height 18
click at [480, 281] on input "Shows other adults how to have good conversations with babies" at bounding box center [472, 279] width 18 height 18
checkbox input "true"
click at [659, 231] on label "Prepares them to learn to read by the 4th grad3" at bounding box center [727, 207] width 564 height 71
click at [480, 217] on input "Prepares them to learn to read by the 4th grad3" at bounding box center [472, 208] width 18 height 18
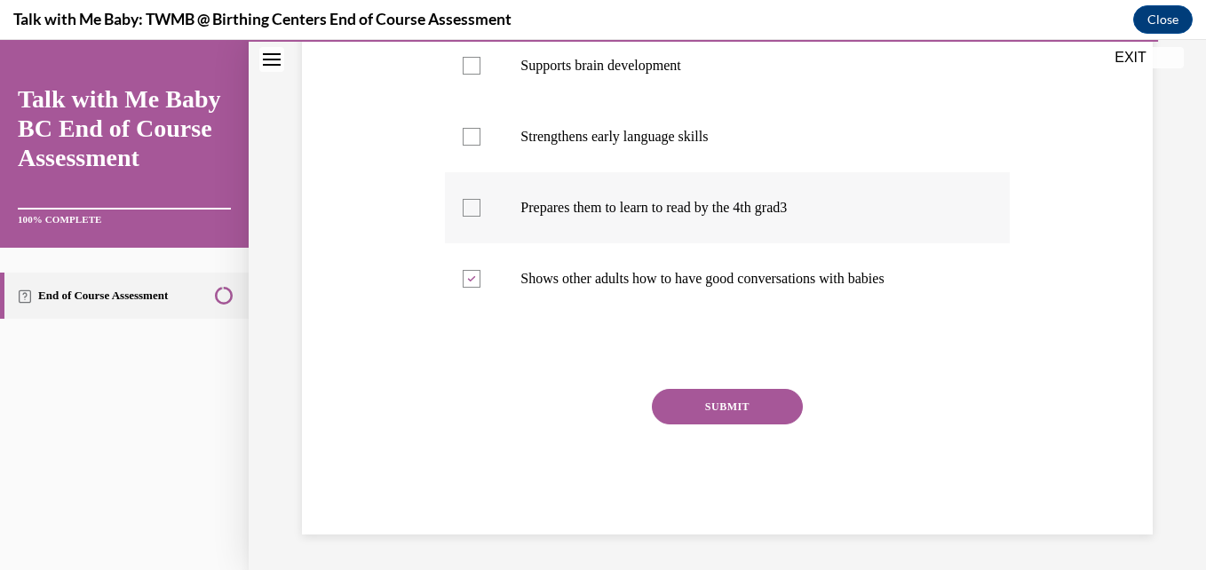
checkbox input "true"
click at [652, 137] on p "Strengthens early language skills" at bounding box center [742, 137] width 444 height 18
click at [480, 137] on input "Strengthens early language skills" at bounding box center [472, 137] width 18 height 18
checkbox input "true"
click at [643, 63] on p "Supports brain development" at bounding box center [742, 66] width 444 height 18
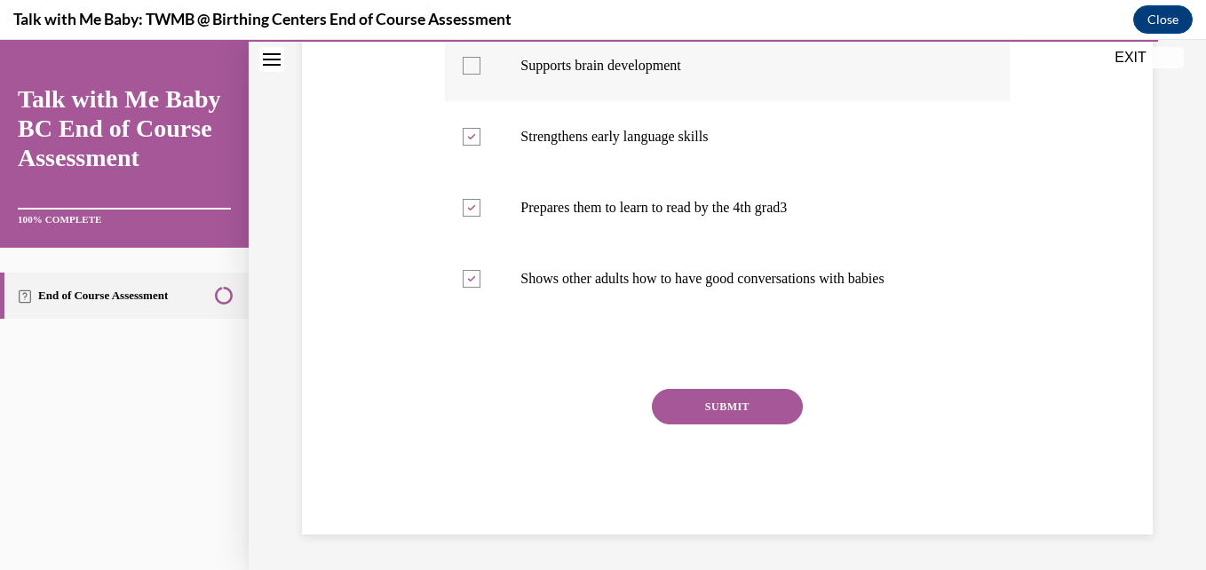
click at [480, 63] on input "Supports brain development" at bounding box center [472, 66] width 18 height 18
checkbox input "true"
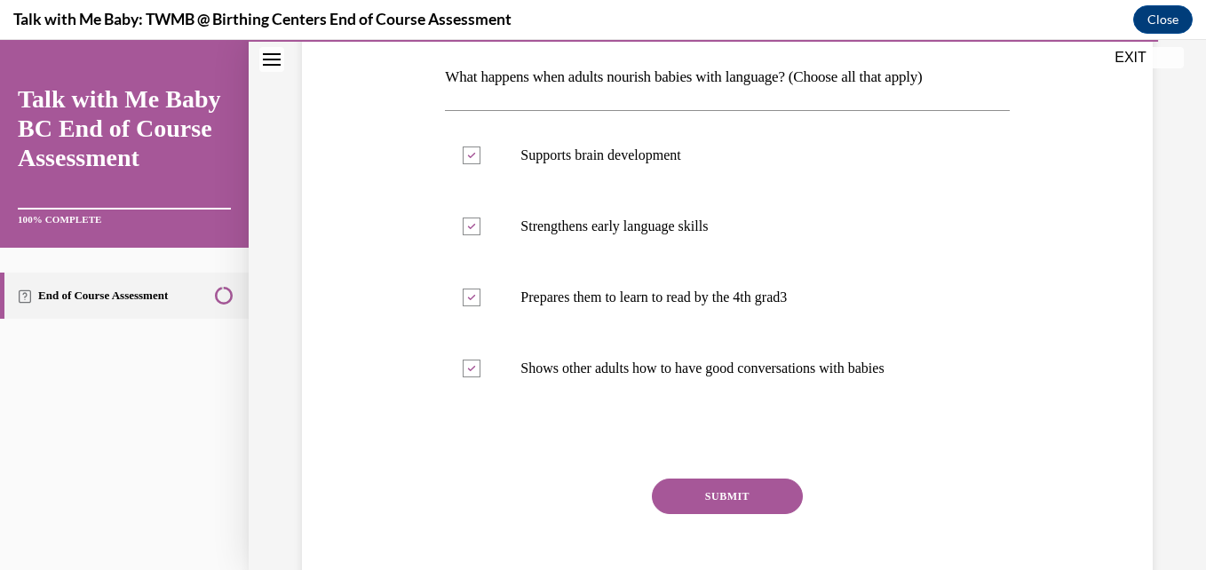
scroll to position [284, 0]
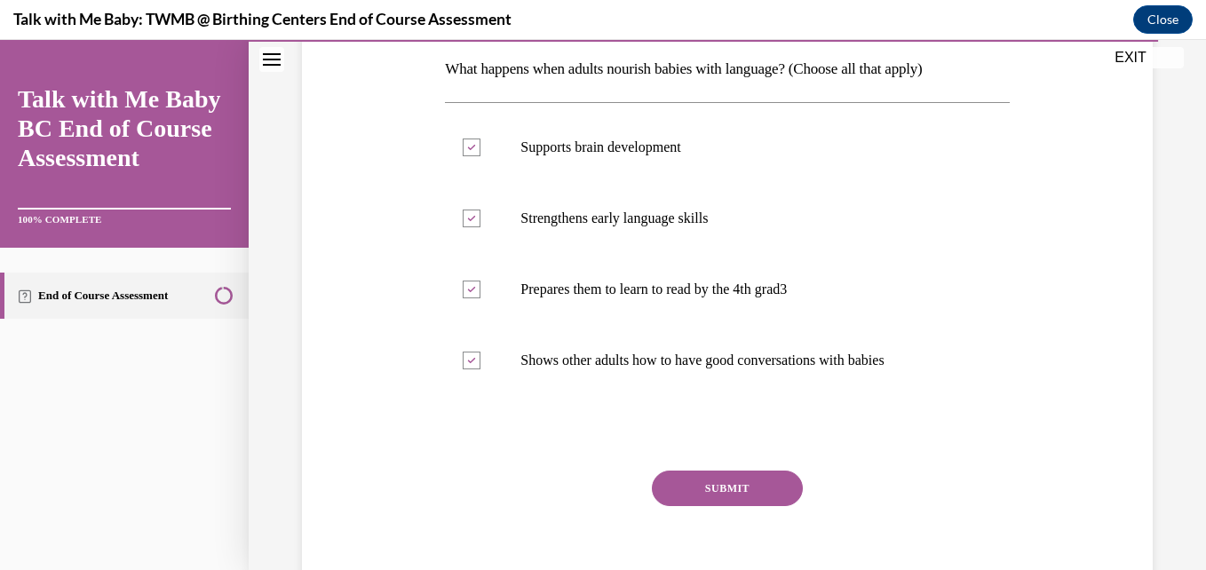
click at [719, 481] on button "SUBMIT" at bounding box center [727, 489] width 151 height 36
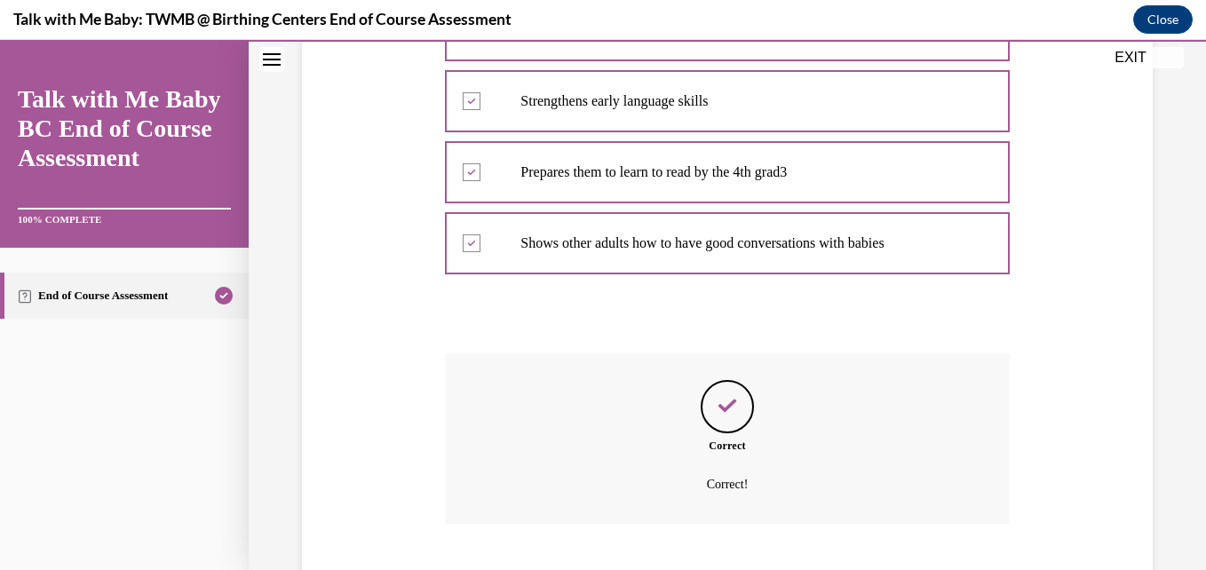
scroll to position [510, 0]
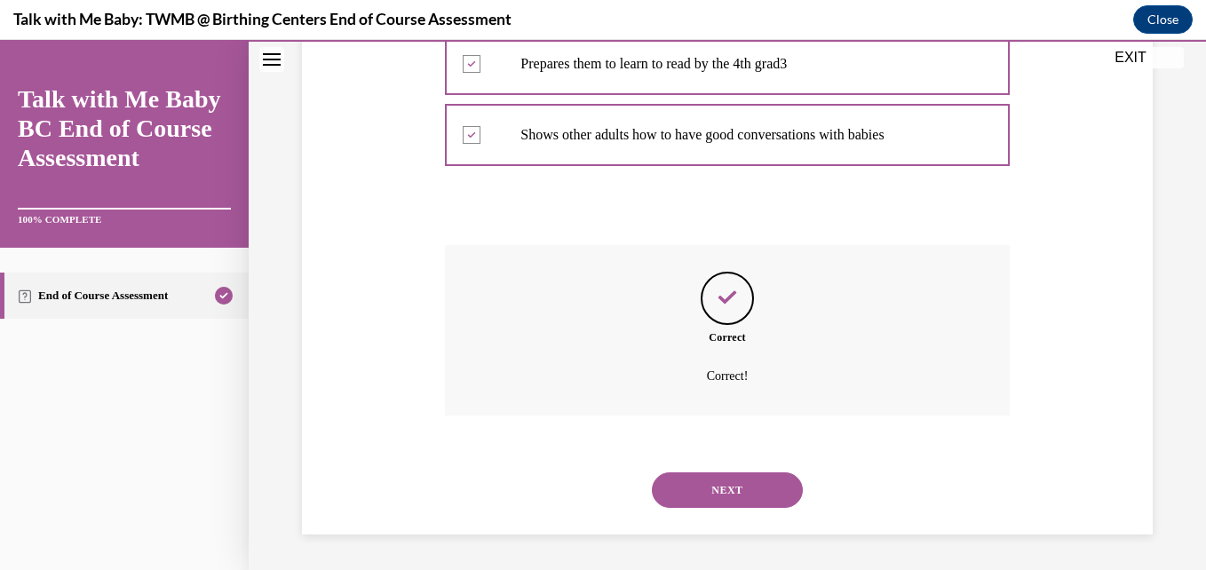
click at [719, 481] on button "NEXT" at bounding box center [727, 490] width 151 height 36
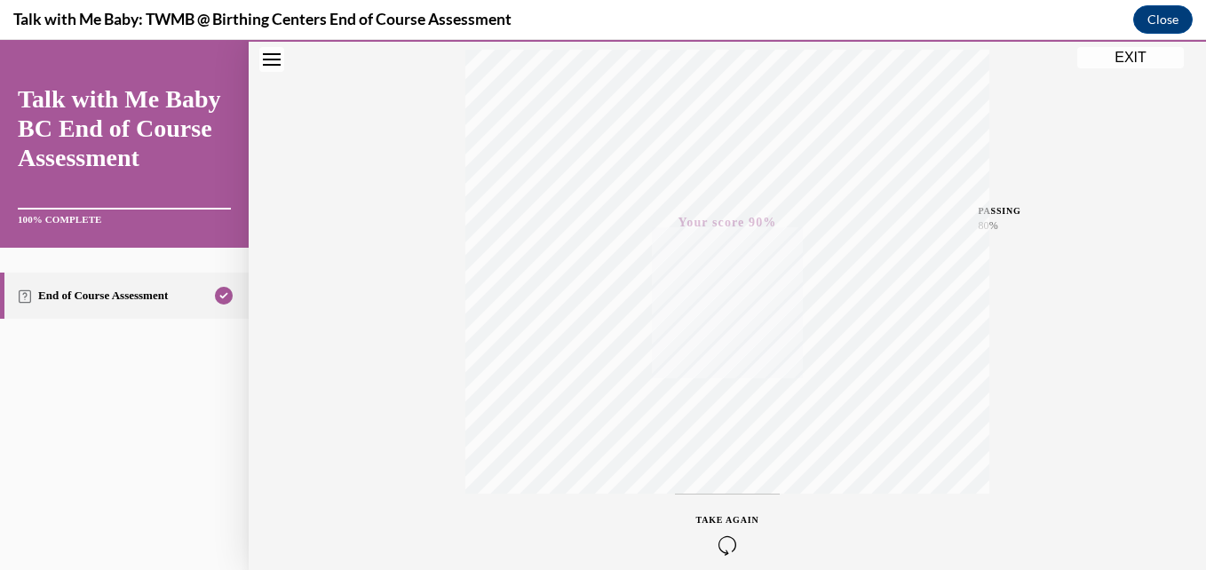
scroll to position [380, 0]
click at [727, 440] on span "TAKE AGAIN" at bounding box center [727, 437] width 63 height 10
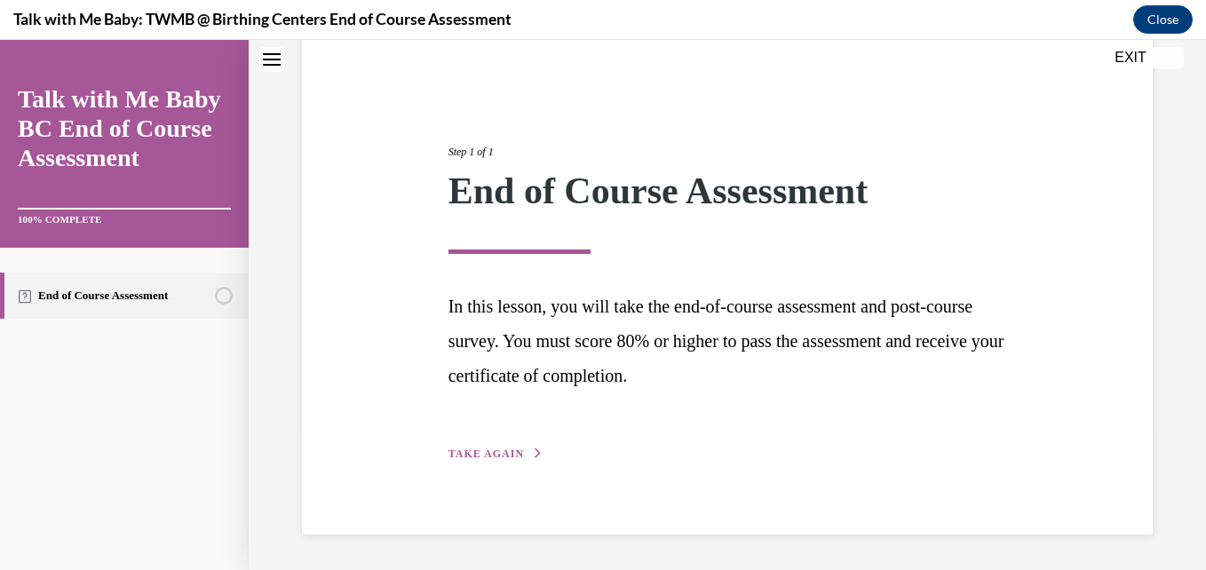
scroll to position [144, 0]
click at [727, 440] on div "Step 1 of 1 End of Course Assessment In this lesson, you will take the end-of-c…" at bounding box center [727, 283] width 585 height 361
click at [1126, 54] on button "EXIT" at bounding box center [1130, 57] width 107 height 21
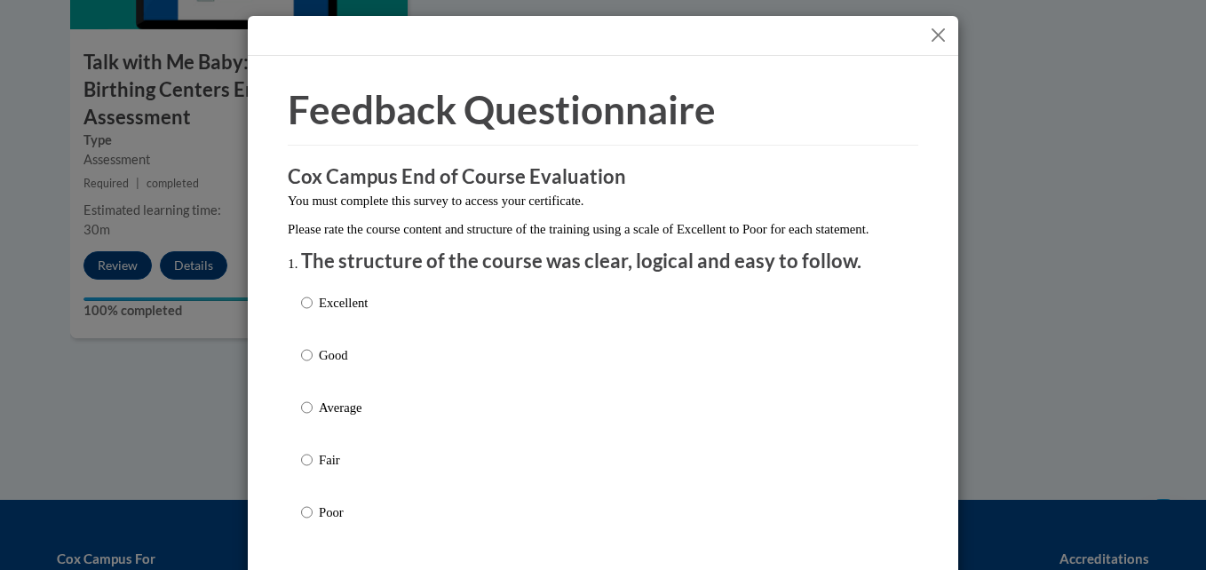
click at [353, 337] on label "Excellent" at bounding box center [334, 317] width 67 height 48
click at [313, 313] on input "Excellent" at bounding box center [307, 303] width 12 height 20
radio input "true"
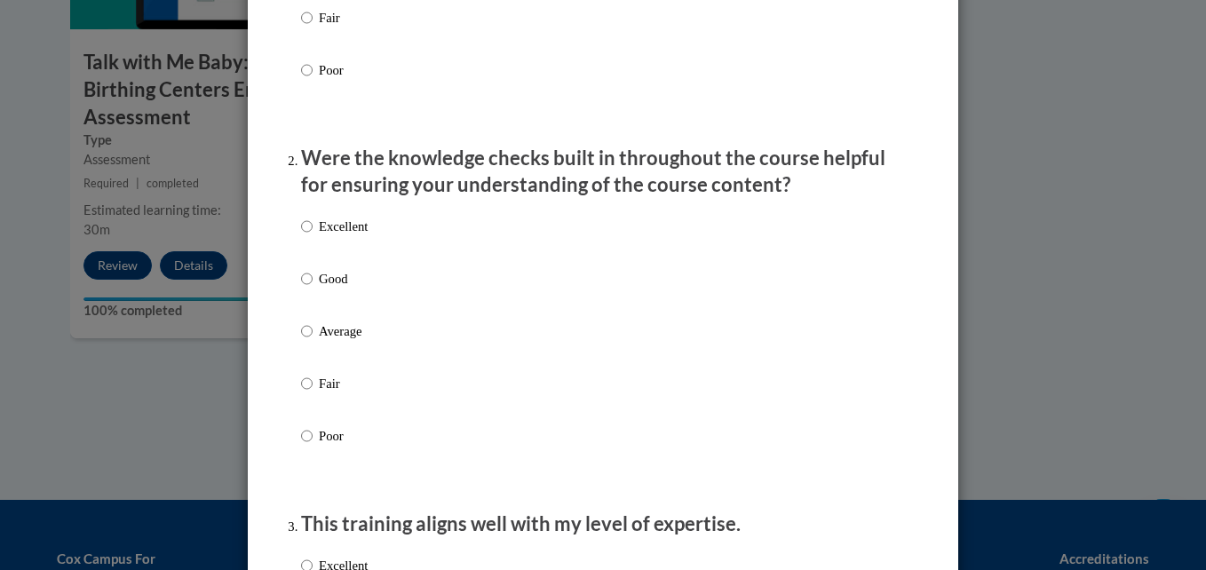
scroll to position [462, 0]
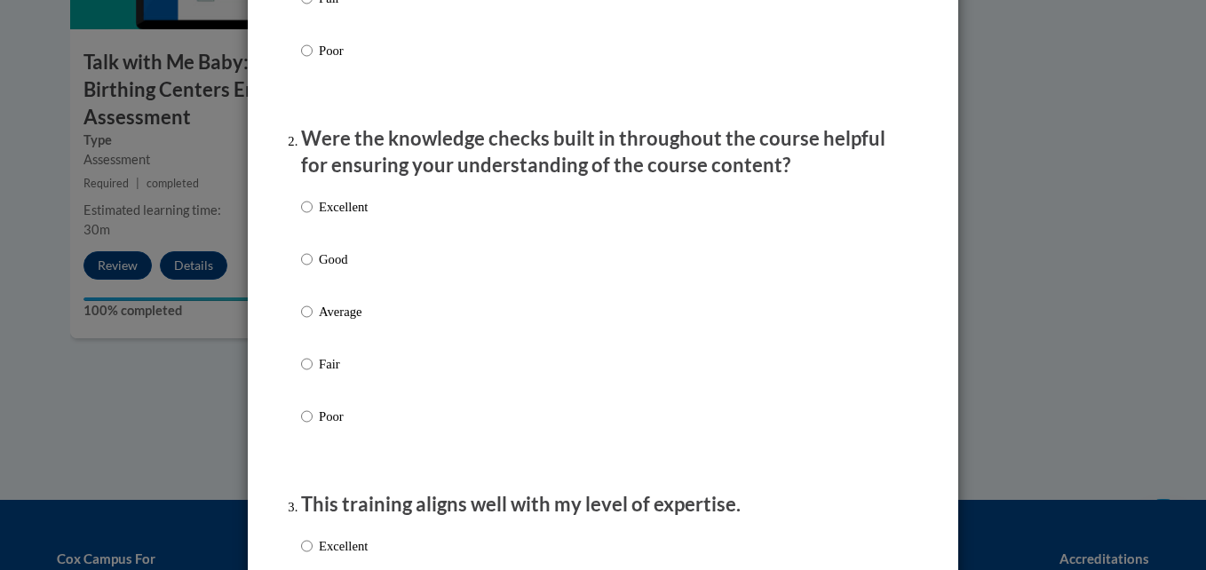
click at [615, 430] on div "Excellent Good Average Fair Poor" at bounding box center [603, 333] width 604 height 290
click at [449, 313] on div "Excellent Good Average Fair Poor" at bounding box center [603, 333] width 604 height 290
click at [301, 321] on input "Average" at bounding box center [307, 312] width 12 height 20
radio input "true"
click at [301, 556] on input "Excellent" at bounding box center [307, 546] width 12 height 20
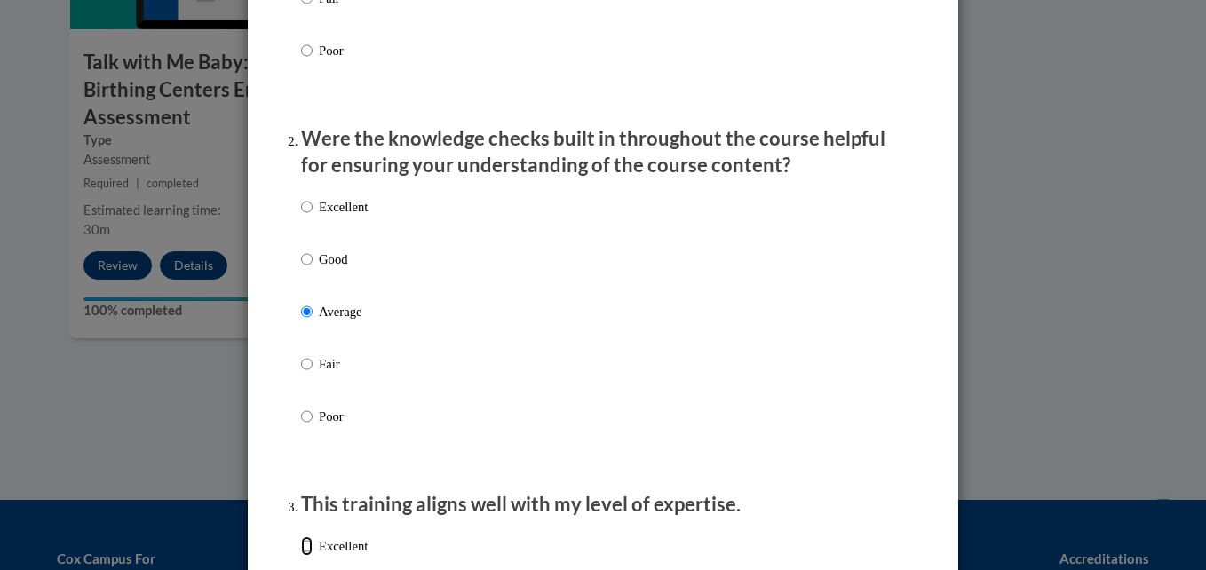
radio input "true"
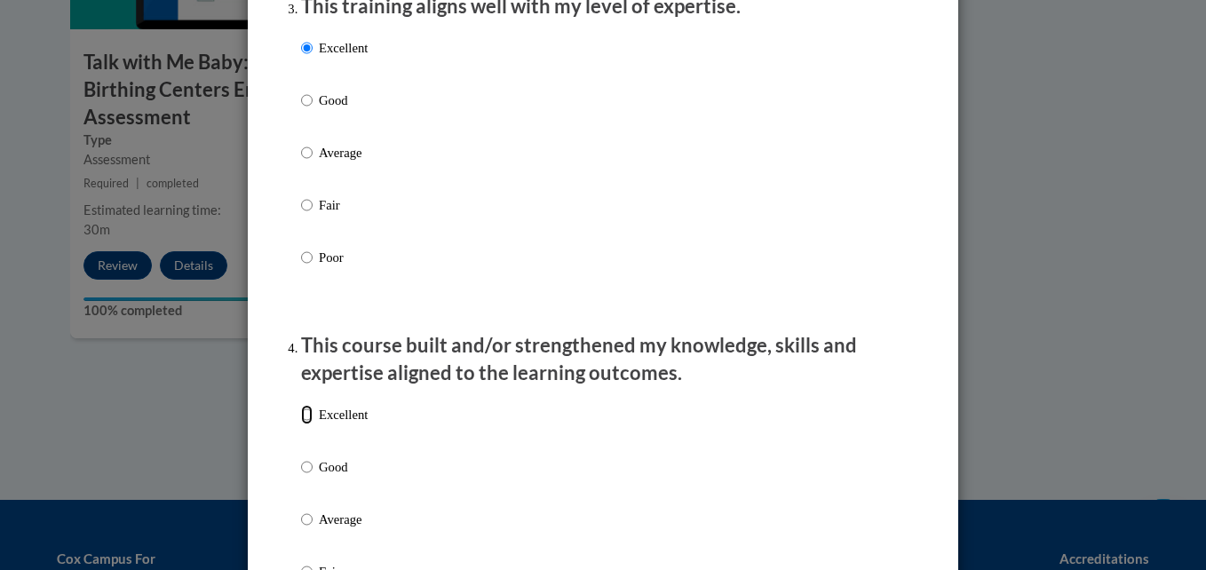
click at [301, 424] on input "Excellent" at bounding box center [307, 415] width 12 height 20
radio input "true"
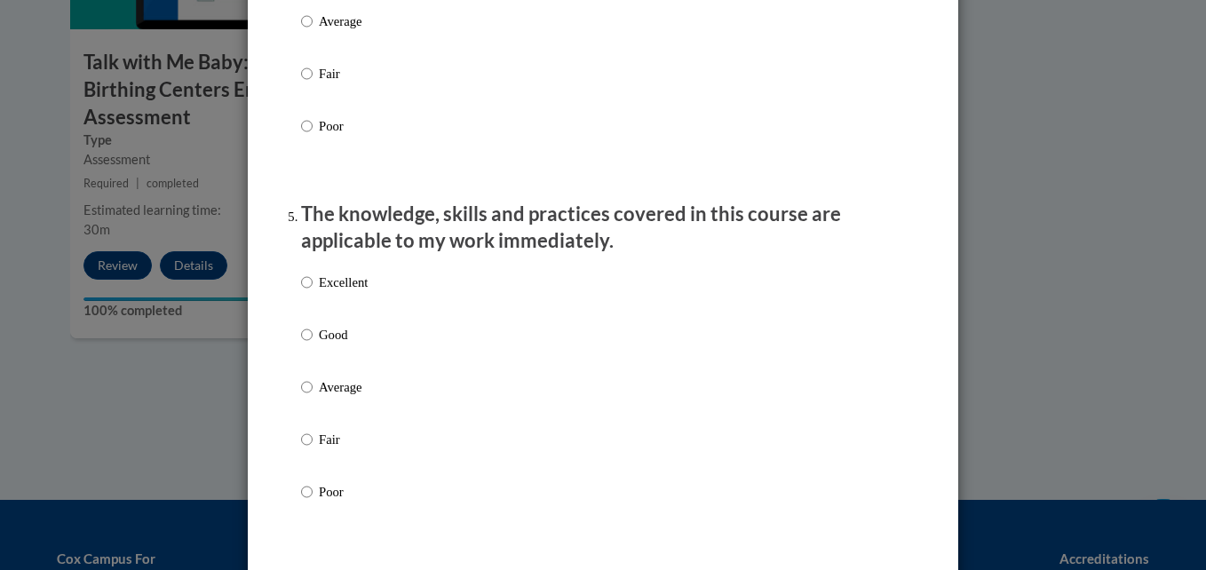
click at [321, 373] on label "Good" at bounding box center [334, 349] width 67 height 48
click at [313, 345] on input "Good" at bounding box center [307, 335] width 12 height 20
radio input "true"
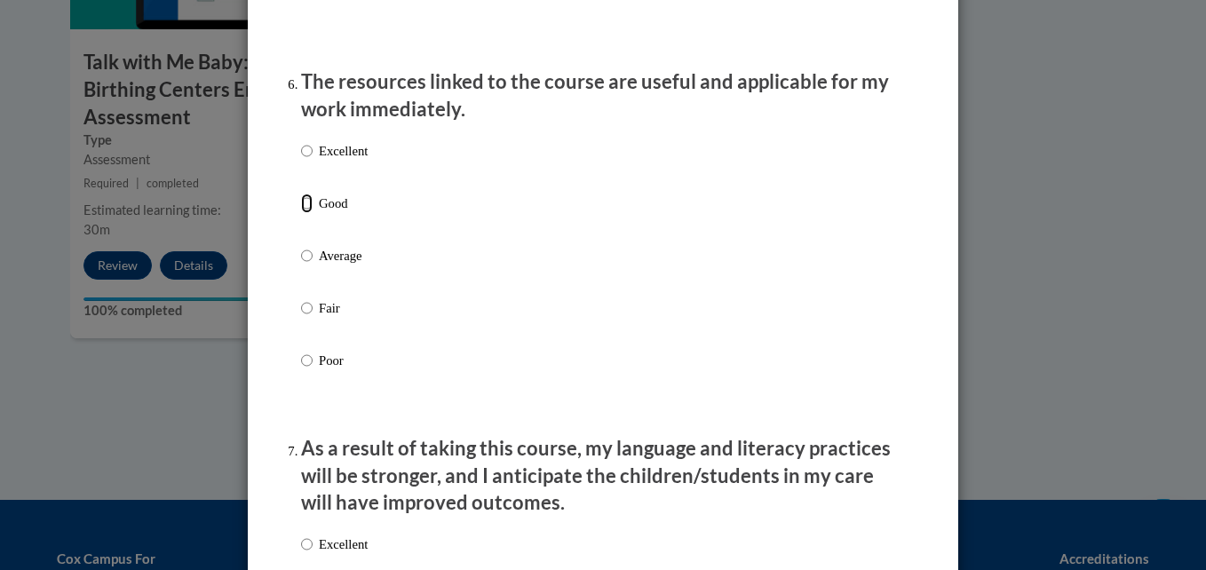
click at [301, 210] on input "Good" at bounding box center [307, 204] width 12 height 20
radio input "true"
click at [301, 554] on input "Excellent" at bounding box center [307, 545] width 12 height 20
radio input "true"
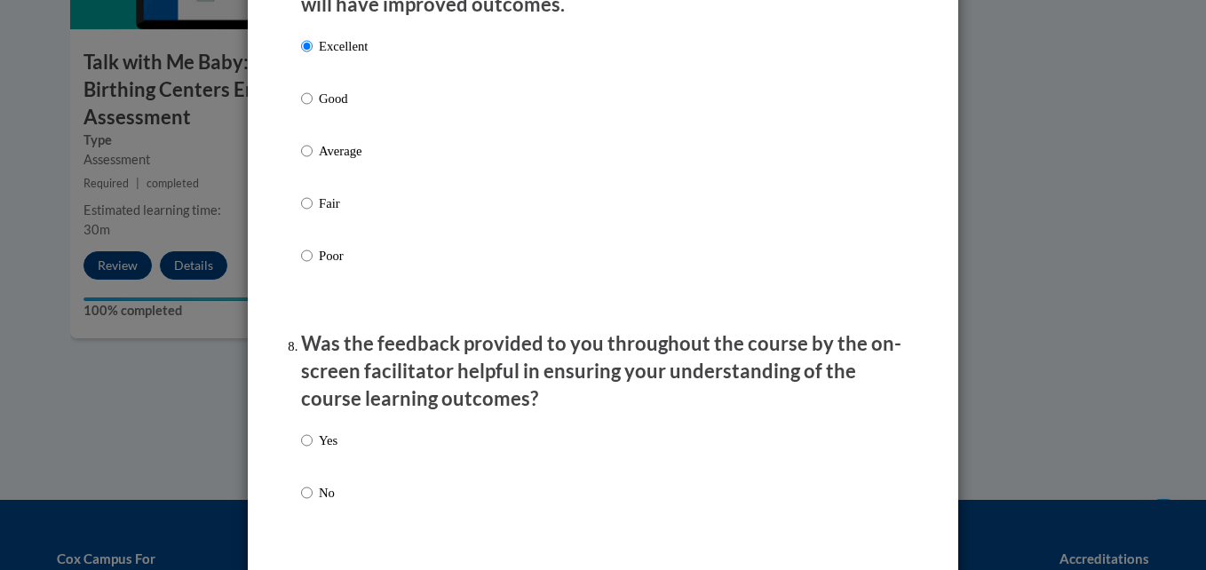
click at [636, 472] on div "Yes No" at bounding box center [603, 488] width 604 height 132
click at [301, 450] on input "Yes" at bounding box center [307, 441] width 12 height 20
radio input "true"
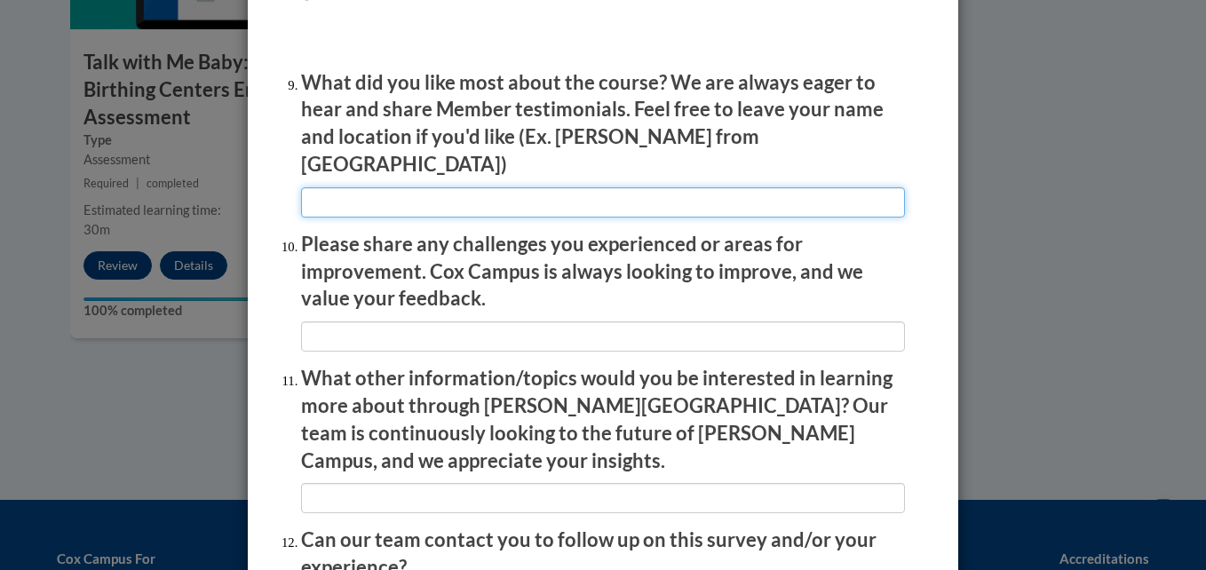
click at [407, 191] on input "textbox" at bounding box center [603, 202] width 604 height 30
type input "n/a"
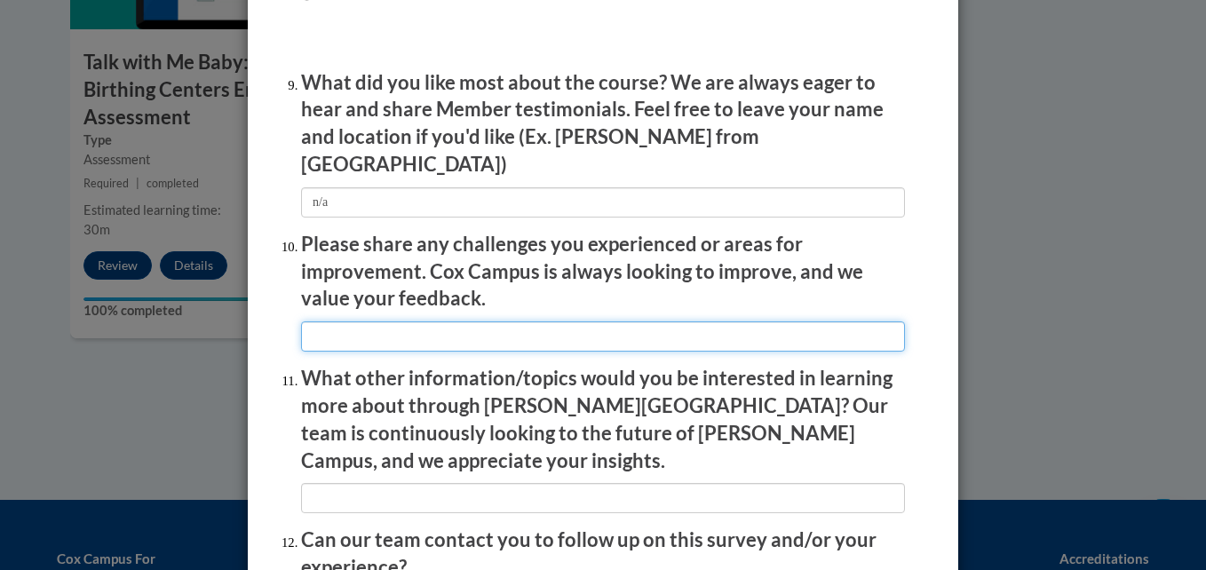
click at [348, 321] on input "textbox" at bounding box center [603, 336] width 604 height 30
type input "n/a"
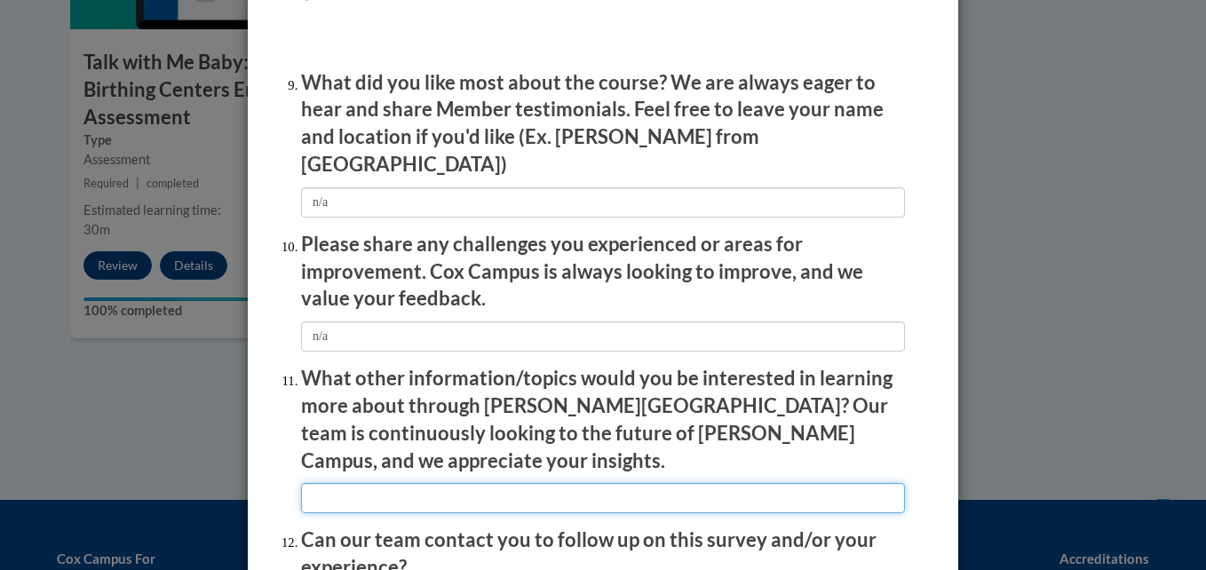
type input "n/a"
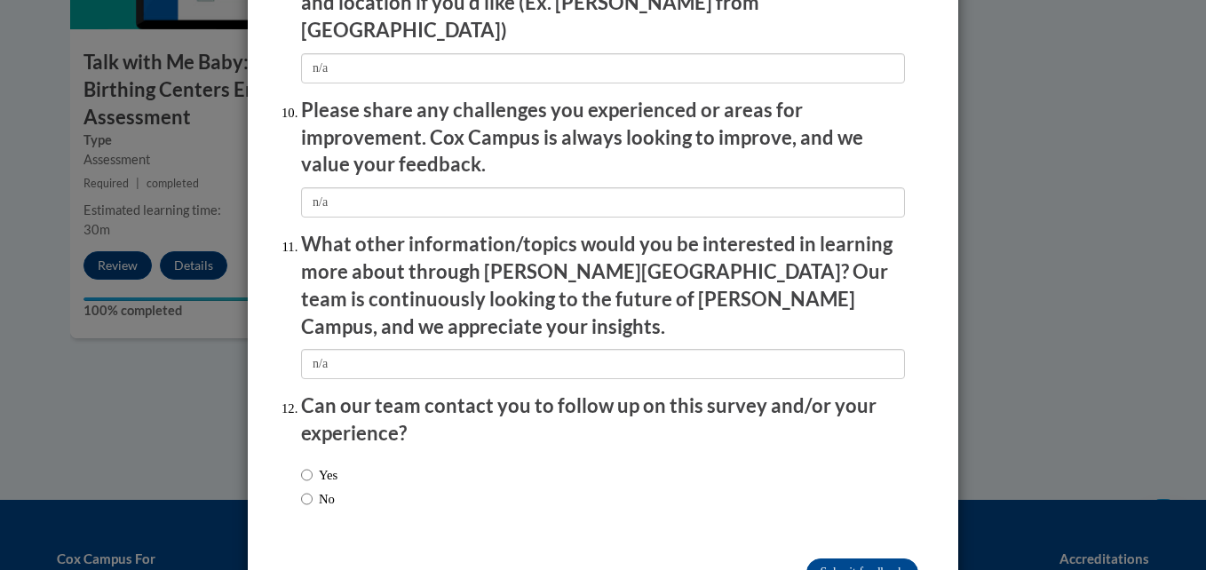
scroll to position [3120, 0]
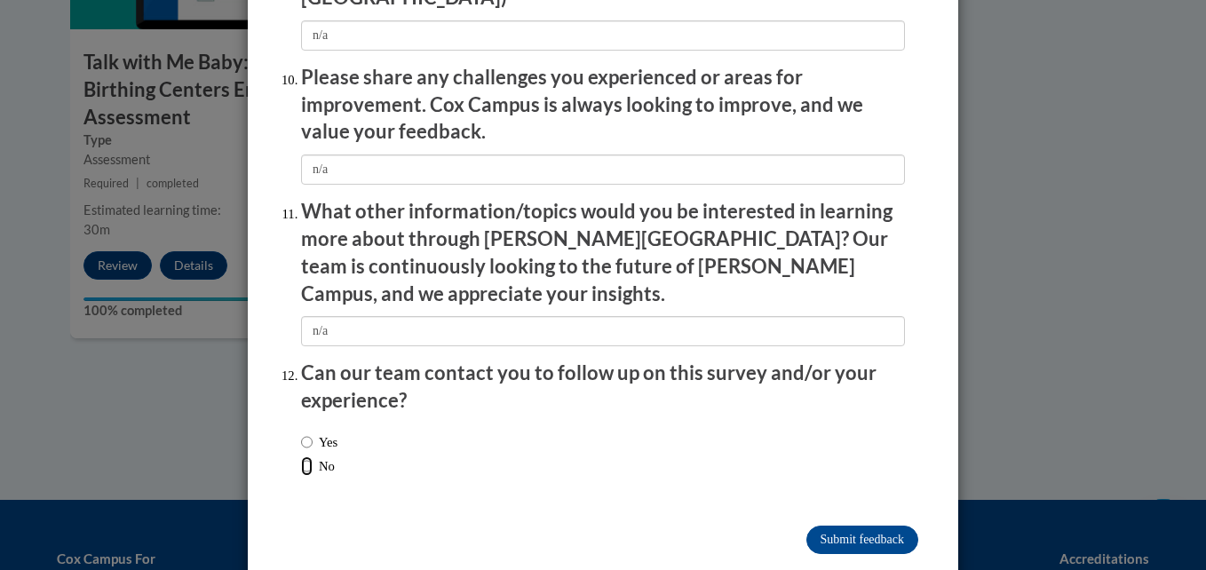
click at [301, 456] on input "No" at bounding box center [307, 466] width 12 height 20
radio input "true"
click at [836, 526] on input "Submit feedback" at bounding box center [862, 540] width 112 height 28
